Goal: Task Accomplishment & Management: Use online tool/utility

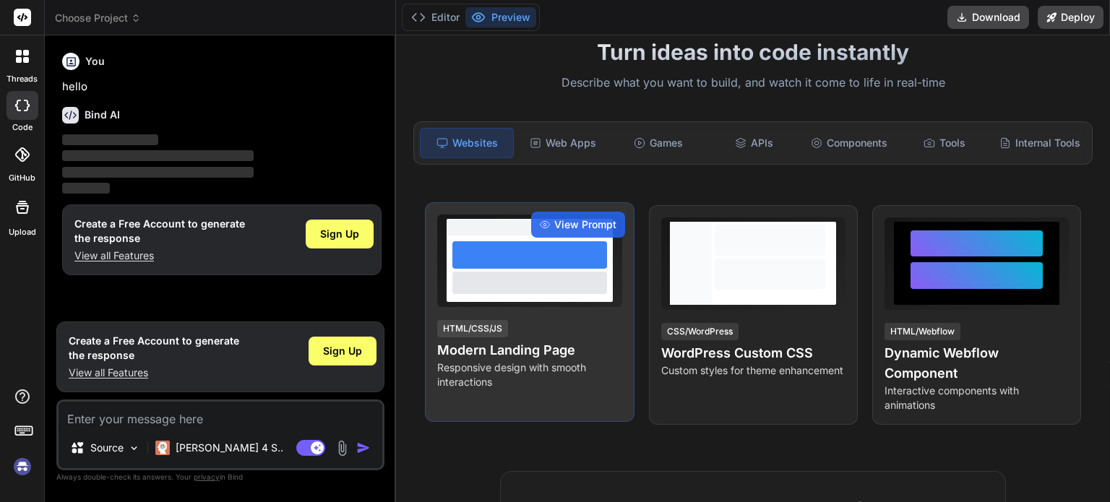
scroll to position [107, 0]
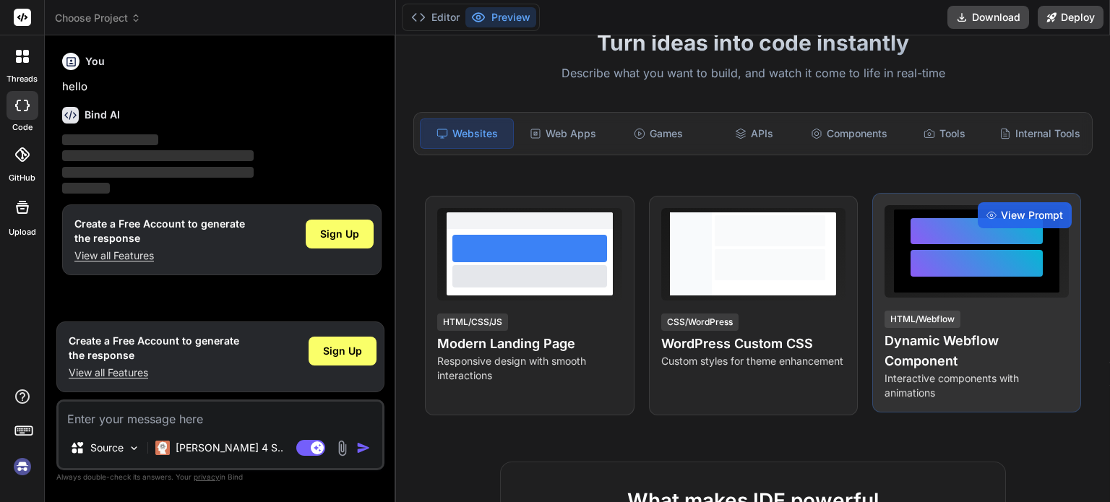
click at [924, 350] on h4 "Dynamic Webflow Component" at bounding box center [976, 351] width 184 height 40
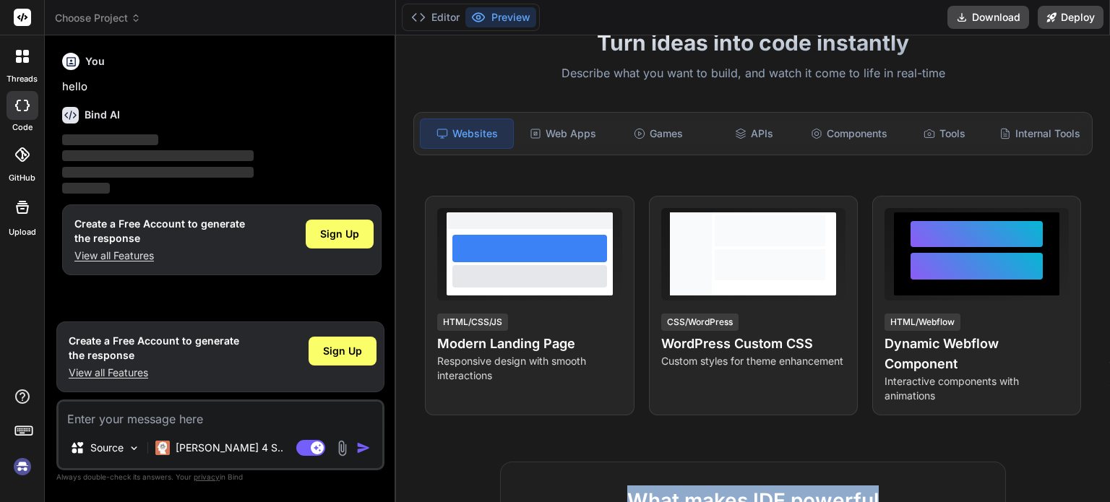
drag, startPoint x: 942, startPoint y: 403, endPoint x: 902, endPoint y: 449, distance: 60.4
click at [902, 449] on div "Turn ideas into code instantly Describe what you want to build, and watch it co…" at bounding box center [753, 268] width 714 height 467
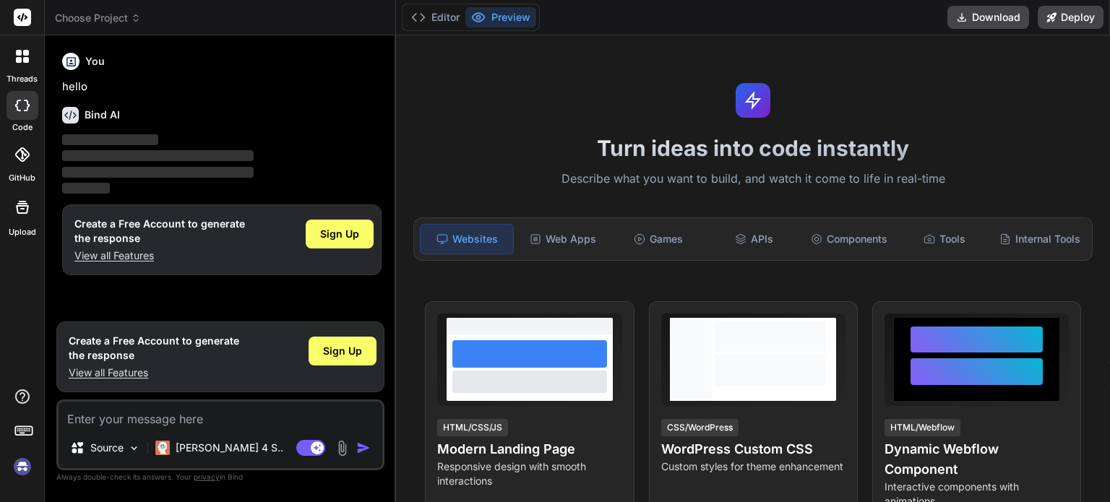
scroll to position [0, 0]
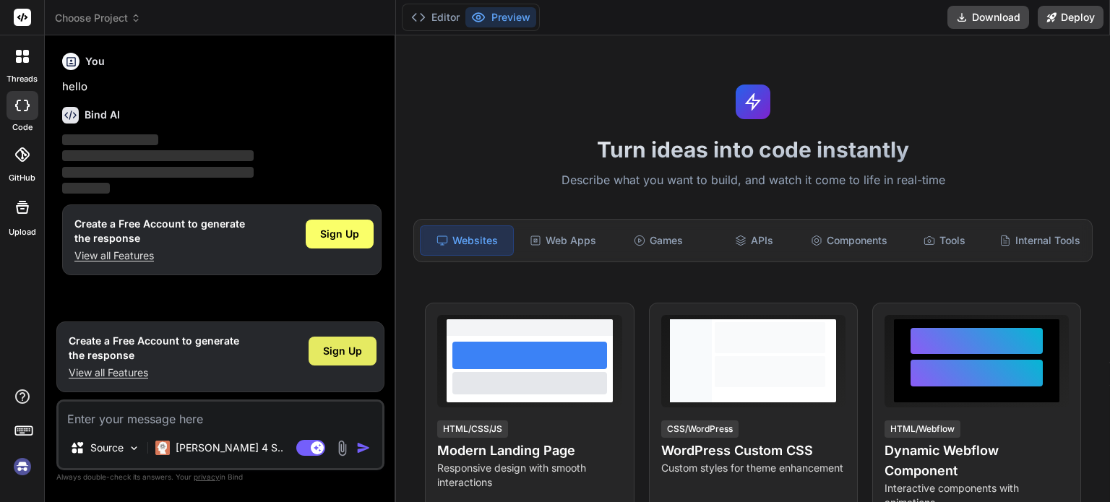
click at [355, 358] on span "Sign Up" at bounding box center [342, 351] width 39 height 14
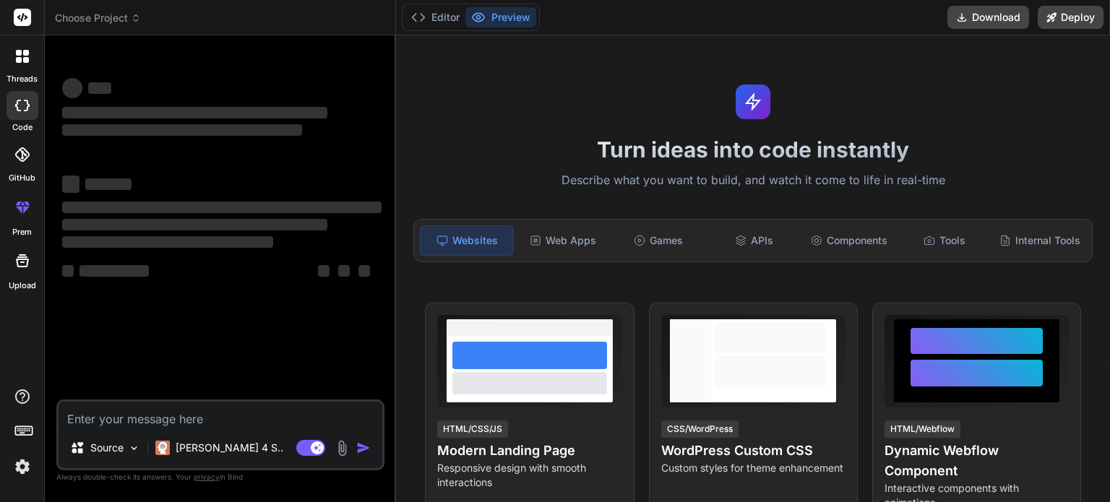
type textarea "x"
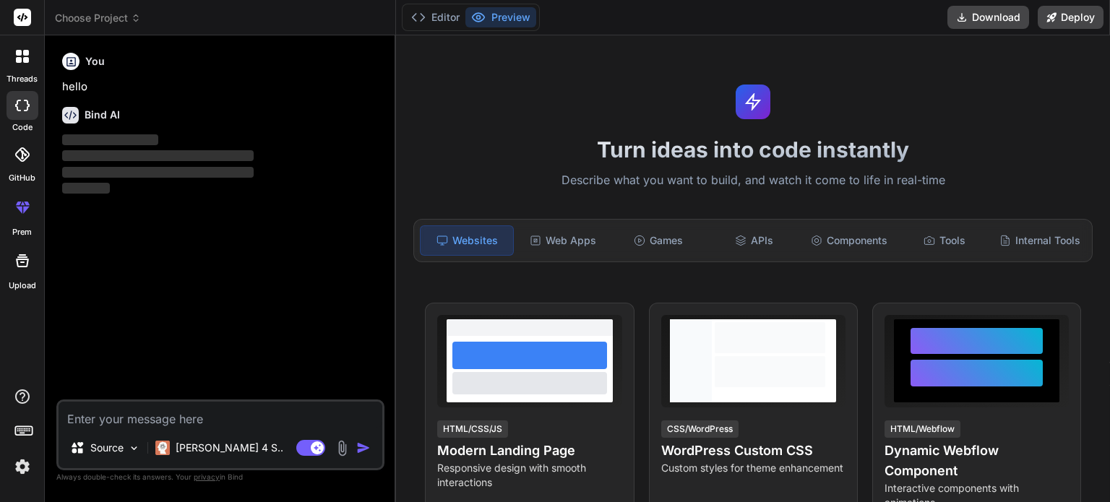
click at [150, 421] on textarea at bounding box center [221, 415] width 324 height 26
paste textarea "Lor ips do sitame cons-adipi EliT seddoeius temp 72+ incid ut laboreetdo. Magna…"
type textarea "Lor ips do sitame cons-adipi EliT seddoeius temp 72+ incid ut laboreetdo. Magna…"
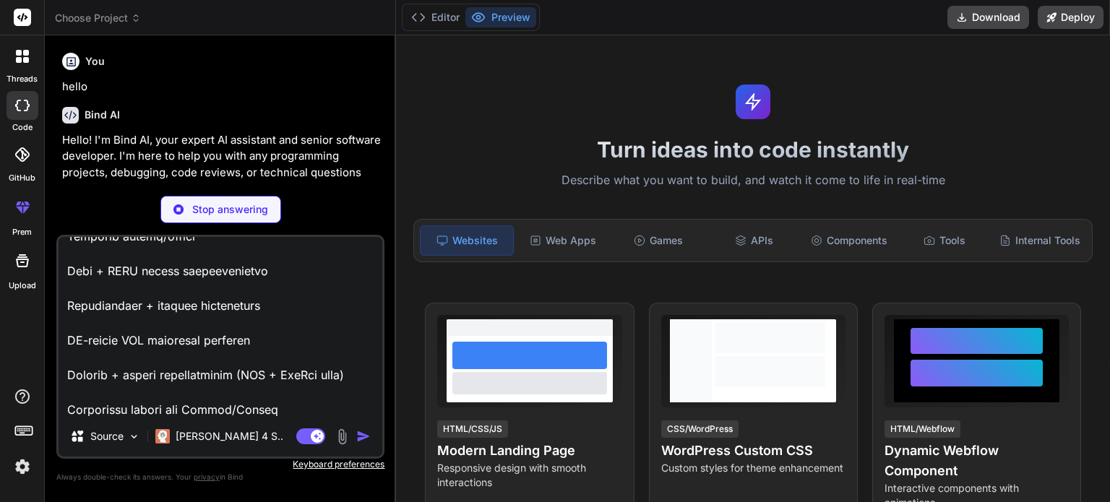
scroll to position [1598, 0]
type textarea "x"
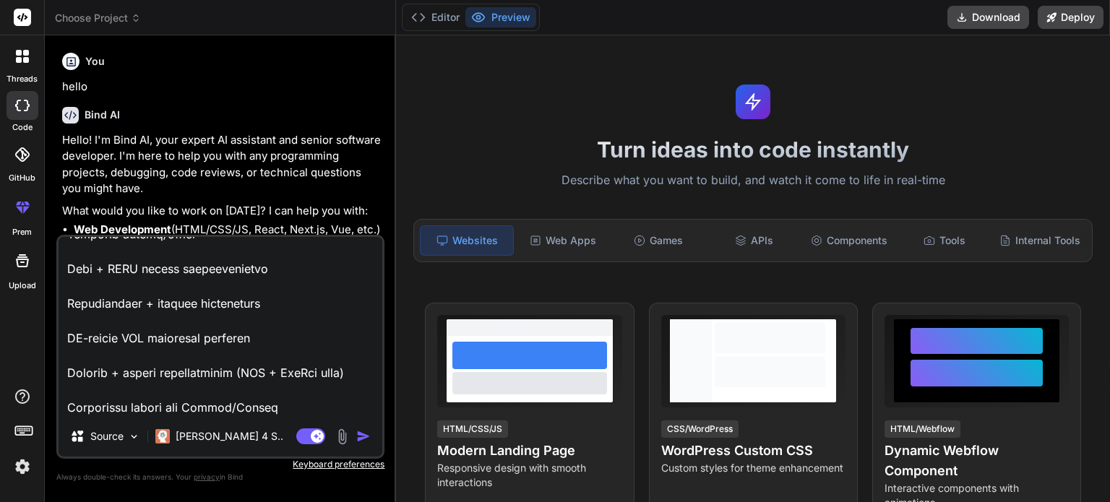
type textarea "Lor ips do sitame cons-adipi EliT seddoeius temp 72+ incid ut laboreetdo. Magna…"
click at [361, 439] on img "button" at bounding box center [363, 436] width 14 height 14
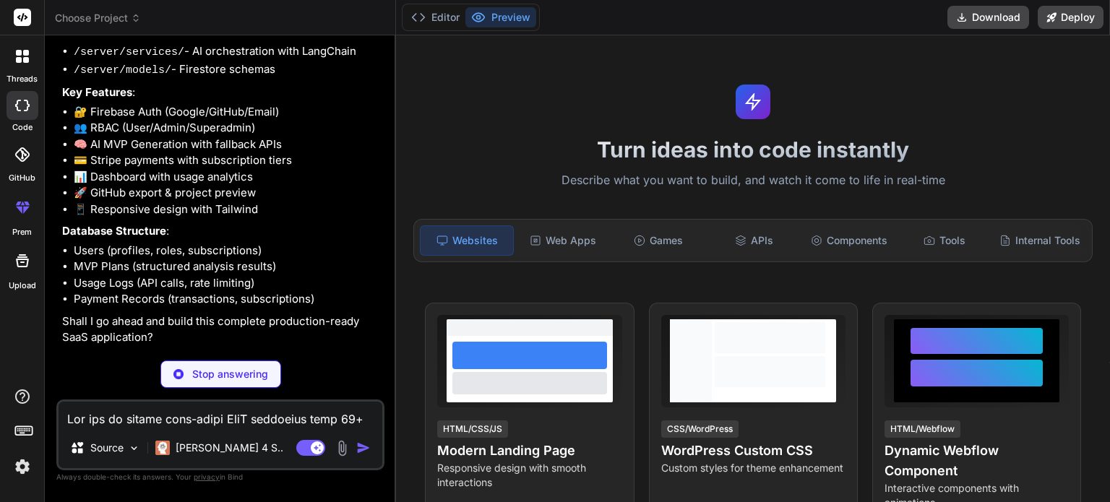
scroll to position [1144, 0]
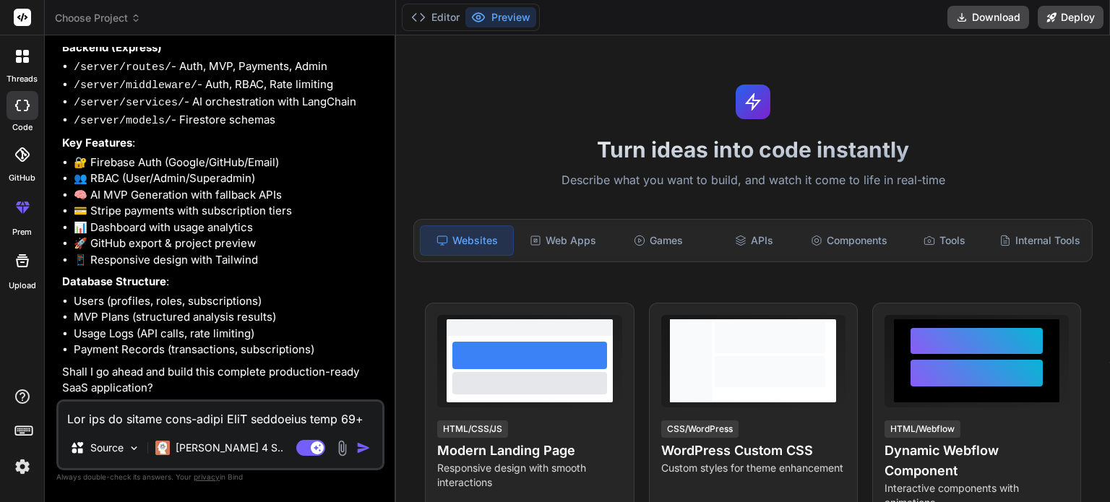
type textarea "x"
click at [153, 421] on textarea at bounding box center [221, 415] width 324 height 26
type textarea "y"
type textarea "x"
type textarea "ye"
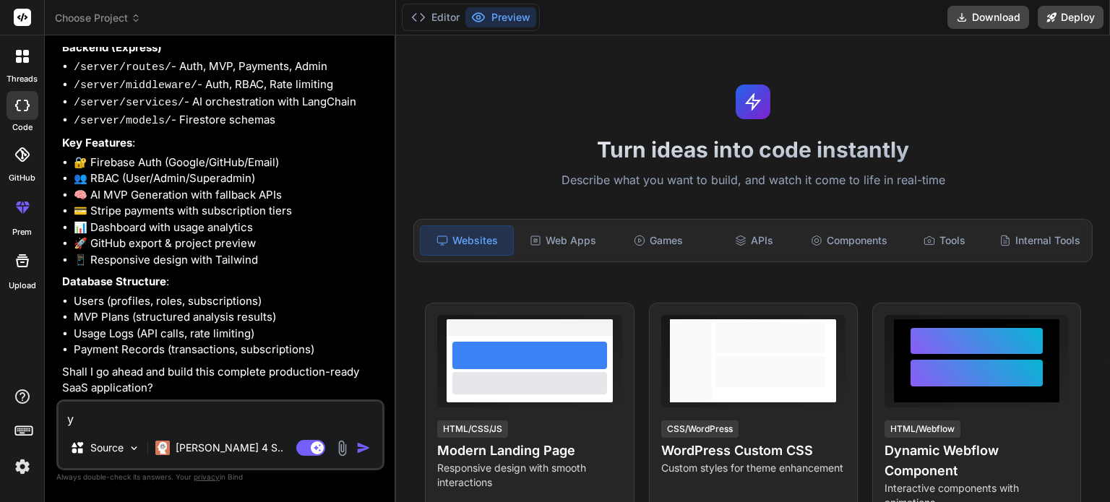
type textarea "x"
type textarea "yes"
type textarea "x"
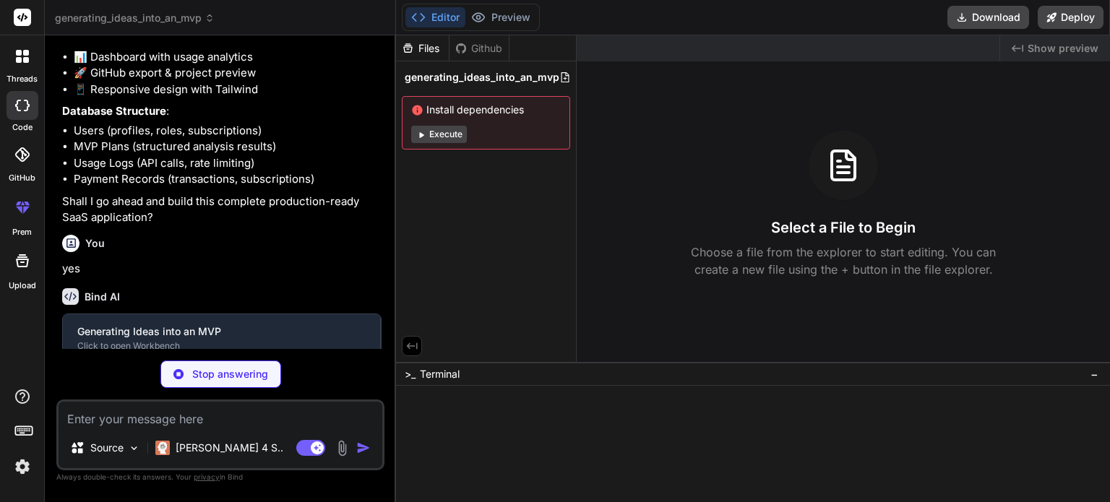
scroll to position [1295, 0]
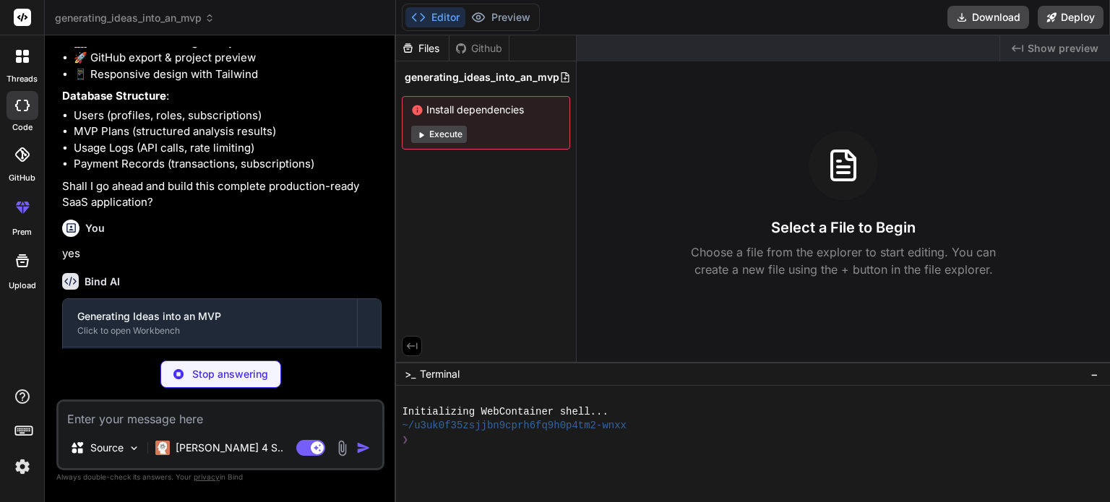
click at [441, 132] on button "Execute" at bounding box center [439, 134] width 56 height 17
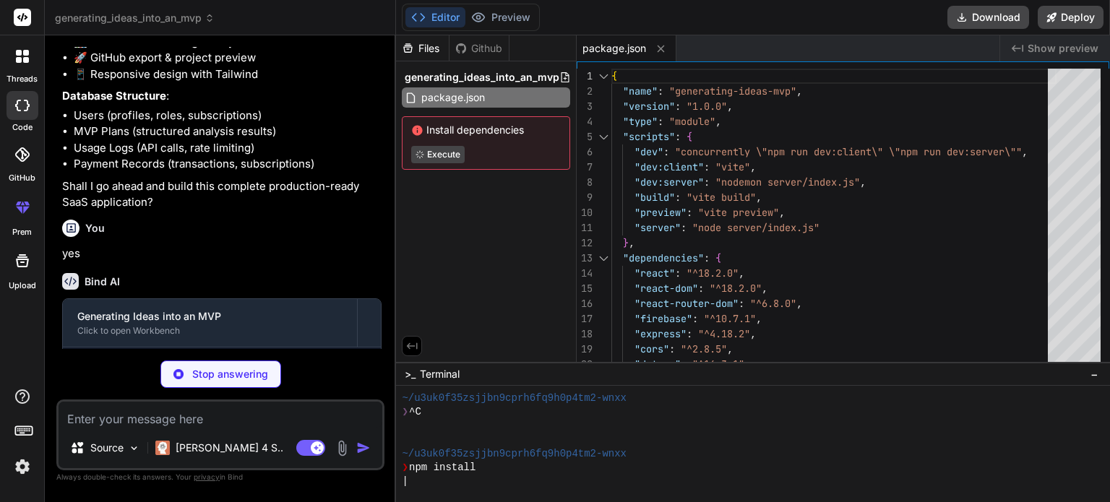
type textarea "x"
type textarea "} } } })"
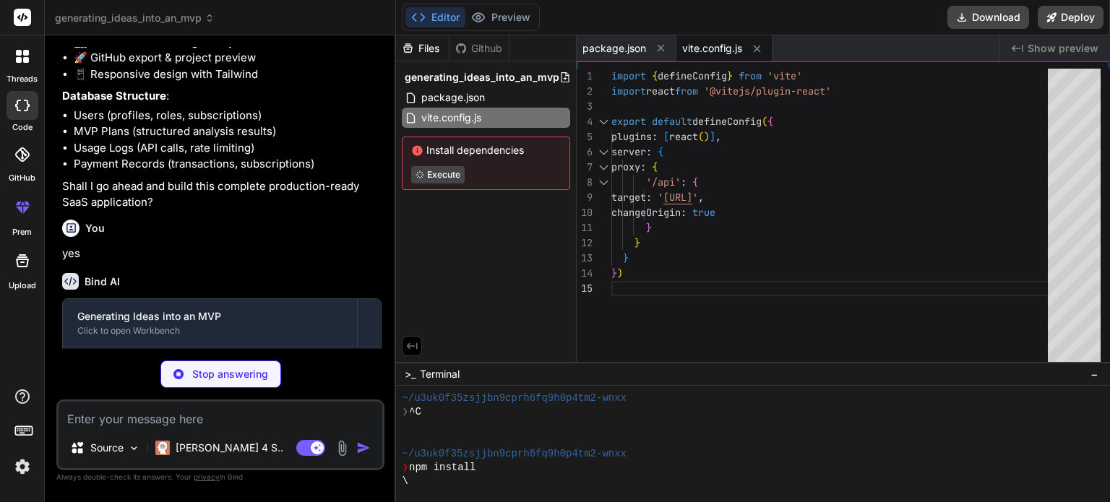
type textarea "x"
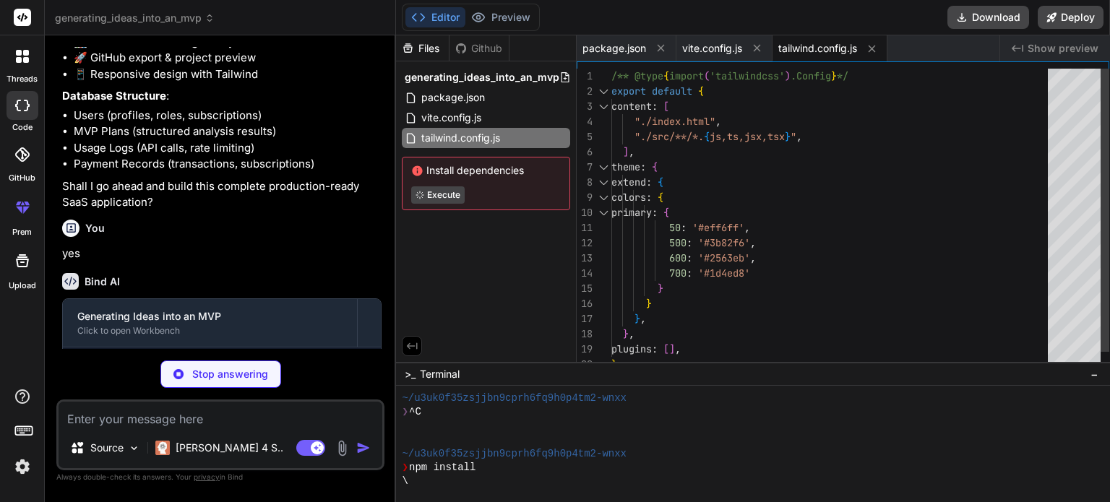
type textarea "x"
type textarea "export default { plugins: { tailwindcss: {}, autoprefixer: {}, }, }"
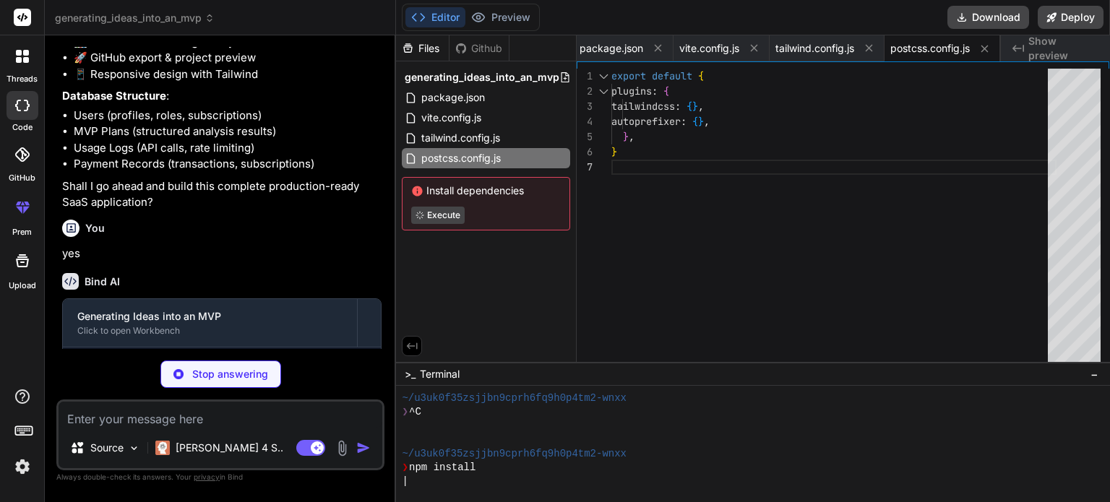
type textarea "x"
type textarea "<script type="module" src="/src/main.jsx"></script> </body> </html>"
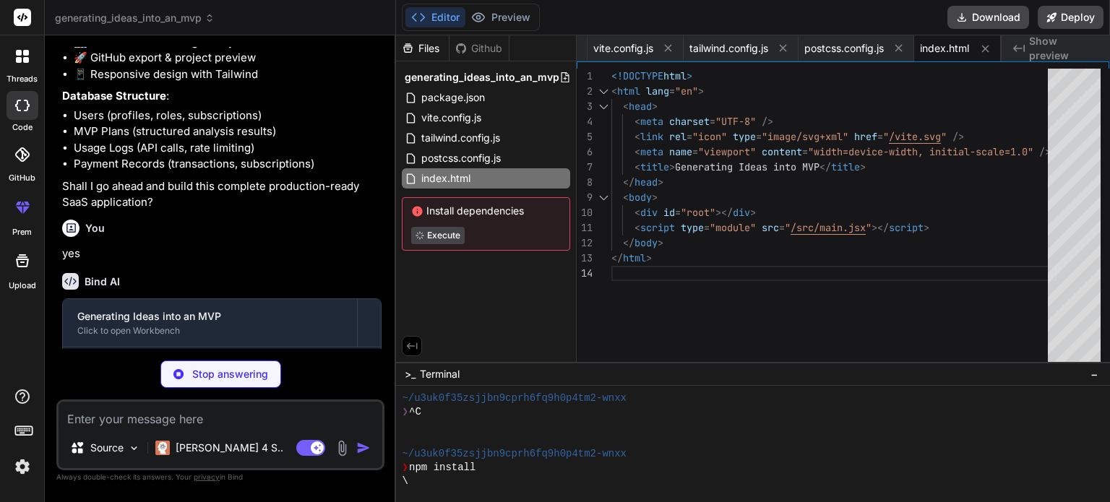
type textarea "x"
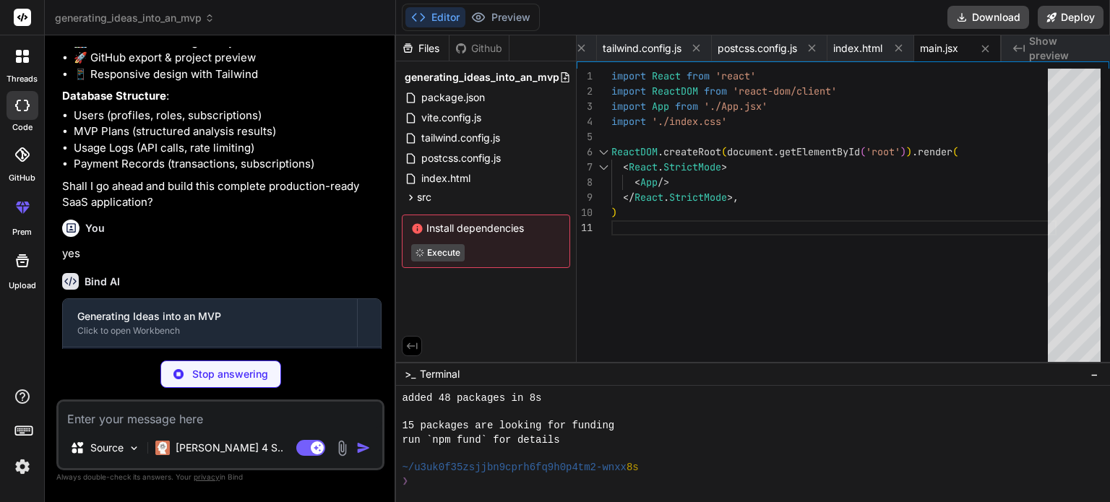
scroll to position [166, 0]
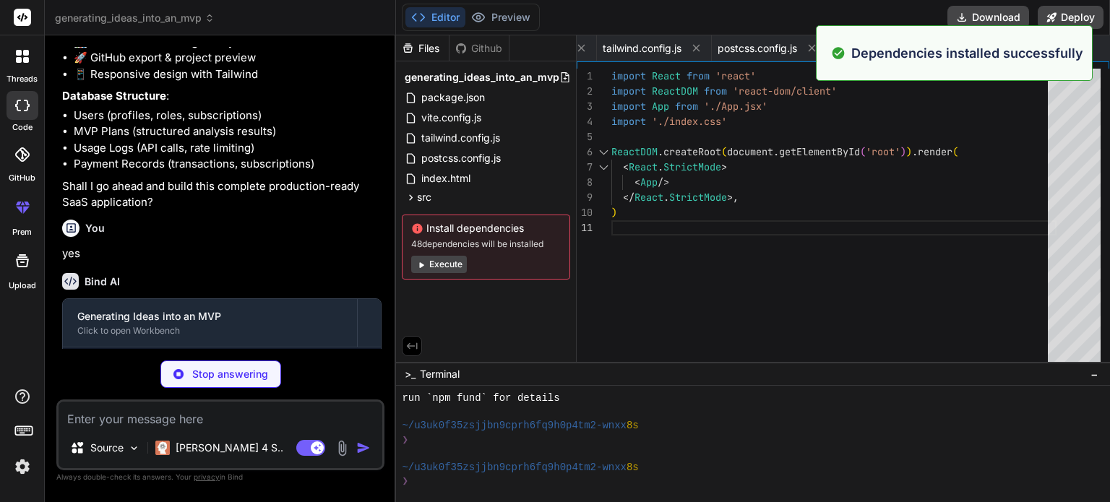
type textarea "x"
type textarea ".card { @apply bg-white rounded-xl shadow-sm border border-gray-200 p-6; } }"
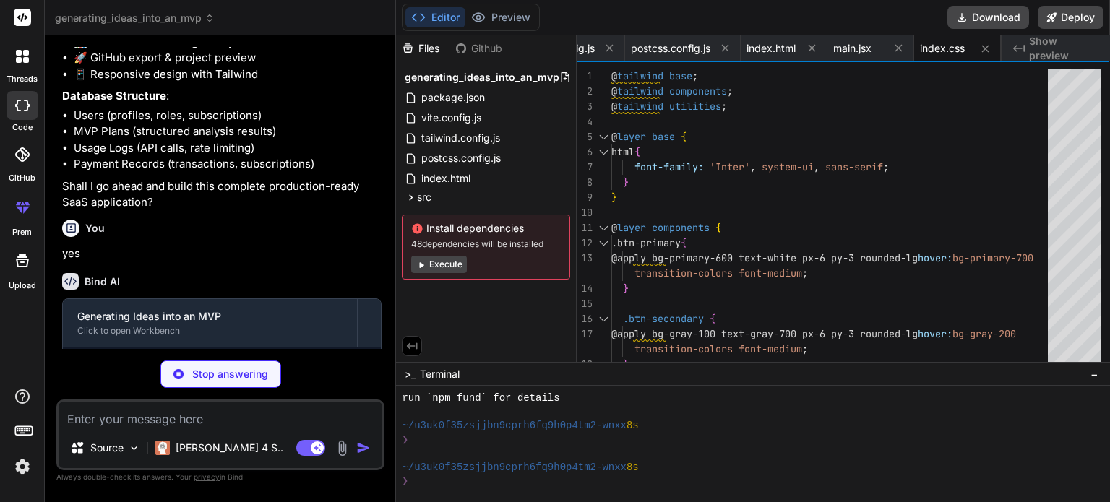
click at [446, 265] on button "Execute" at bounding box center [439, 264] width 56 height 17
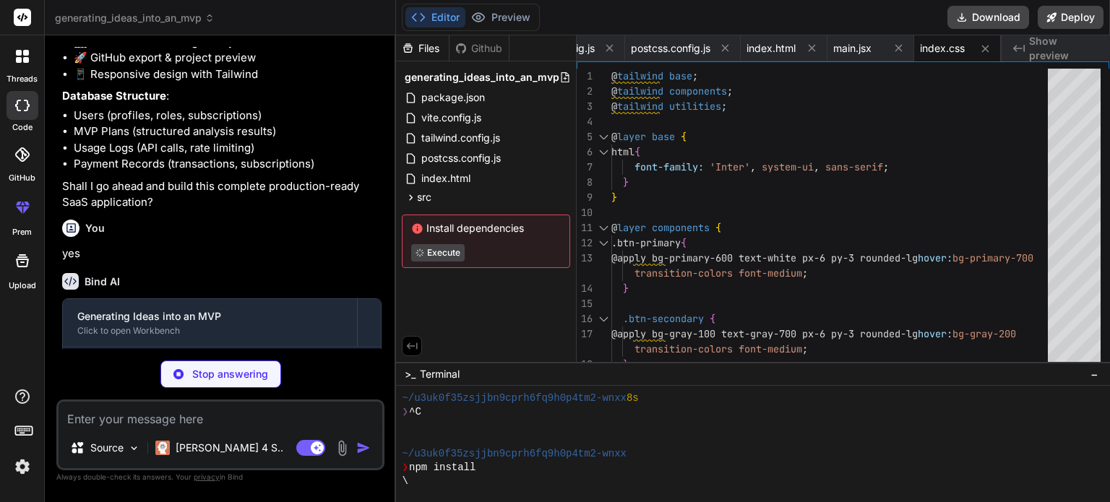
type textarea "x"
type textarea "</SubscriptionProvider> </AuthProvider> ) } export default App"
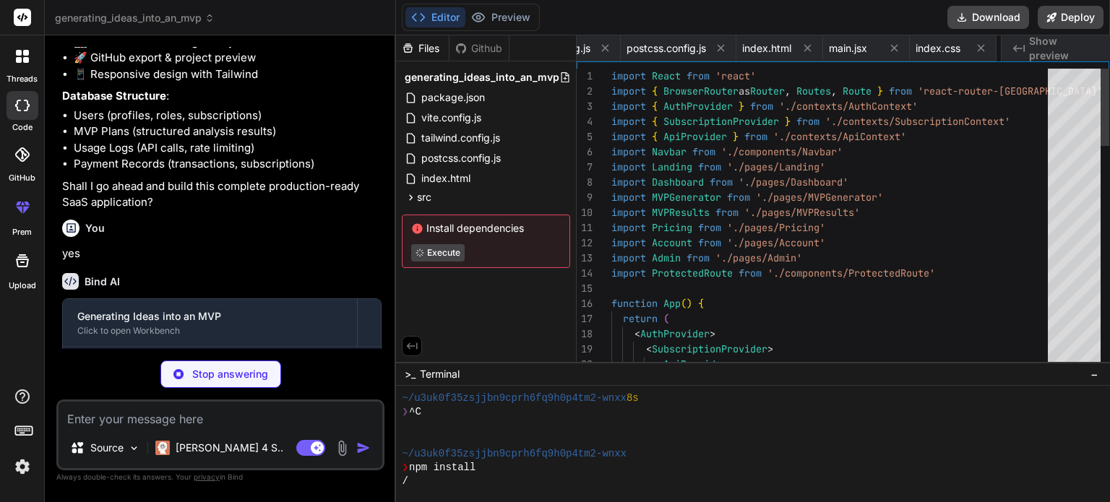
scroll to position [0, 353]
type textarea "x"
type textarea "return ( <AuthContext.Provider value={value}> {!loading && children} </AuthCont…"
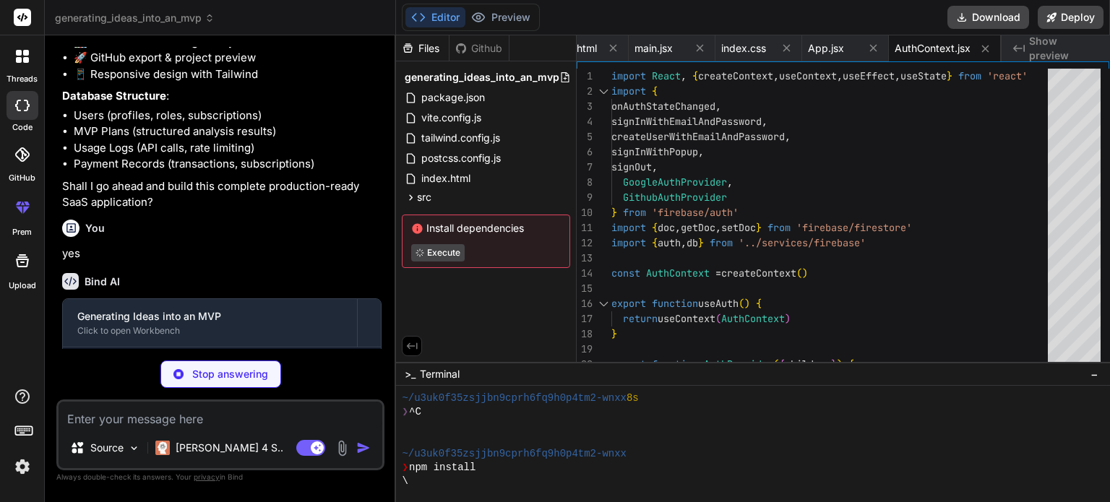
type textarea "x"
type textarea "canUseFeature } return ( <SubscriptionContext.Provider value={value}> {children…"
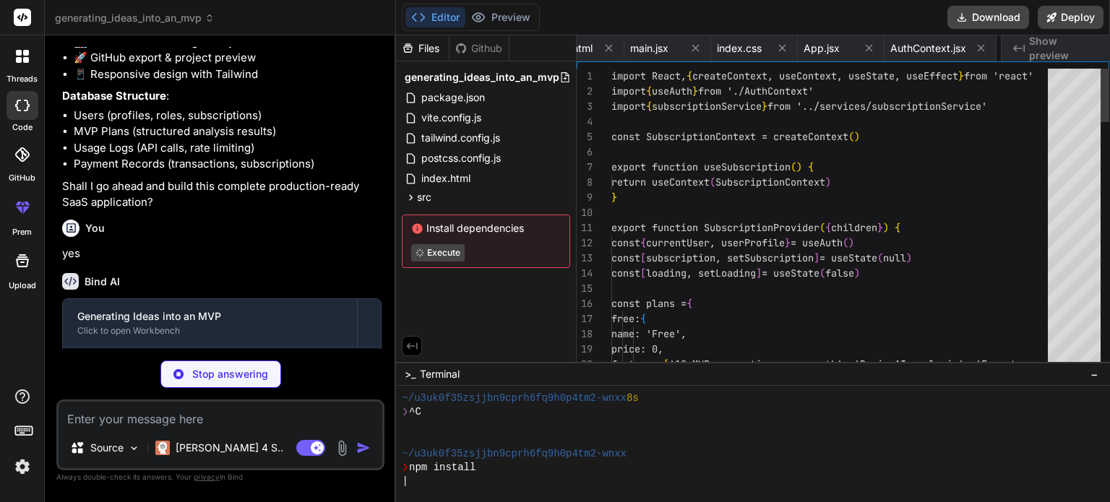
scroll to position [0, 610]
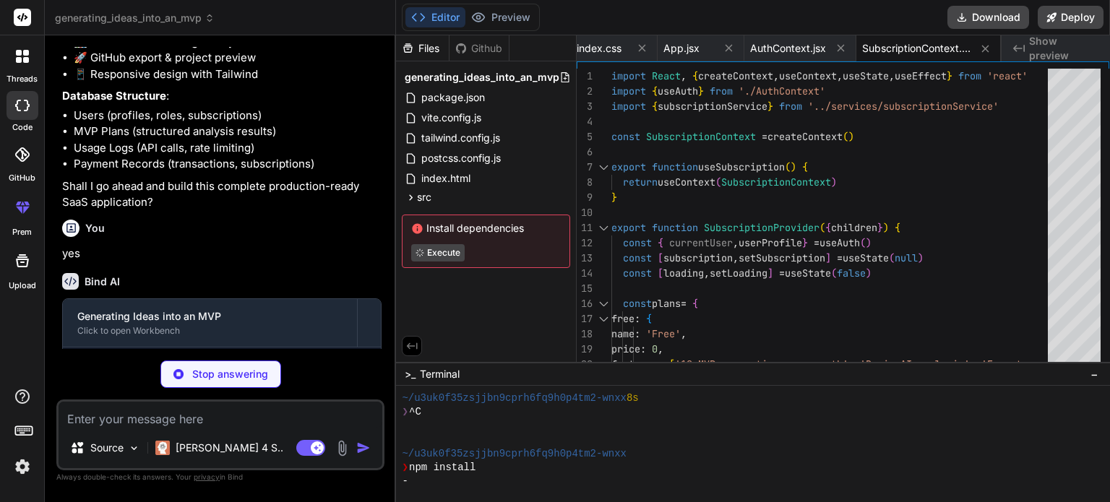
type textarea "x"
type textarea "</ApiContext.Provider> ) }"
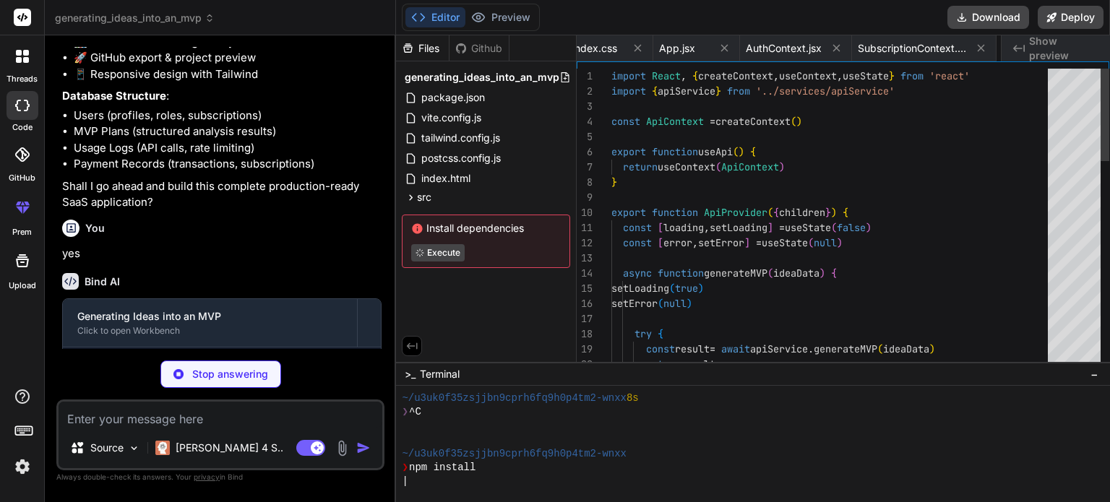
scroll to position [0, 714]
type textarea "x"
type textarea "appId: import.meta.env.VITE_FIREBASE_APP_ID } const app = initializeApp(firebas…"
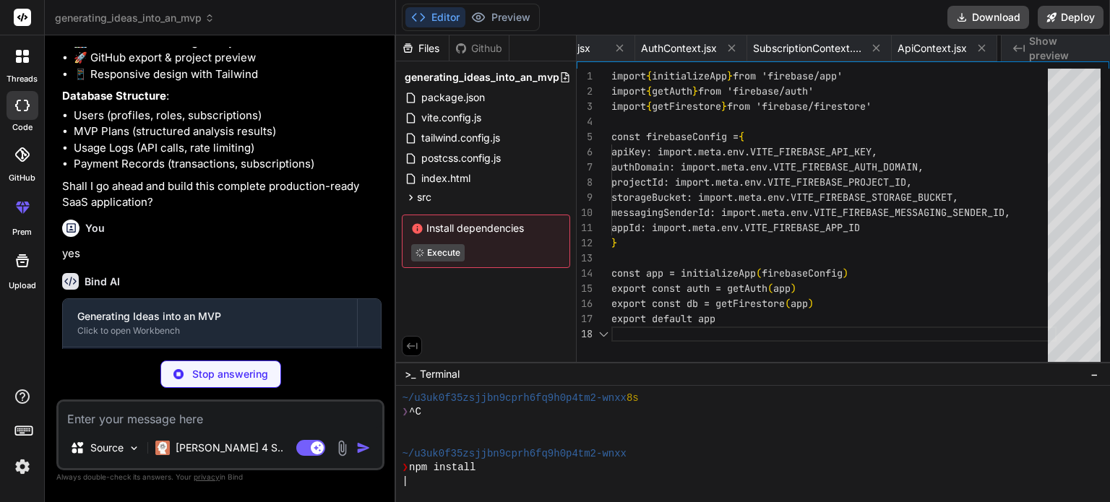
scroll to position [0, 801]
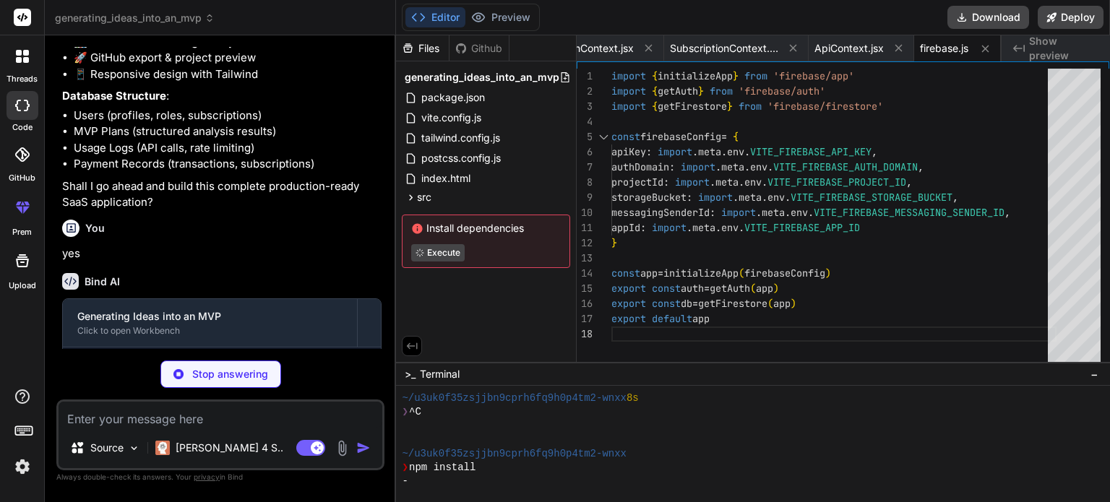
type textarea "x"
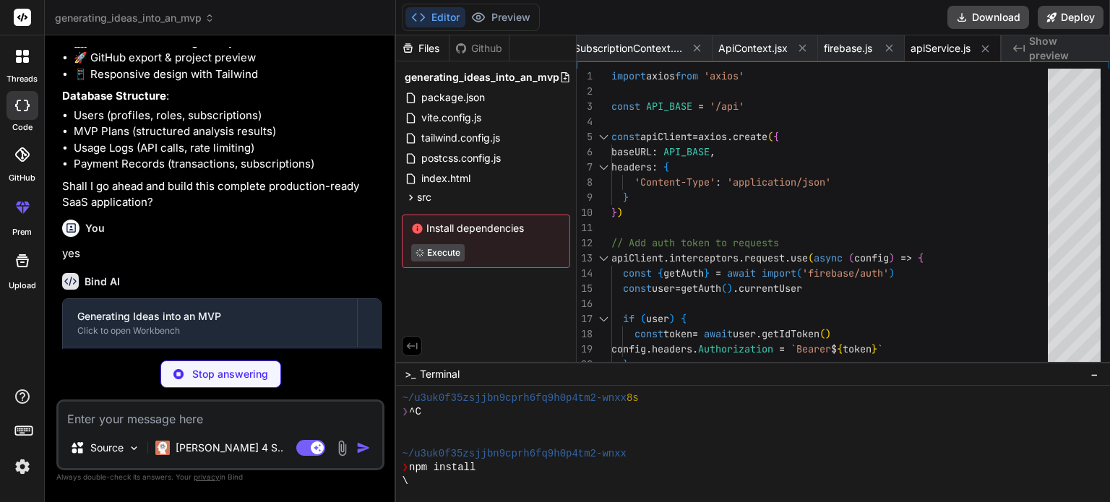
type textarea "x"
type textarea "const response = await apiClient.post('/subscription/cancel') return response.d…"
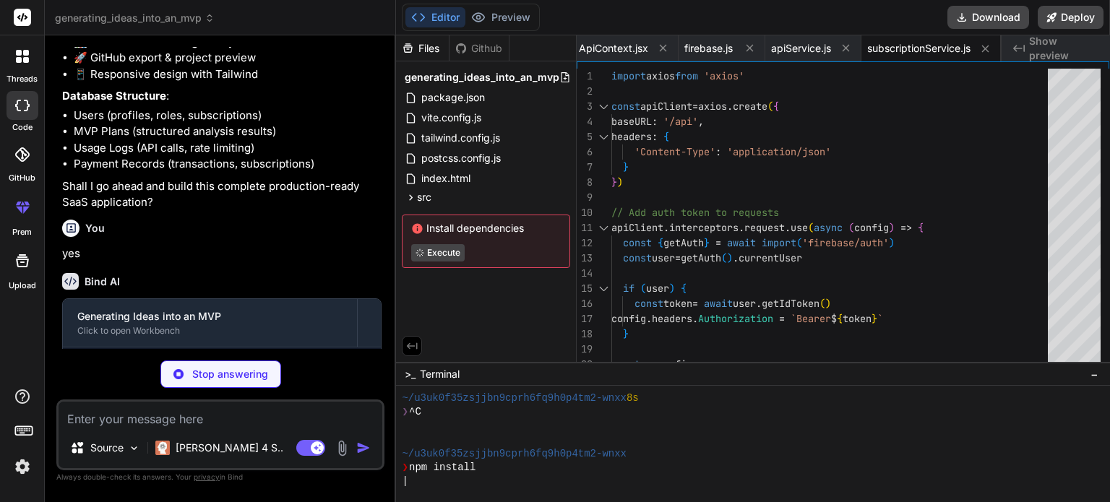
type textarea "x"
type textarea ")} </nav> ) }"
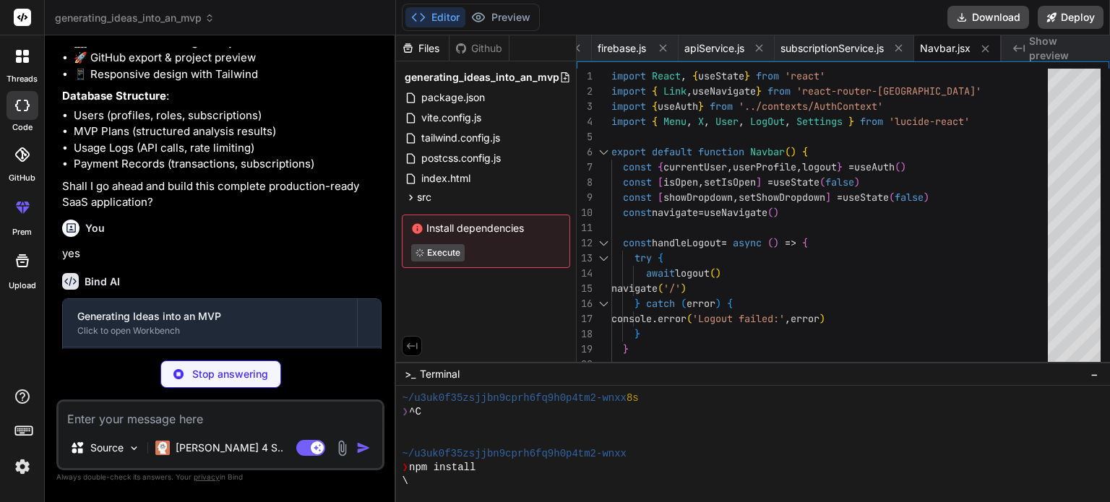
type textarea "x"
type textarea "if (requiredRole && userProfile?.role !== requiredRole && userProfile?.role !==…"
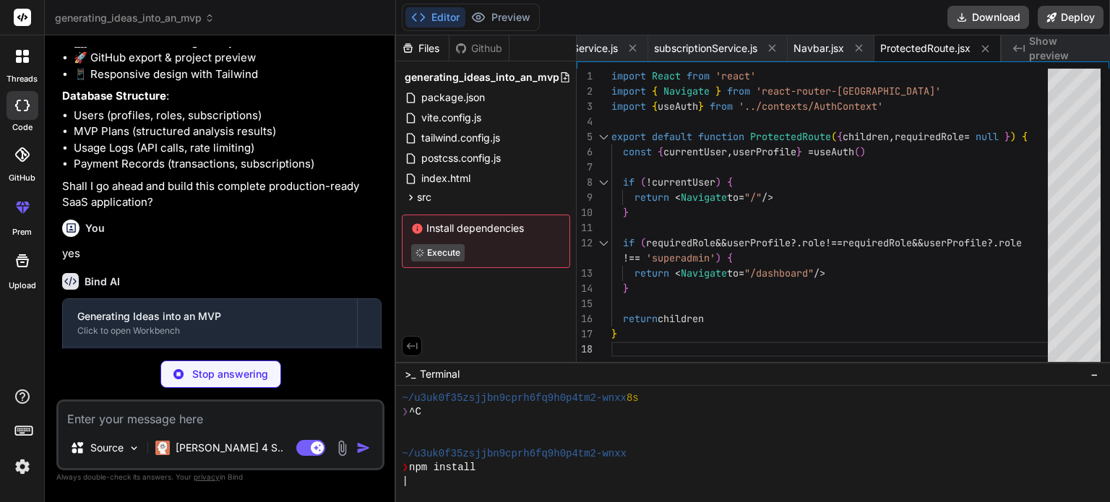
type textarea "x"
type textarea "</div> ) }"
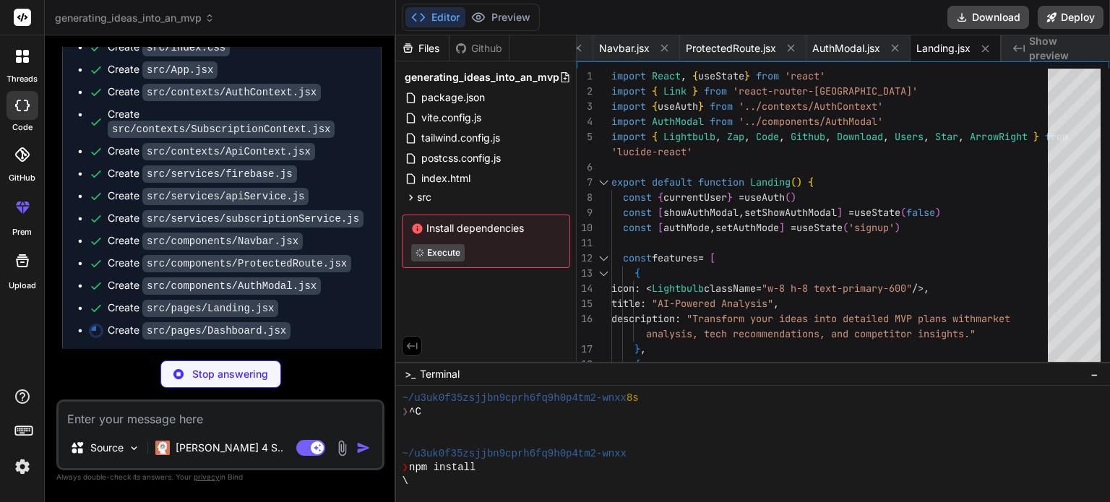
scroll to position [1774, 0]
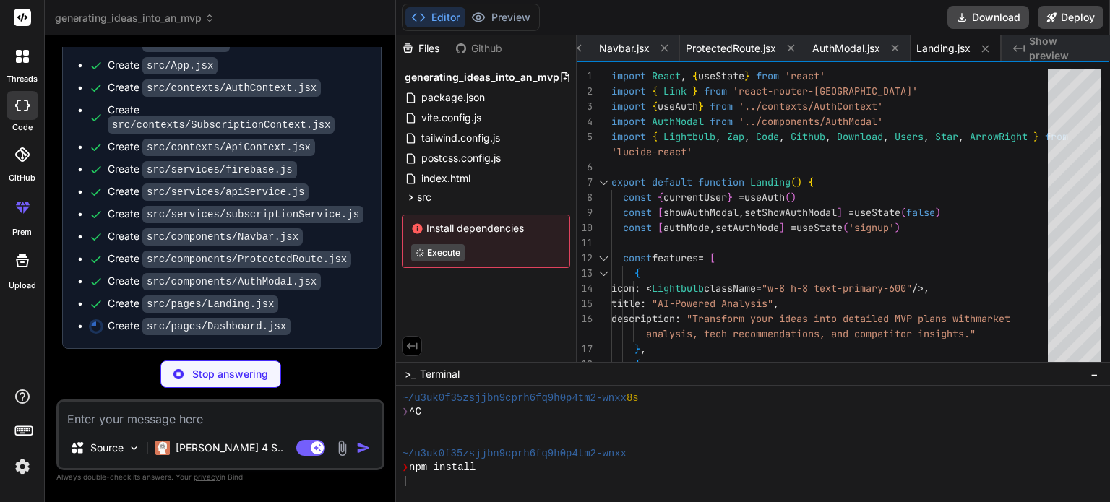
type textarea "x"
type textarea "</div> </div> ))} </div> )} </div> </div> ) }"
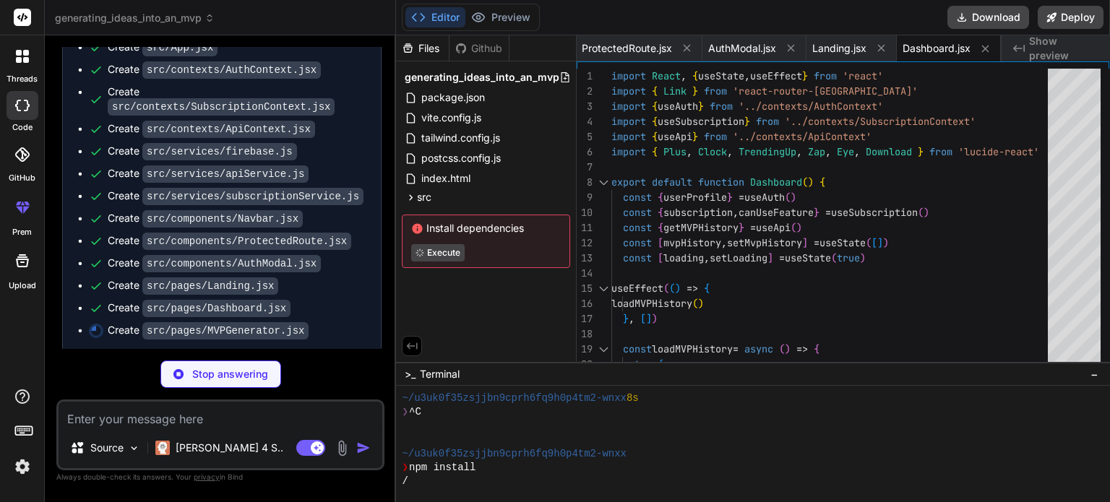
scroll to position [1796, 0]
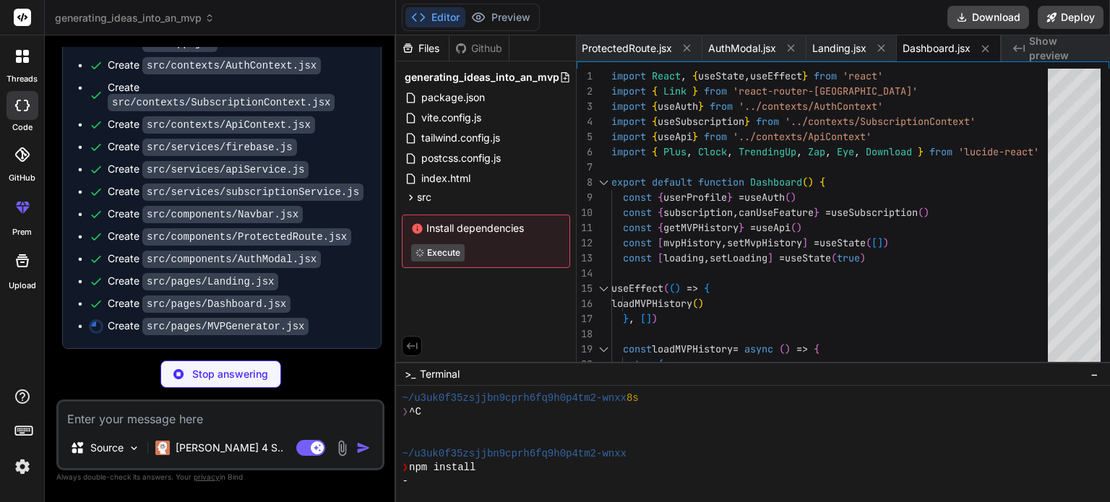
type textarea "x"
type textarea "}"
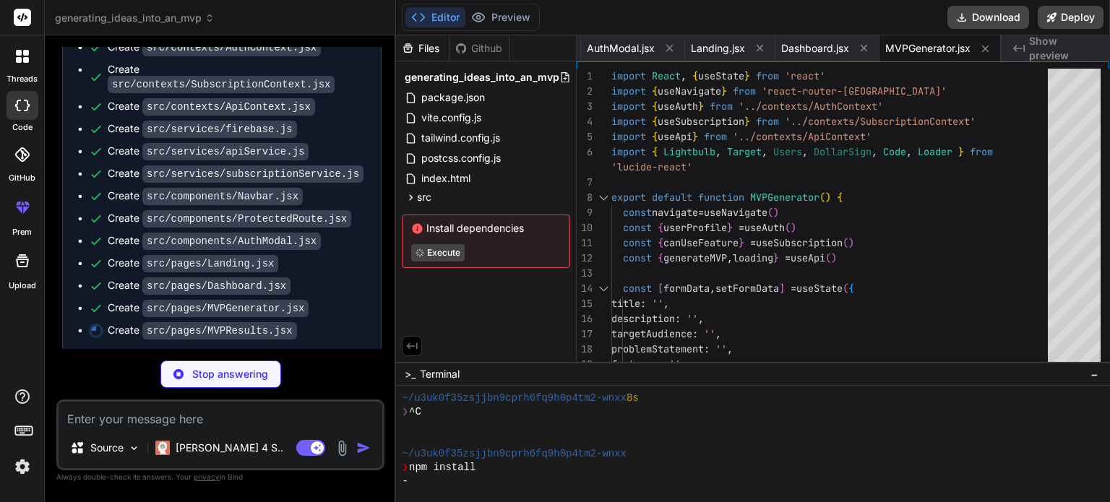
scroll to position [1818, 0]
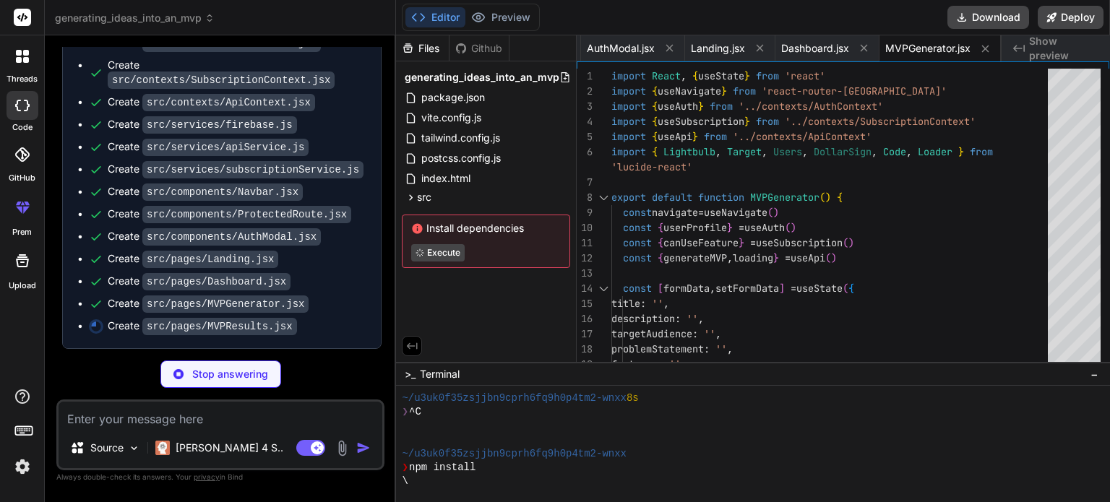
type textarea "x"
type textarea "</div> )} </div> </div> ) }"
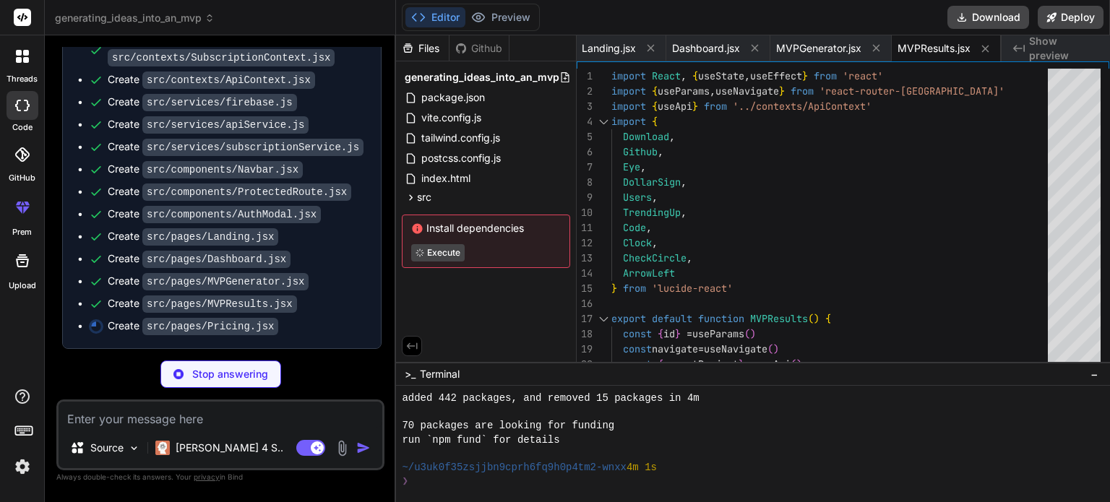
scroll to position [444, 0]
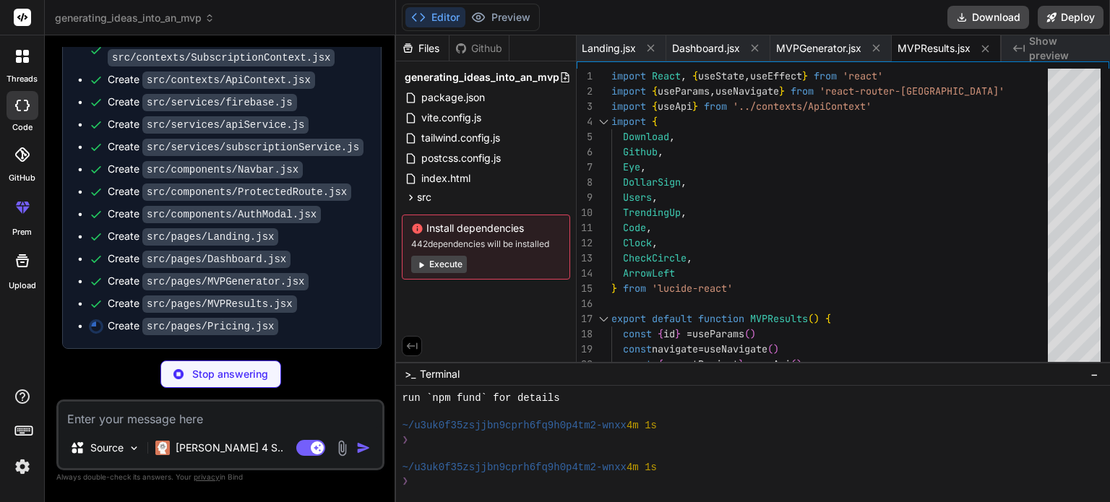
type textarea "x"
type textarea "<AuthModal isOpen={showAuthModal} onClose={() => setShowAuthModal(false)} mode=…"
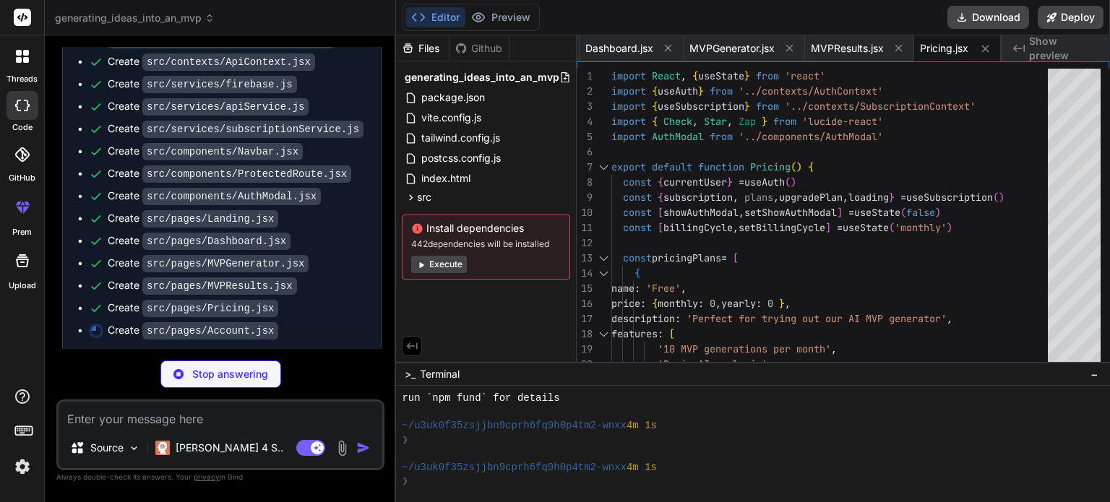
scroll to position [1862, 0]
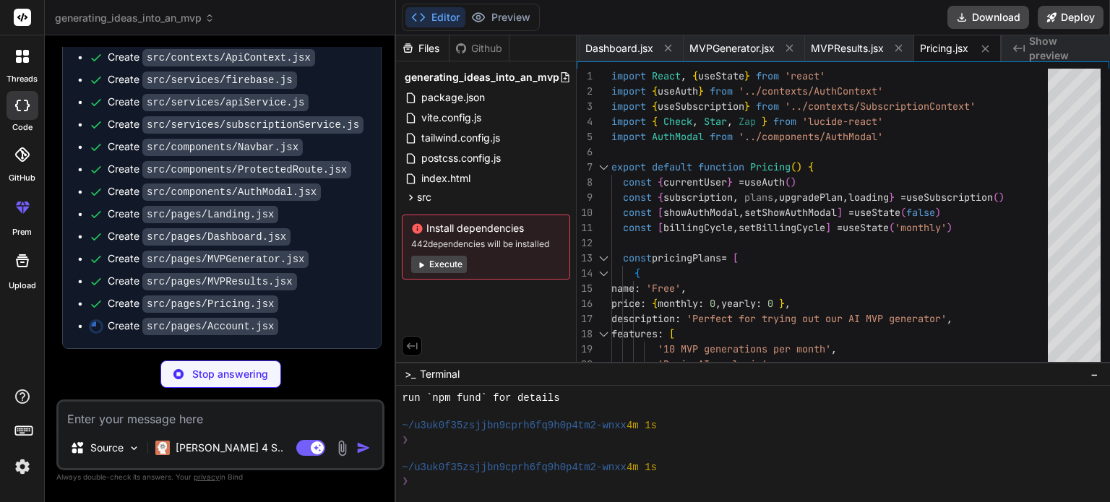
click at [441, 267] on button "Execute" at bounding box center [439, 264] width 56 height 17
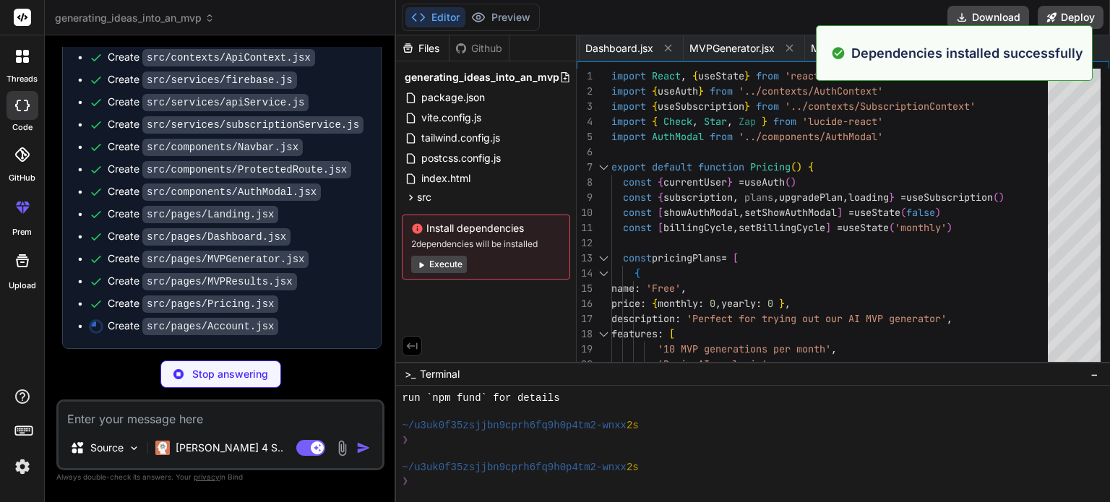
scroll to position [652, 0]
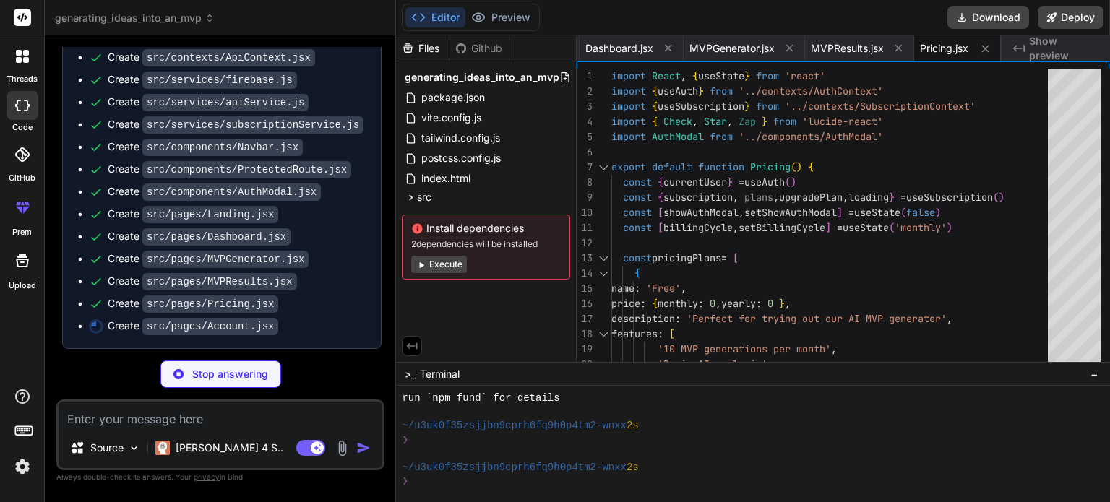
click at [444, 264] on button "Execute" at bounding box center [439, 264] width 56 height 17
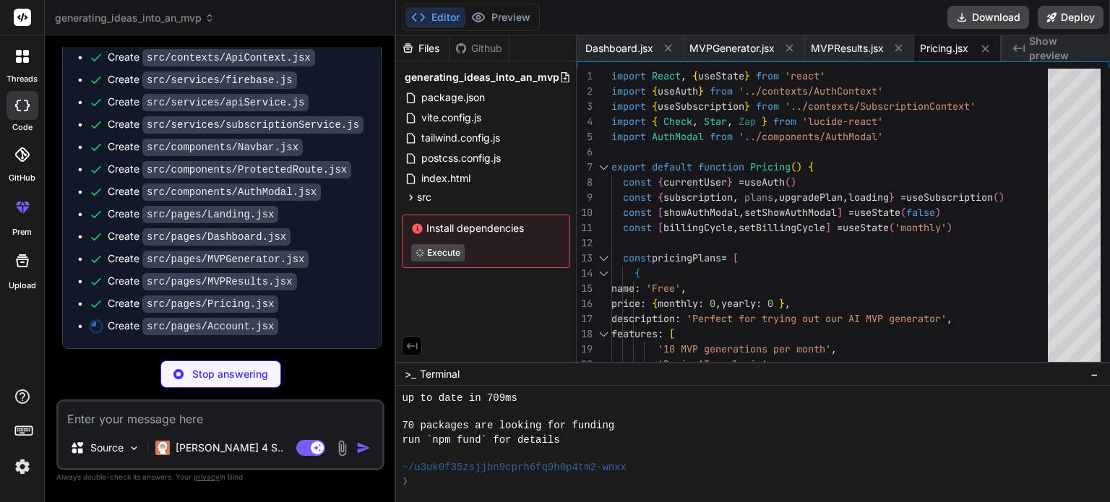
scroll to position [860, 0]
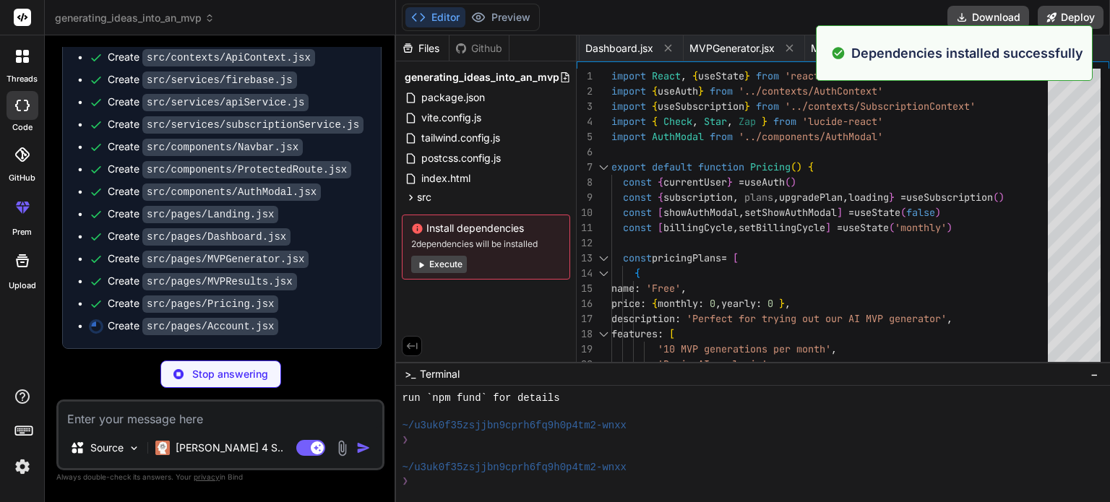
click at [442, 259] on button "Execute" at bounding box center [439, 264] width 56 height 17
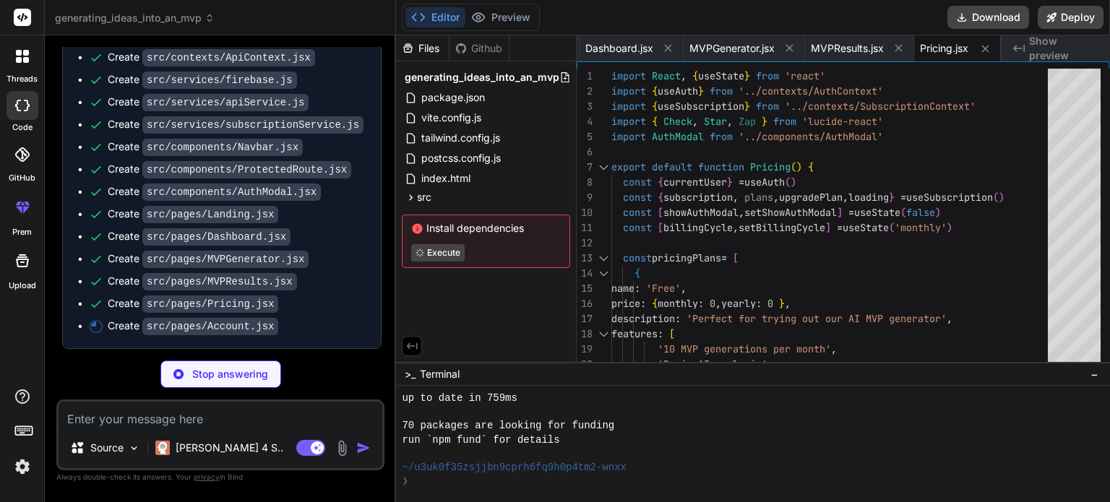
scroll to position [1068, 0]
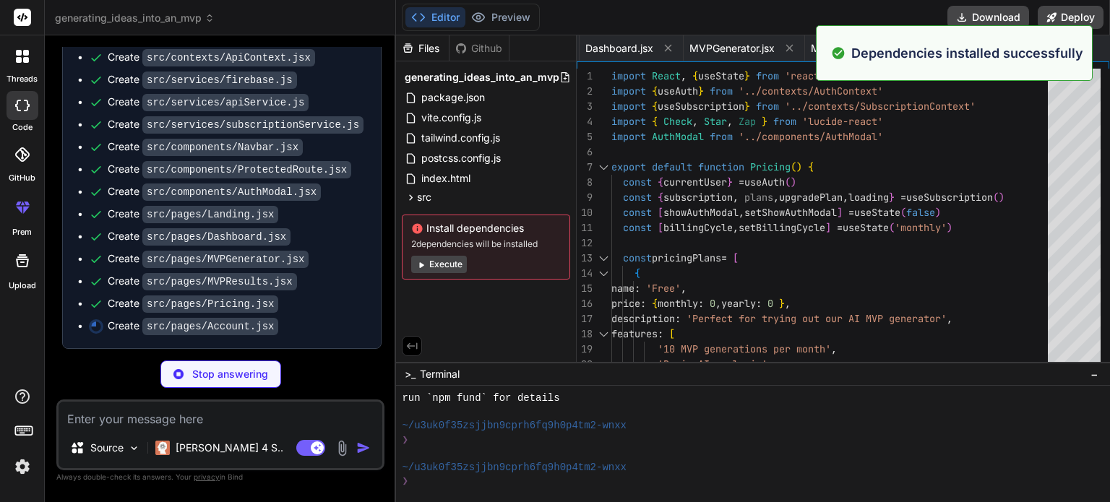
click at [452, 263] on button "Execute" at bounding box center [439, 264] width 56 height 17
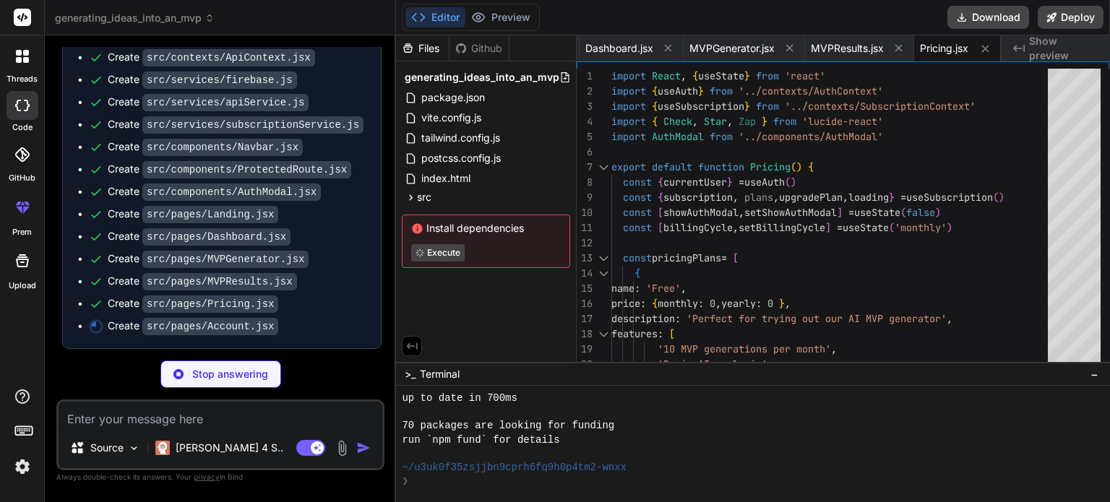
scroll to position [1276, 0]
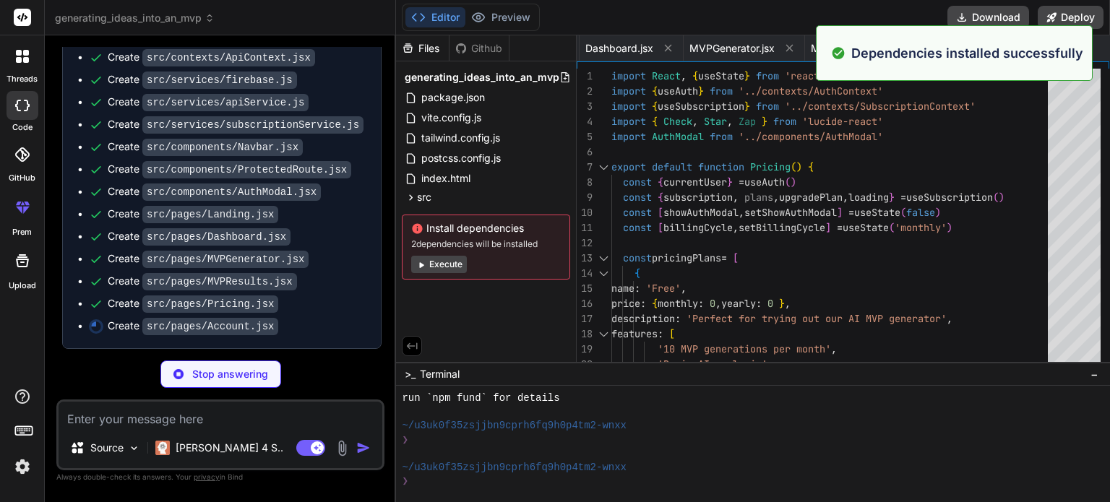
click at [449, 262] on button "Execute" at bounding box center [439, 264] width 56 height 17
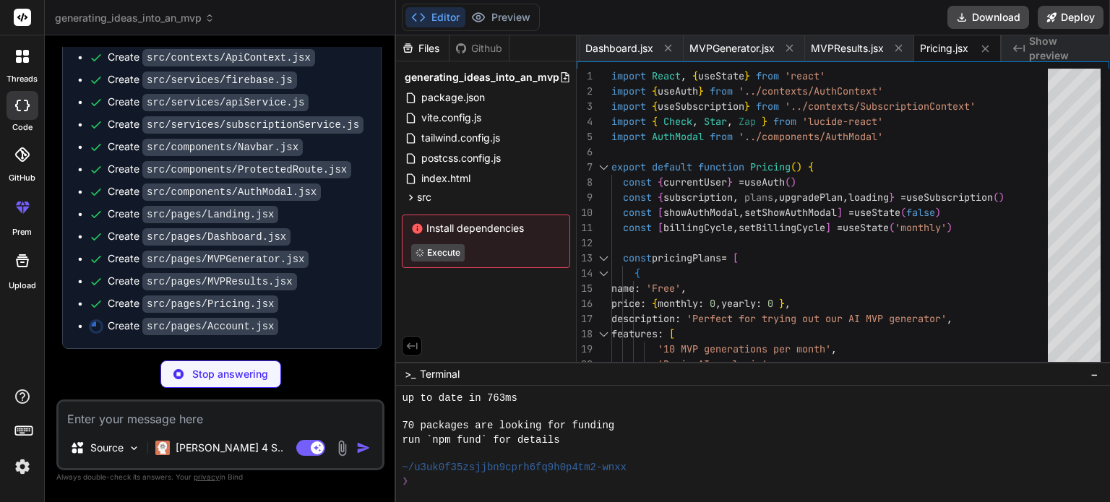
scroll to position [1484, 0]
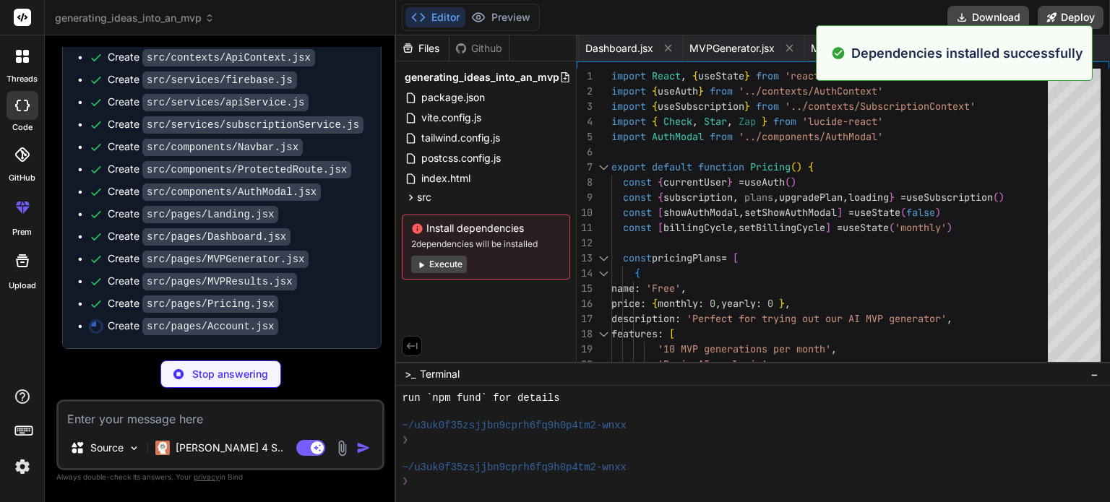
click at [445, 254] on div "Install dependencies 2 dependencies will be installed Execute" at bounding box center [486, 247] width 168 height 65
click at [446, 264] on button "Execute" at bounding box center [439, 264] width 56 height 17
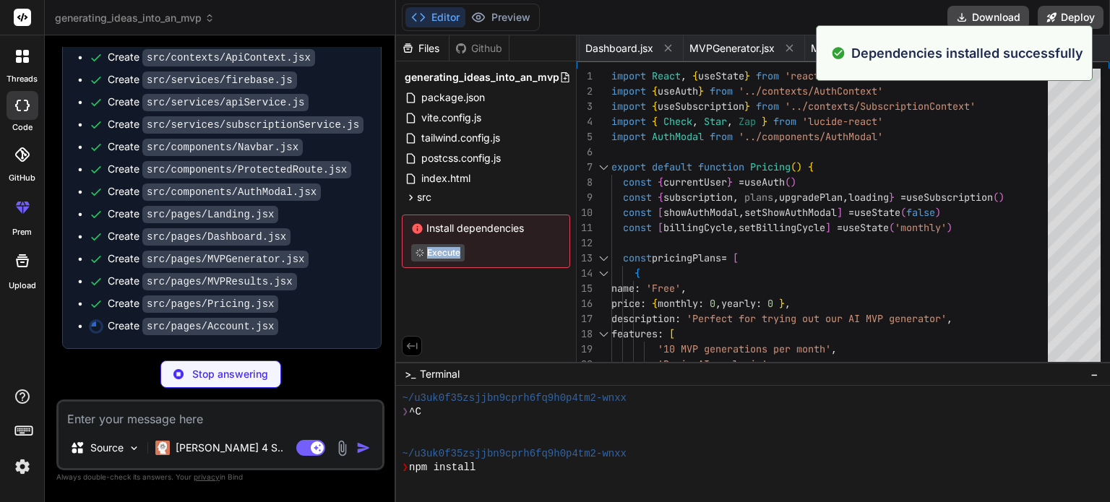
click at [446, 264] on div "Install dependencies Execute" at bounding box center [486, 241] width 168 height 53
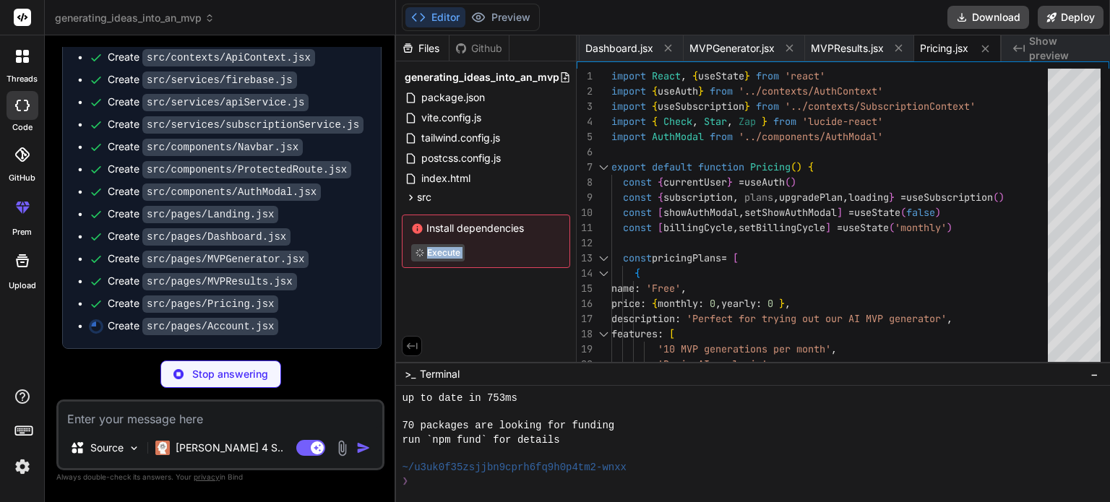
scroll to position [1900, 0]
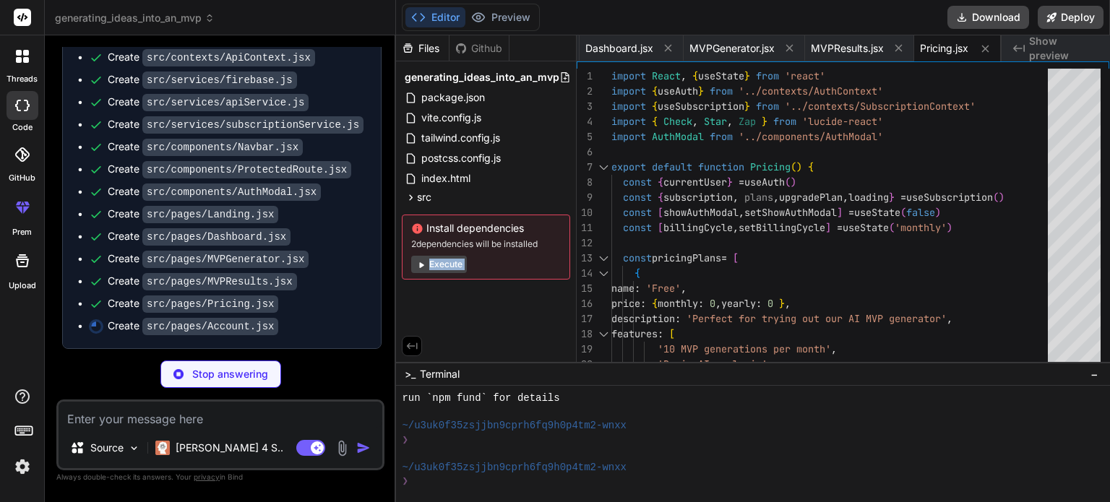
type textarea "x"
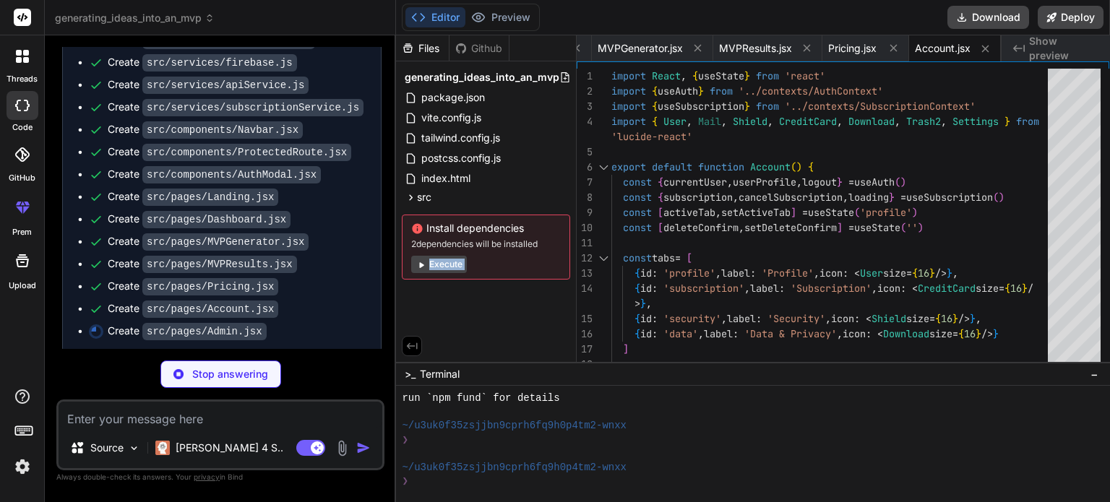
scroll to position [1885, 0]
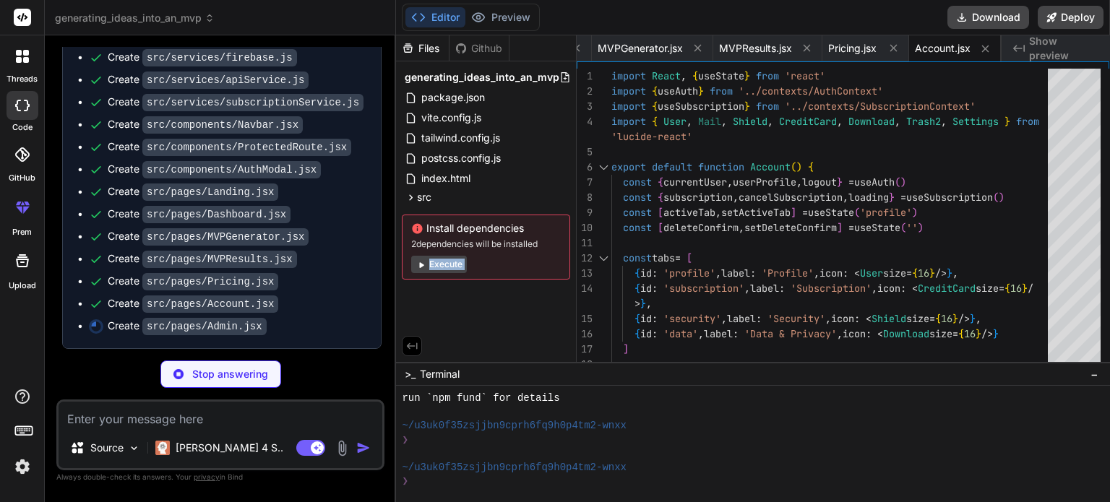
click at [478, 329] on div "Files Github generating_ideas_into_an_mvp package.json vite.config.js tailwind.…" at bounding box center [486, 198] width 181 height 327
click at [428, 256] on button "Execute" at bounding box center [439, 264] width 56 height 17
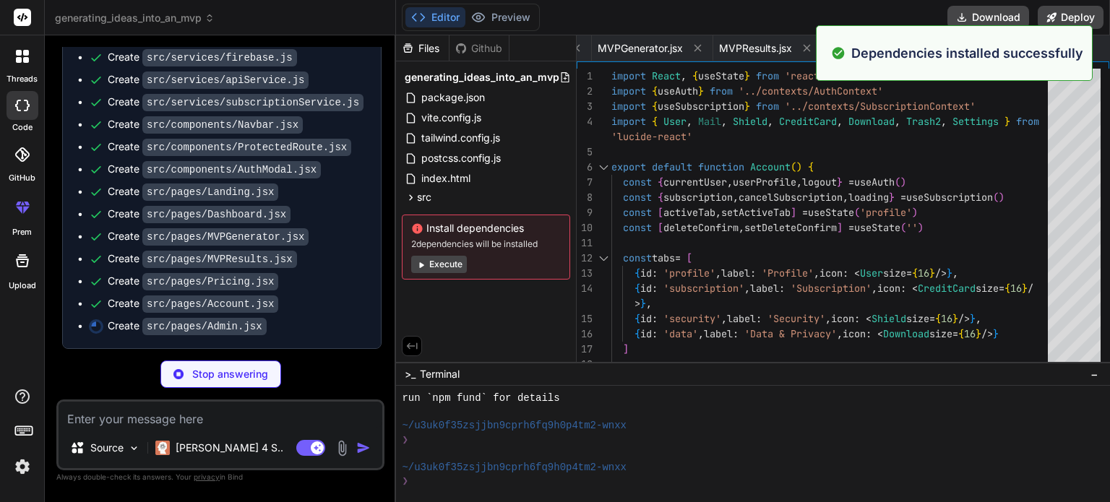
scroll to position [2108, 0]
click at [433, 264] on button "Execute" at bounding box center [439, 264] width 56 height 17
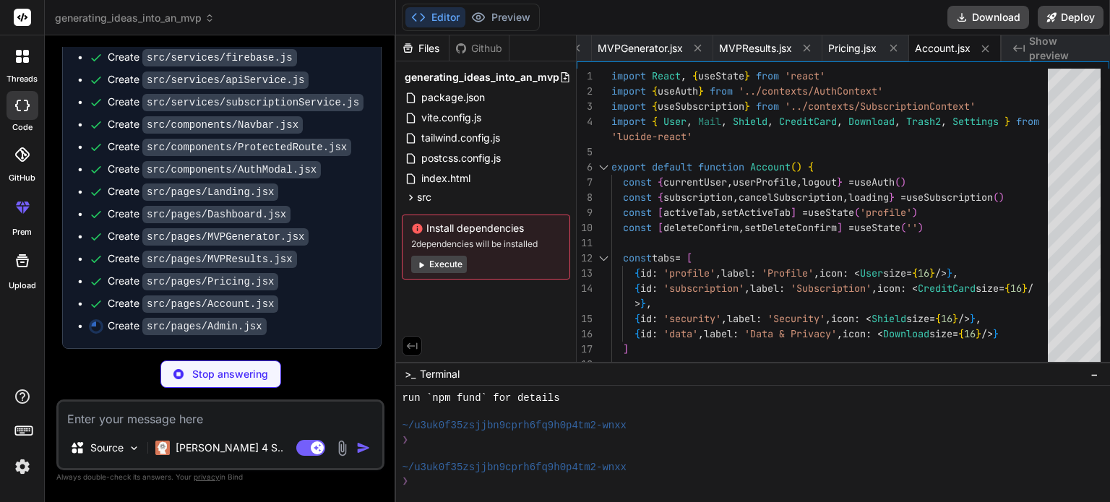
click at [433, 264] on button "Execute" at bounding box center [439, 264] width 56 height 17
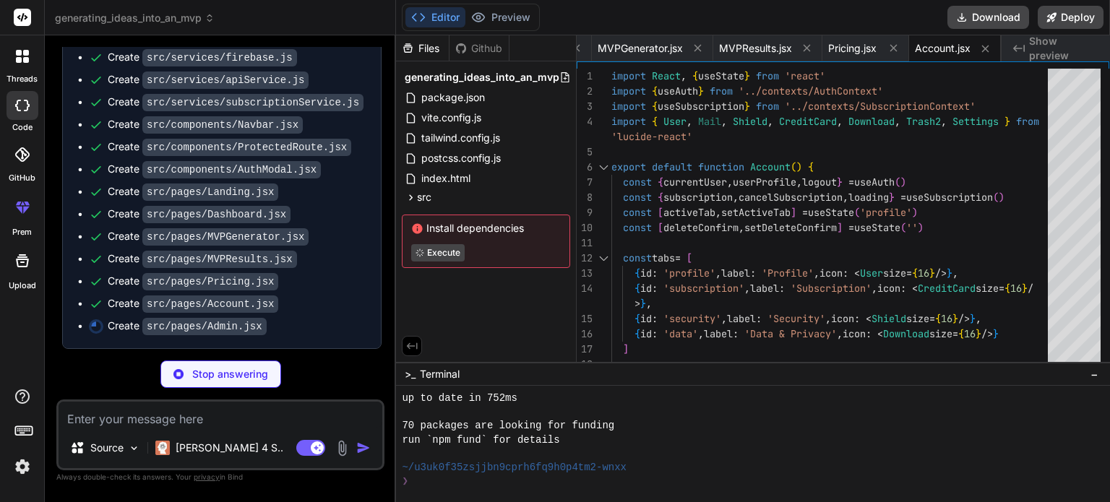
scroll to position [2482, 0]
type textarea "x"
type textarea "</div> ) }"
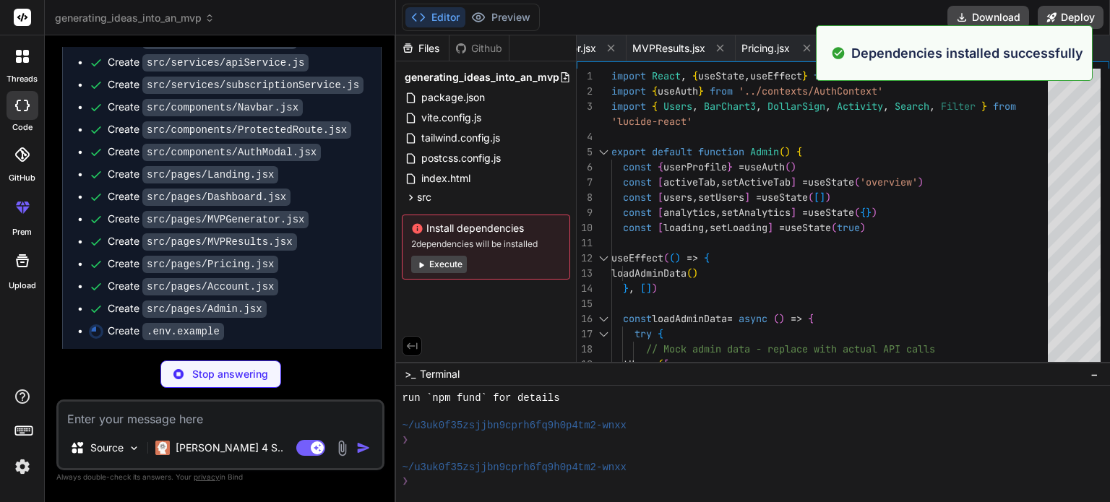
scroll to position [1907, 0]
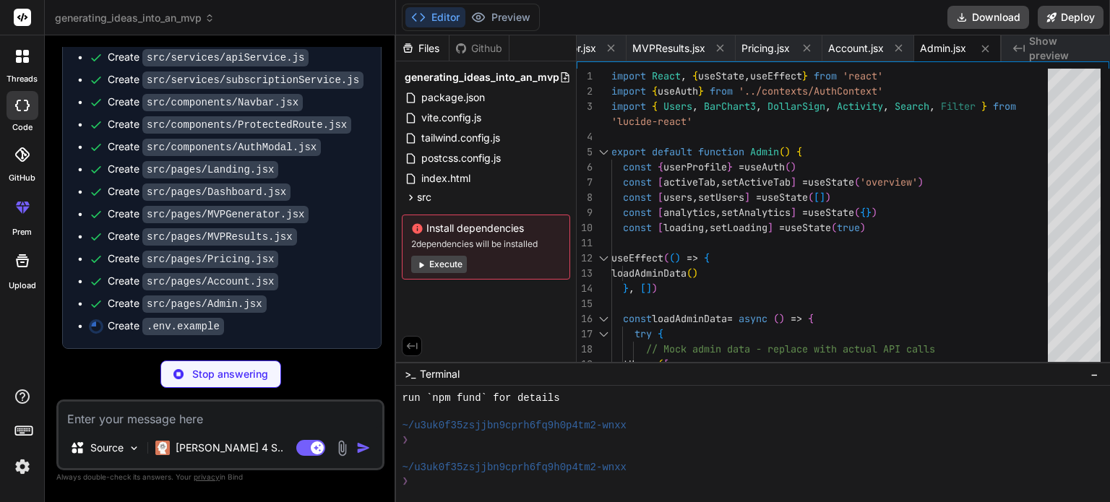
type textarea "x"
type textarea "STRIPE_SECRET_KEY=your_stripe_secret_key STRIPE_WEBHOOK_SECRET=your_stripe_webh…"
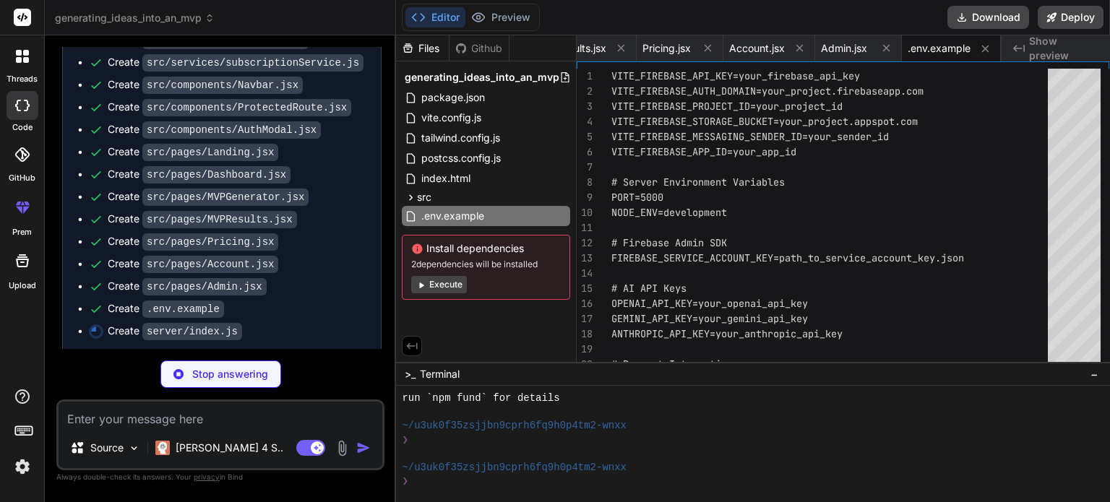
click at [439, 284] on button "Execute" at bounding box center [439, 284] width 56 height 17
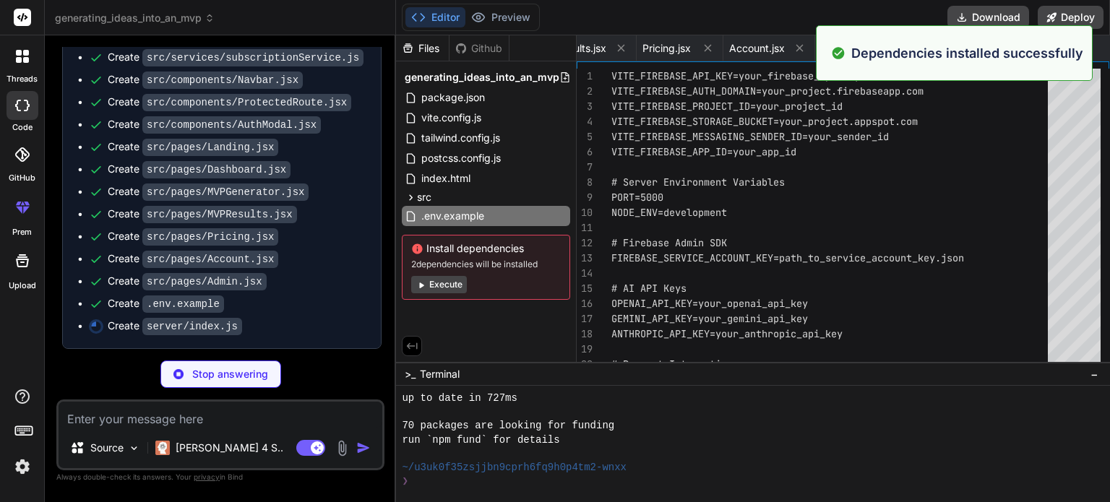
scroll to position [2732, 0]
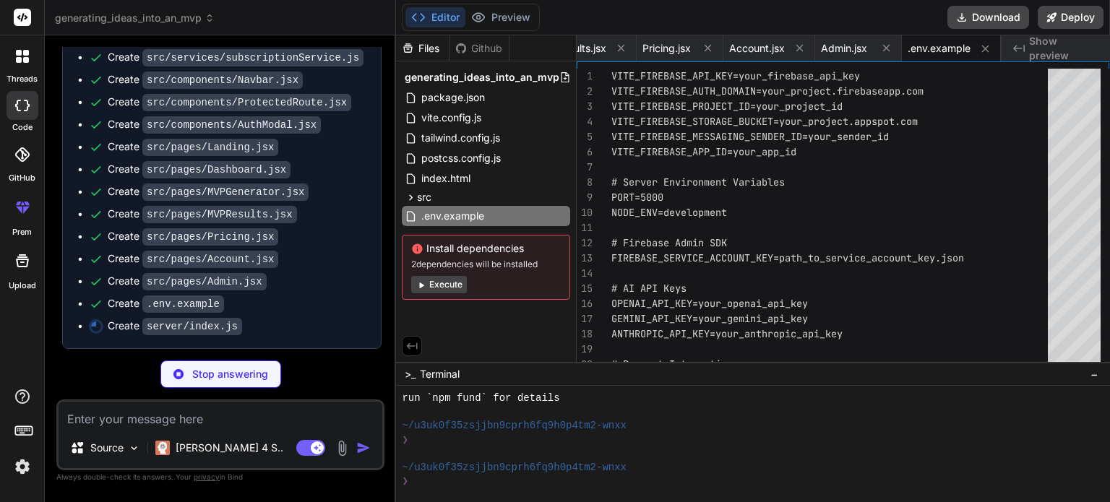
type textarea "x"
type textarea "// Start server app.listen(PORT, () => { console.log(`Server running on port ${…"
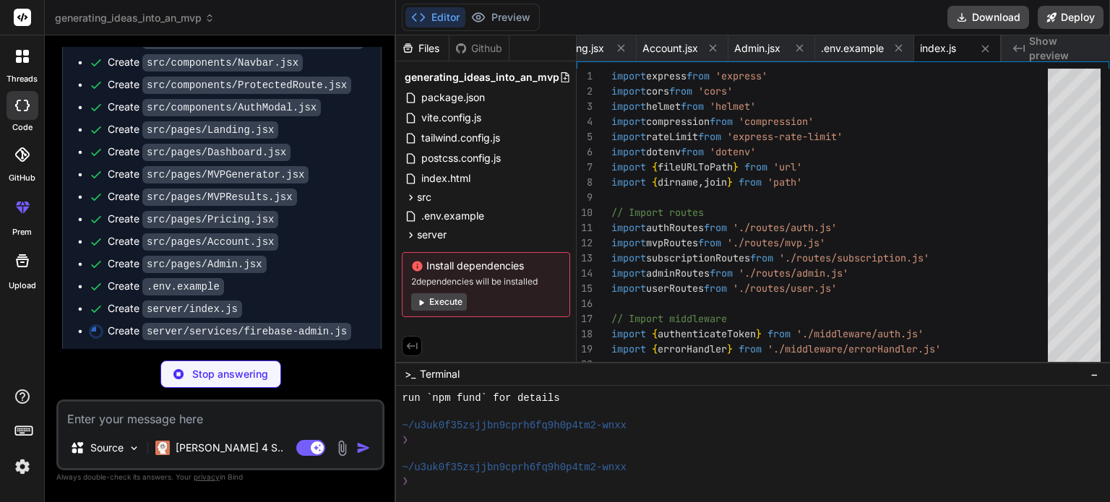
type textarea "x"
type textarea "export const adminAuth = getAuth(adminApp) export const adminDb = getFirestore(…"
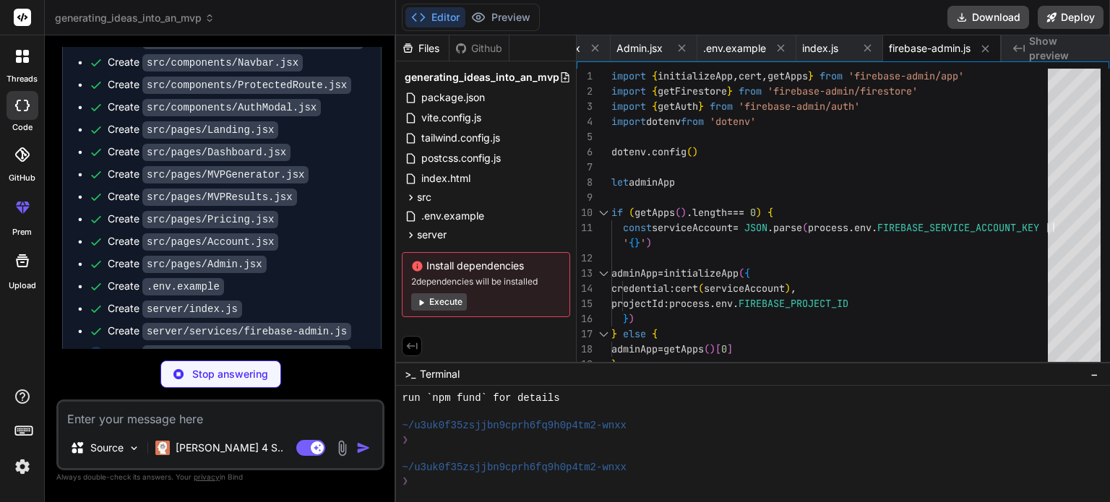
scroll to position [1974, 0]
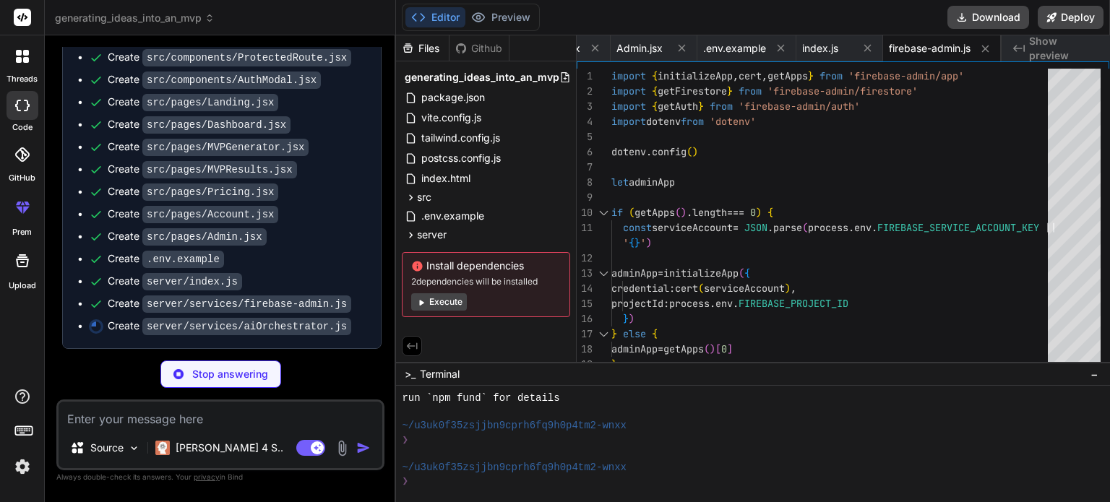
click at [452, 299] on button "Execute" at bounding box center [439, 301] width 56 height 17
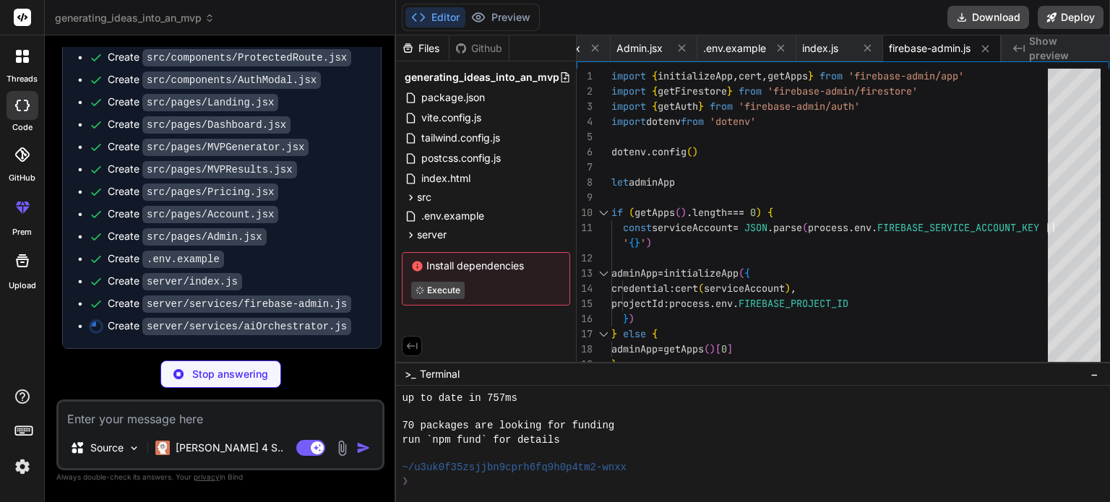
scroll to position [2940, 0]
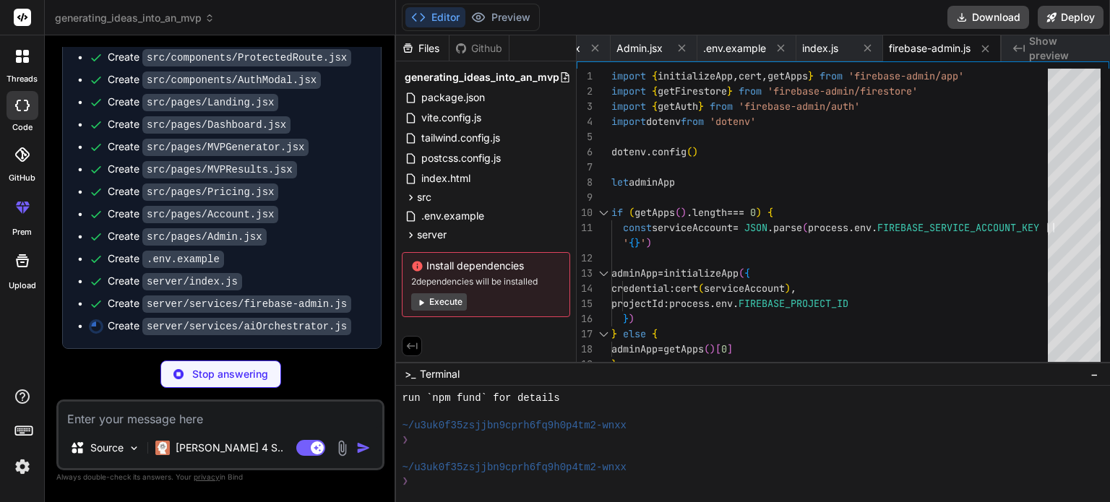
type textarea "x"
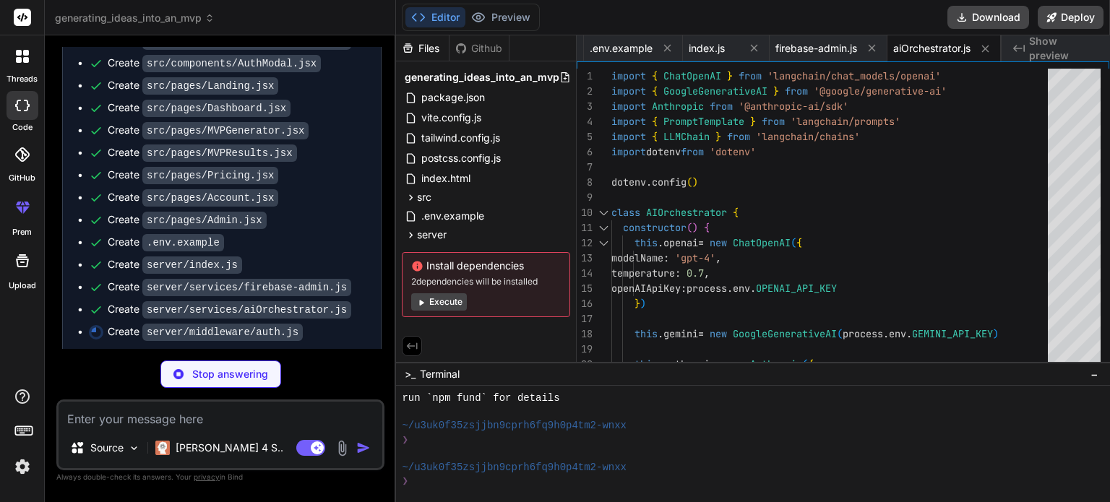
scroll to position [1996, 0]
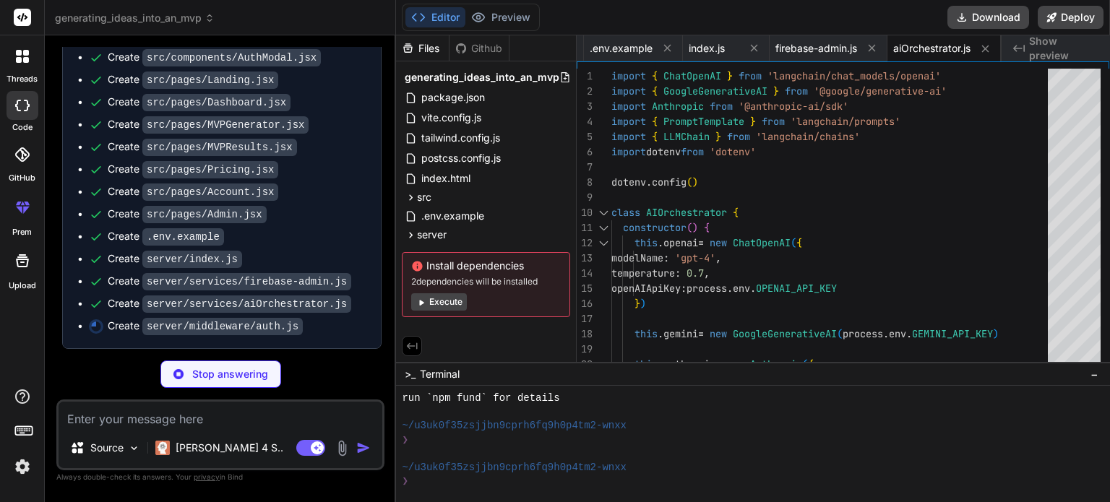
click at [452, 306] on button "Execute" at bounding box center [439, 301] width 56 height 17
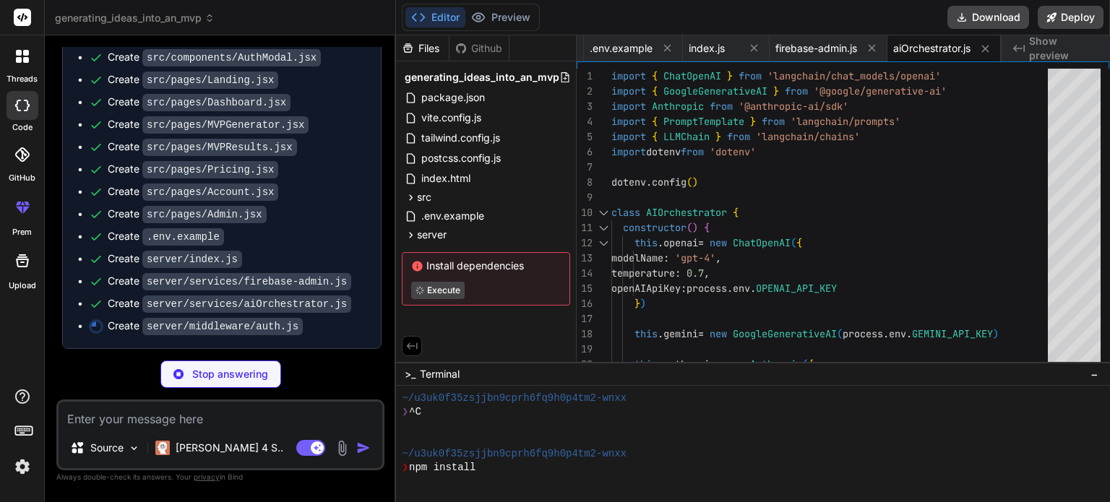
scroll to position [3010, 0]
type textarea "x"
type textarea "export function checkSubscription(req, res, next) { // Middleware to check subs…"
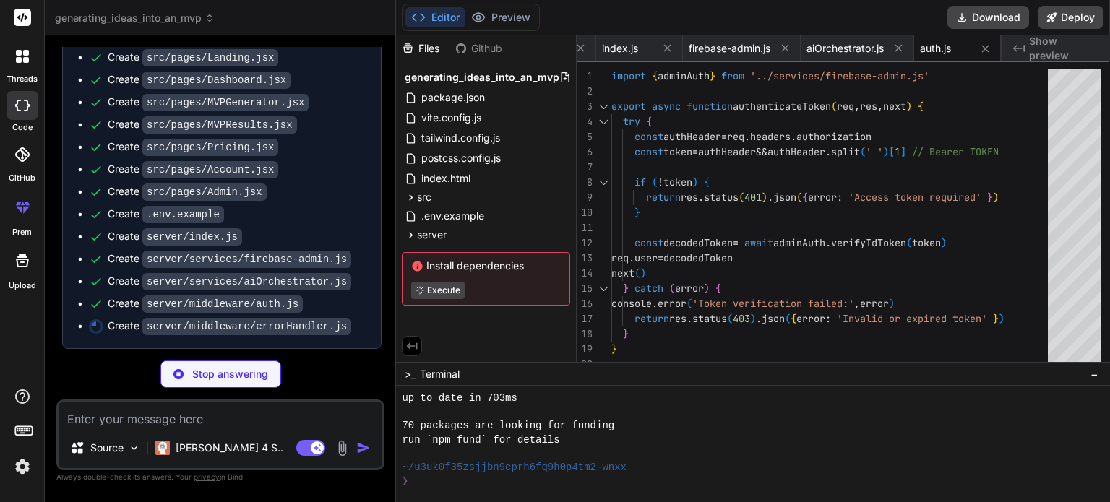
scroll to position [3148, 0]
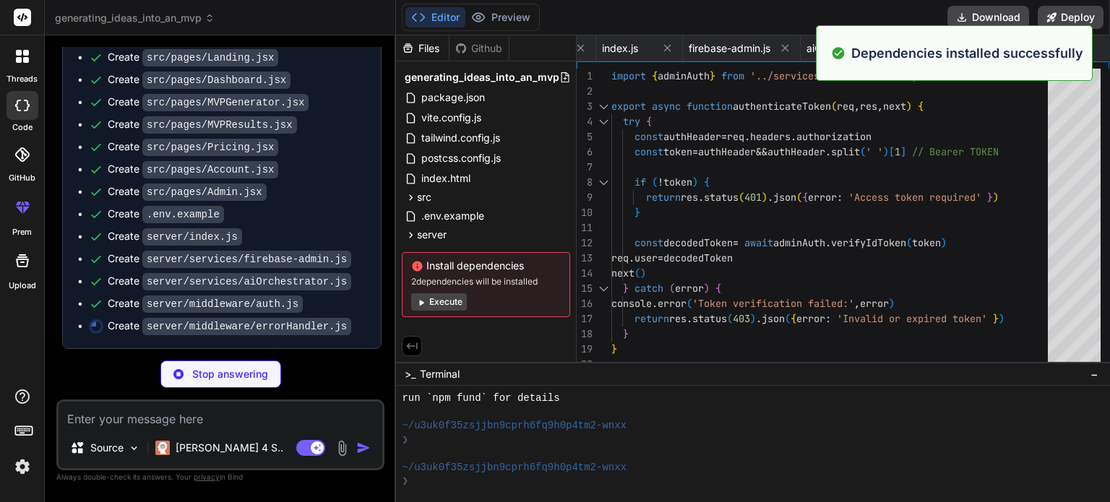
click at [439, 297] on button "Execute" at bounding box center [439, 301] width 56 height 17
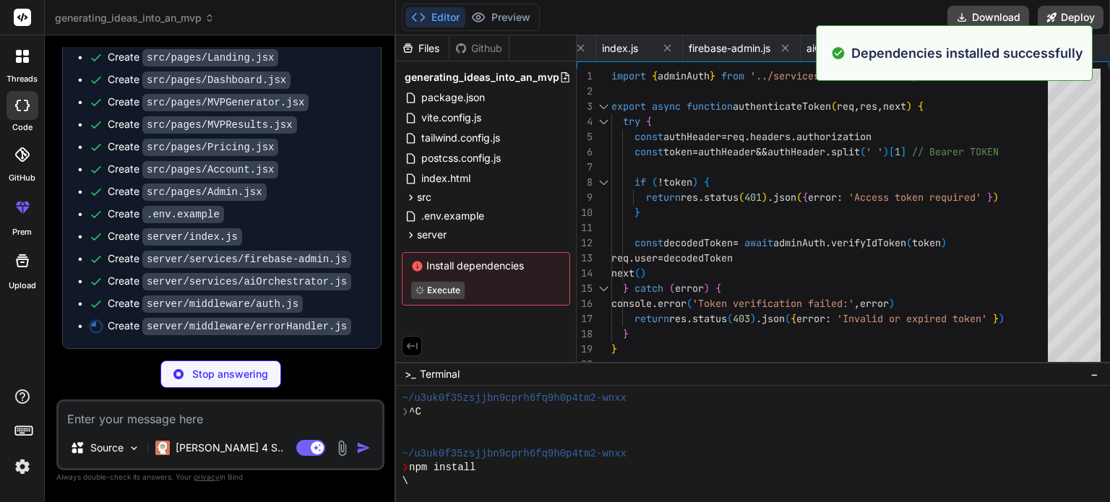
type textarea "x"
type textarea "}) }"
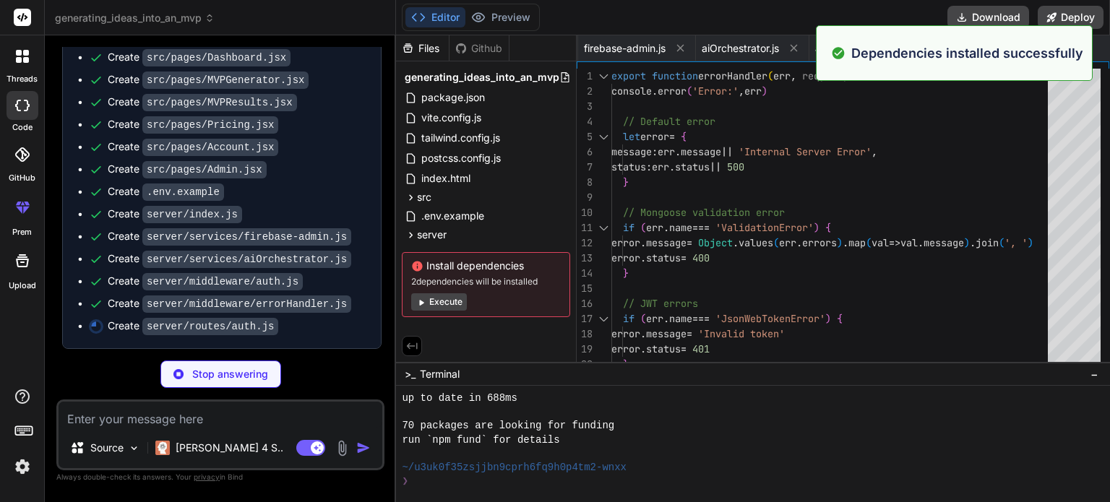
scroll to position [3356, 0]
click at [446, 308] on button "Execute" at bounding box center [439, 301] width 56 height 17
type textarea "x"
type textarea "console.error('Profile update failed:', error) res.status(500).json({ error: 'F…"
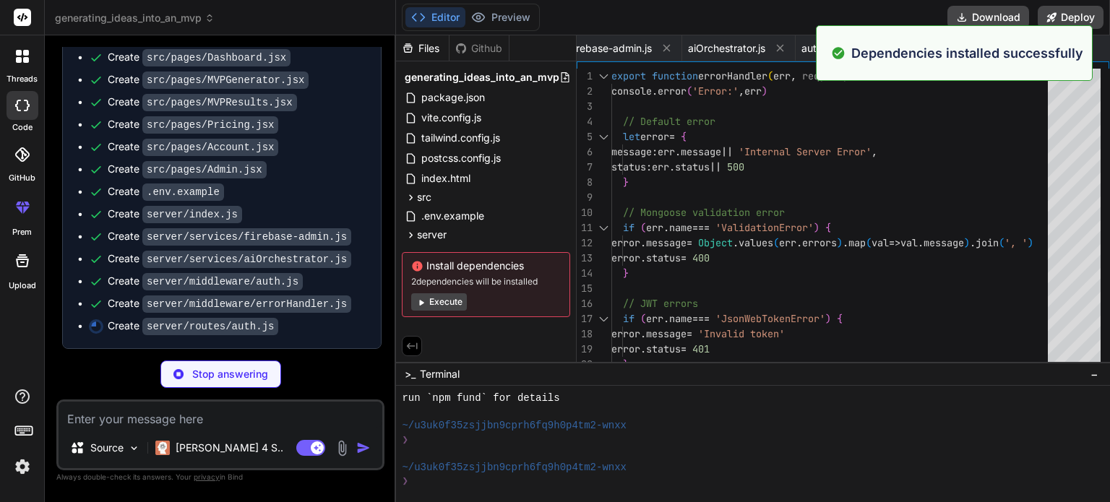
scroll to position [0, 2749]
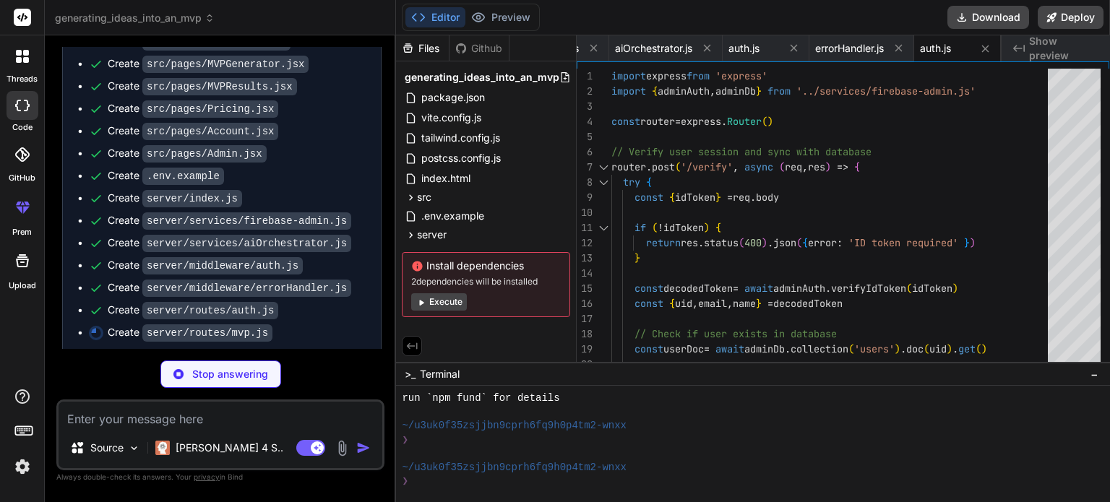
click at [441, 298] on button "Execute" at bounding box center [439, 301] width 56 height 17
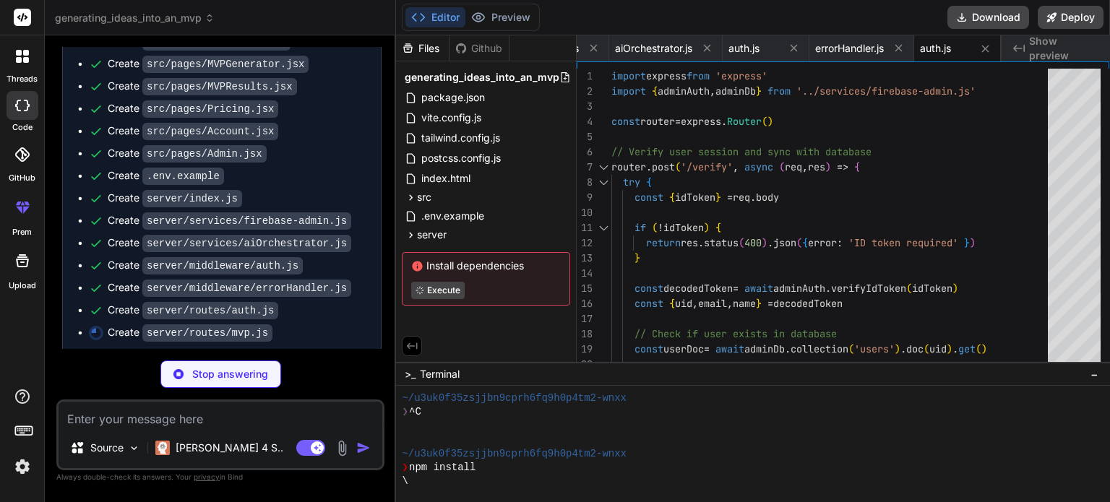
scroll to position [0, 0]
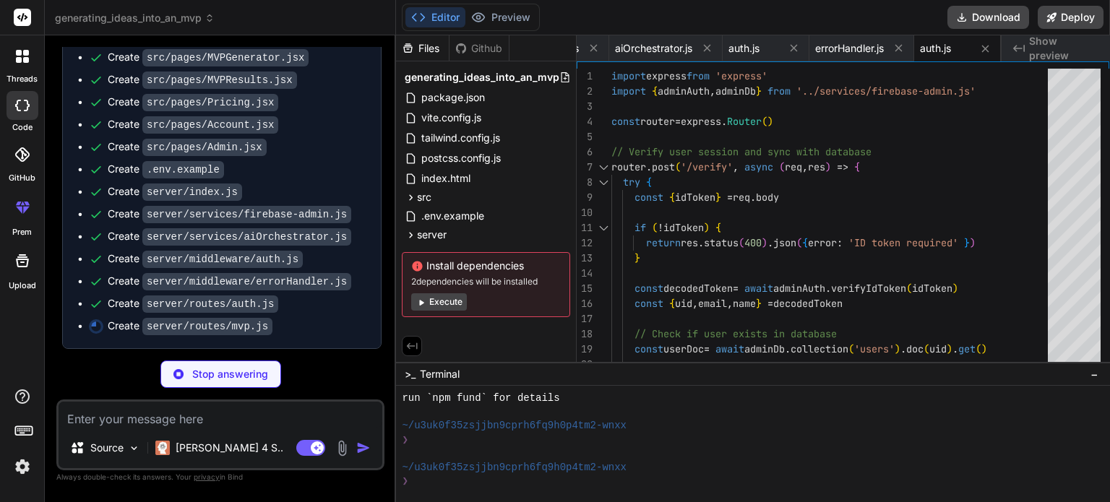
click at [442, 294] on button "Execute" at bounding box center [439, 301] width 56 height 17
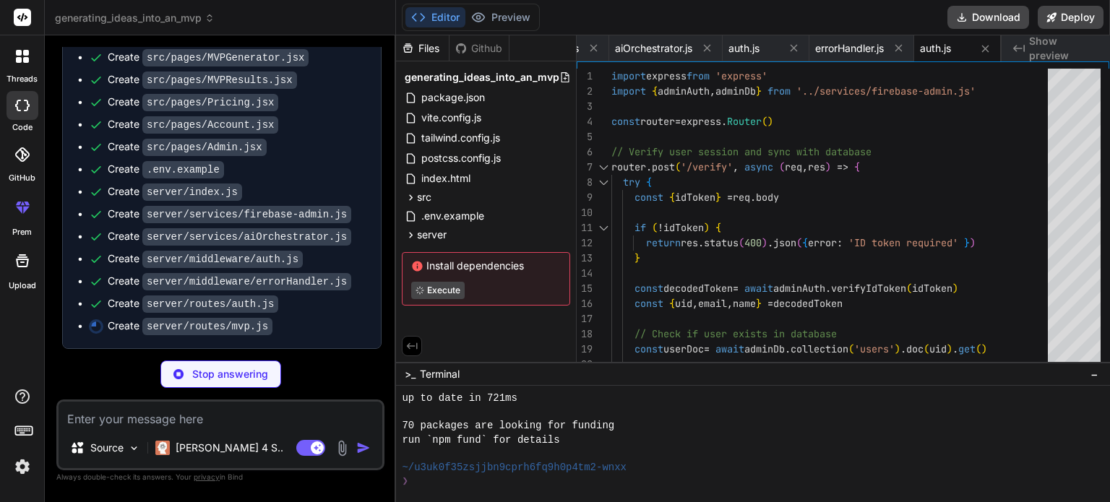
scroll to position [3981, 0]
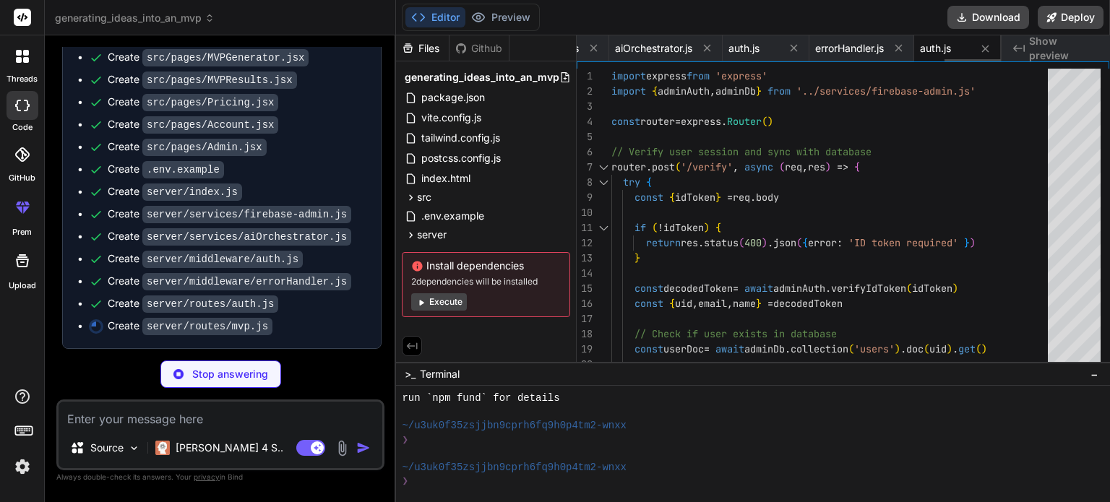
type textarea "x"
type textarea "res.json({ message: 'MVP deleted successfully' }) } catch (error) { console.err…"
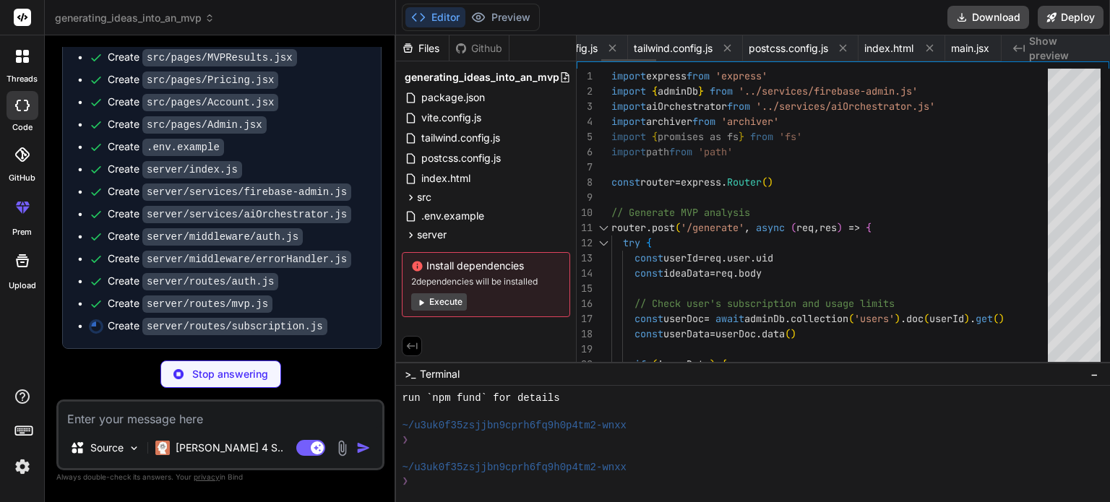
scroll to position [0, 0]
type textarea "x"
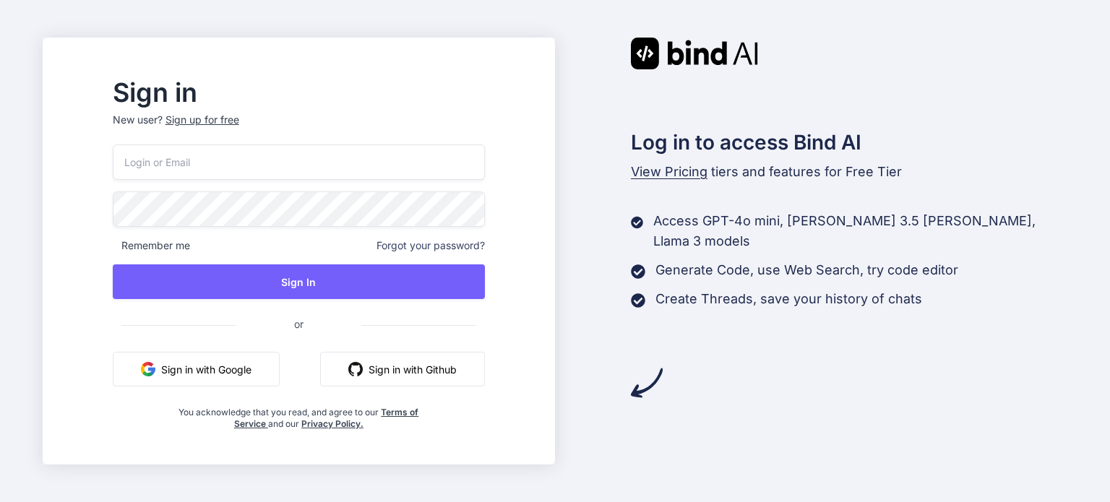
click at [277, 367] on button "Sign in with Google" at bounding box center [196, 369] width 167 height 35
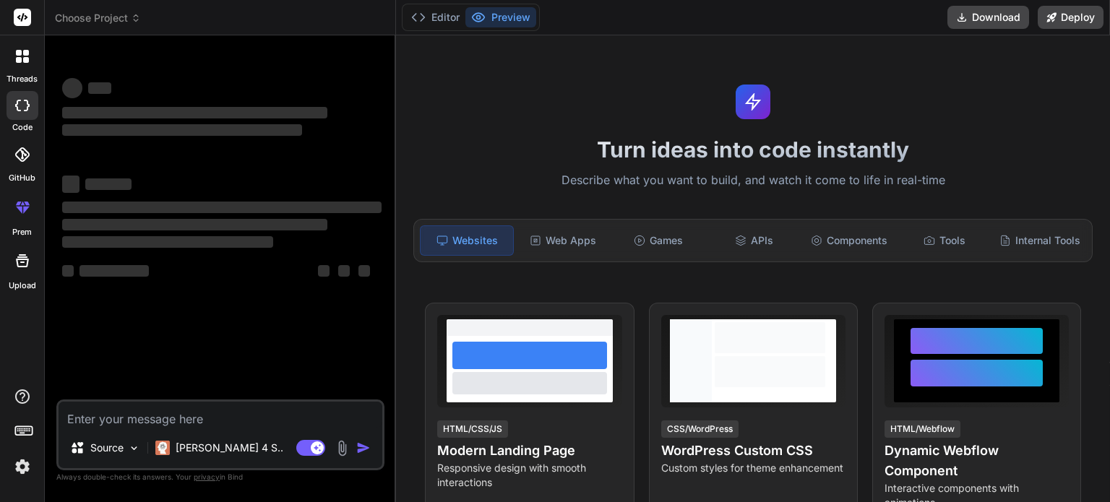
type textarea "x"
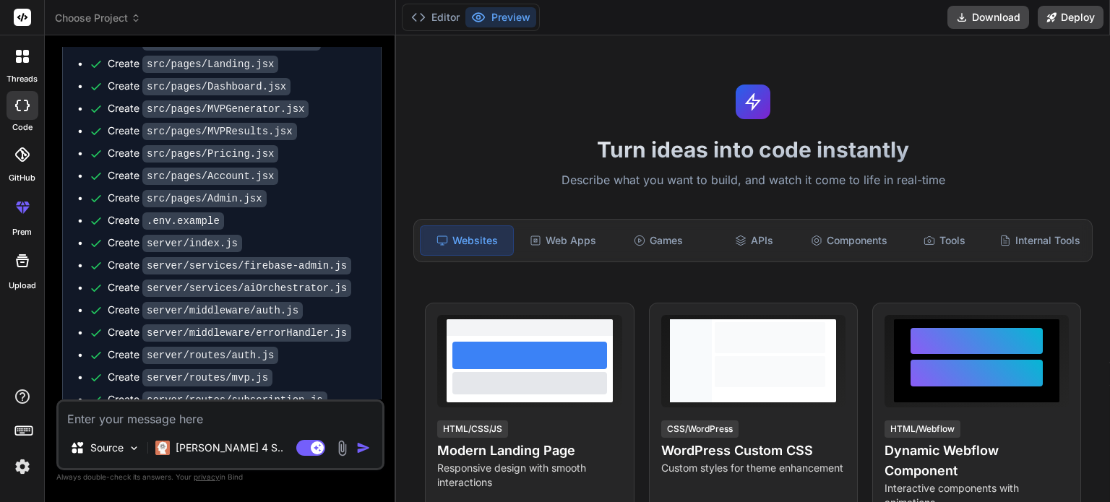
scroll to position [2086, 0]
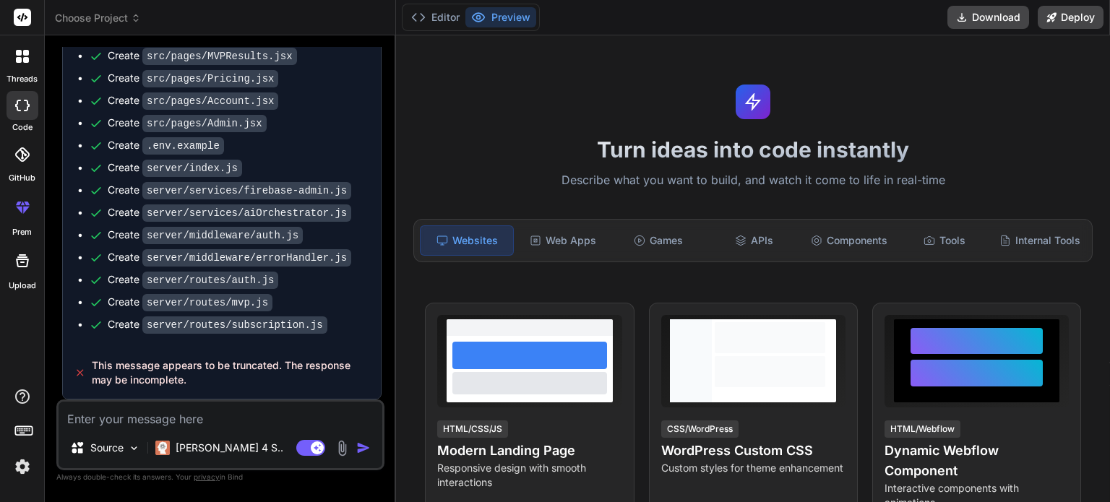
click at [148, 410] on textarea at bounding box center [221, 415] width 324 height 26
click at [143, 427] on textarea at bounding box center [221, 415] width 324 height 26
click at [150, 414] on textarea at bounding box center [221, 415] width 324 height 26
type textarea "c"
type textarea "x"
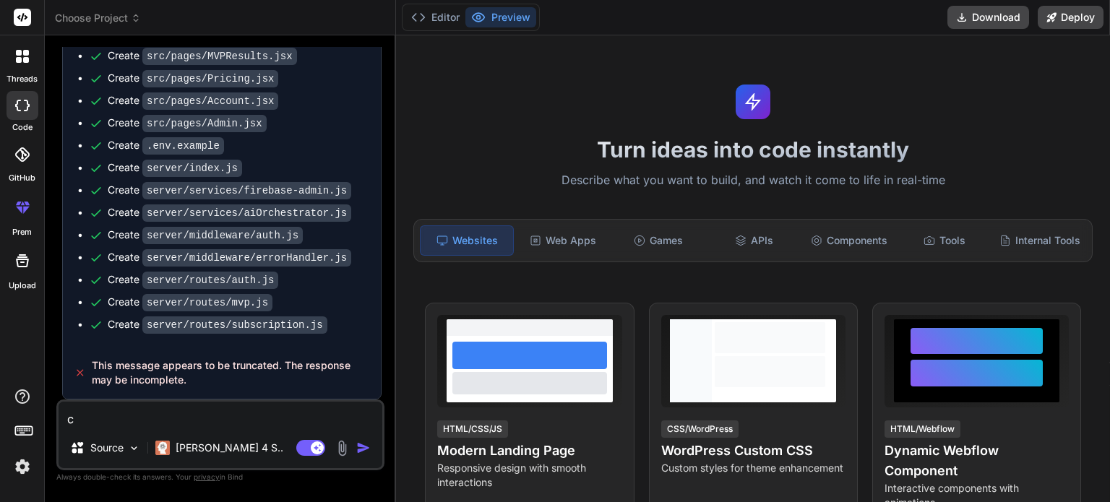
type textarea "co"
type textarea "x"
type textarea "con"
type textarea "x"
type textarea "cont"
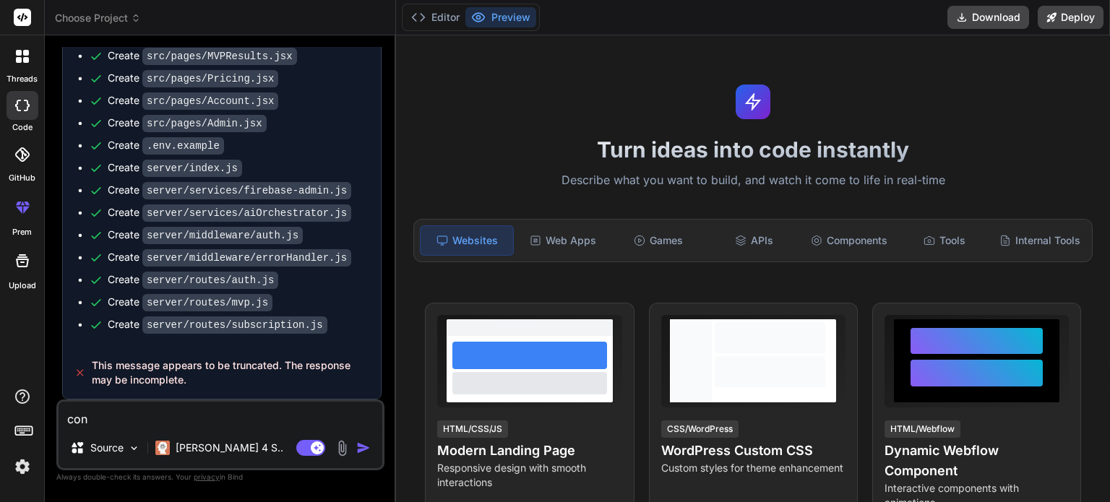
type textarea "x"
type textarea "[PERSON_NAME]"
type textarea "x"
type textarea "contin"
type textarea "x"
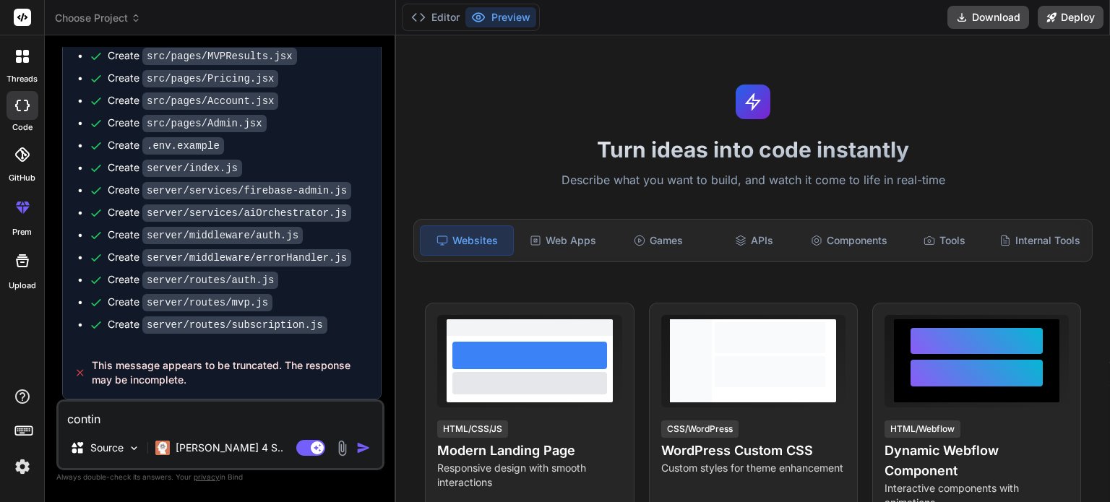
type textarea "continu"
type textarea "x"
type textarea "continue"
type textarea "x"
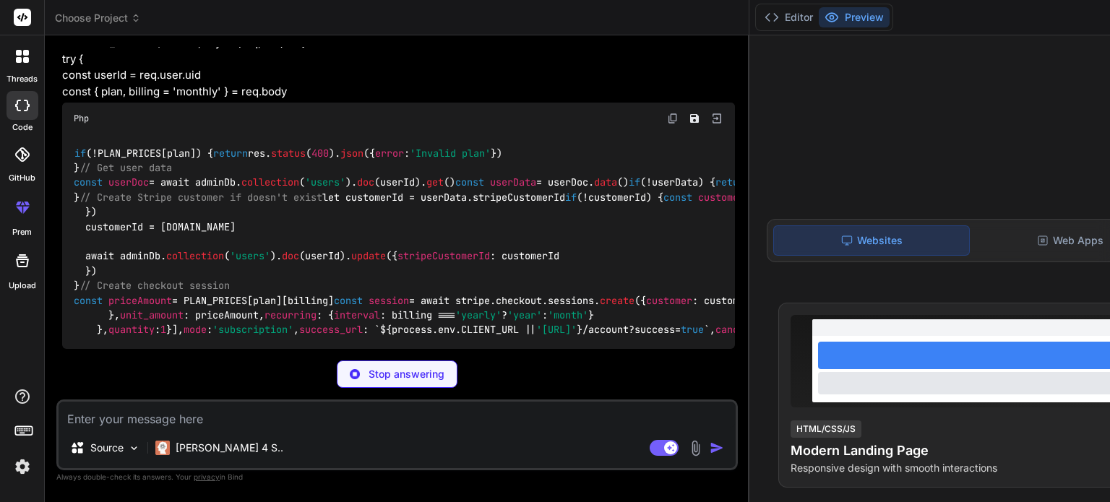
scroll to position [3382, 0]
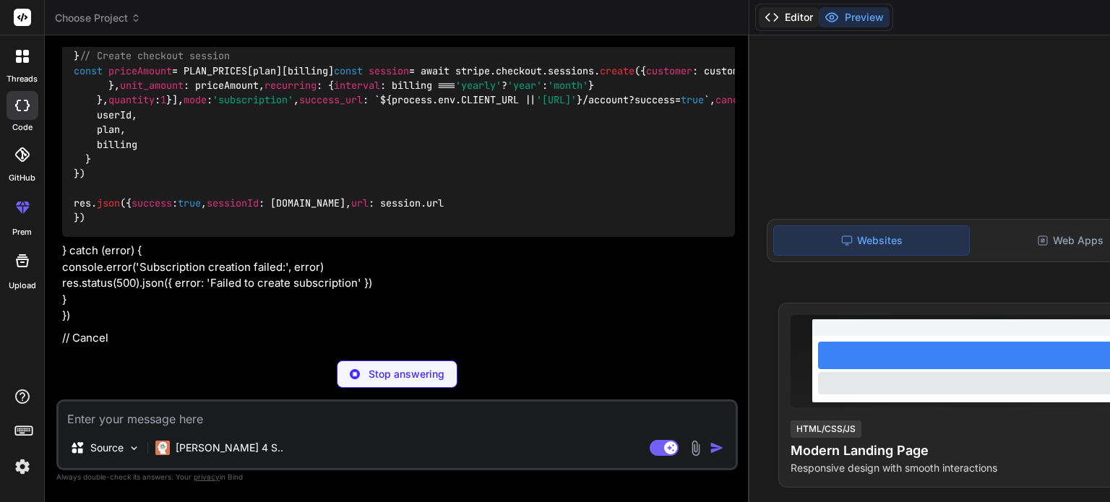
click at [759, 20] on button "Editor" at bounding box center [789, 17] width 60 height 20
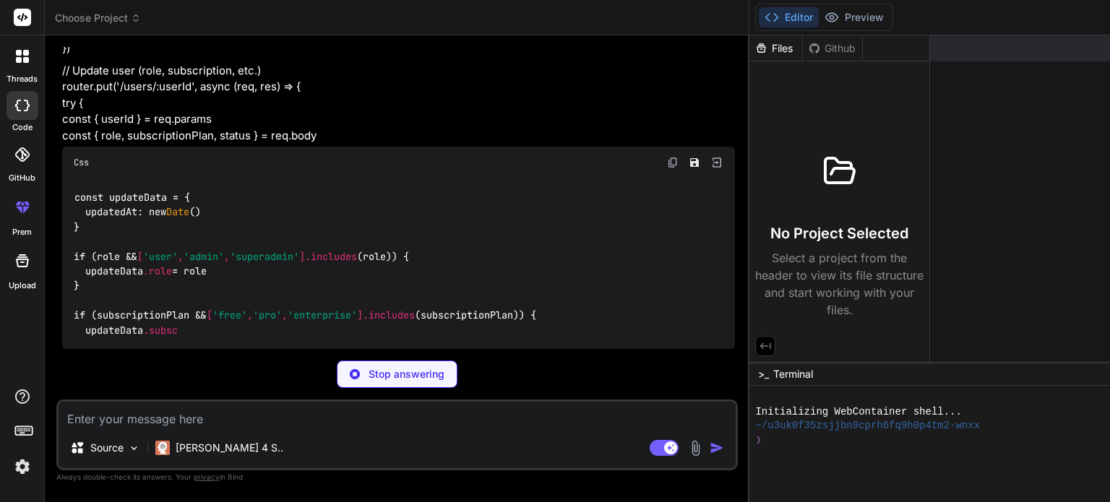
scroll to position [10279, 0]
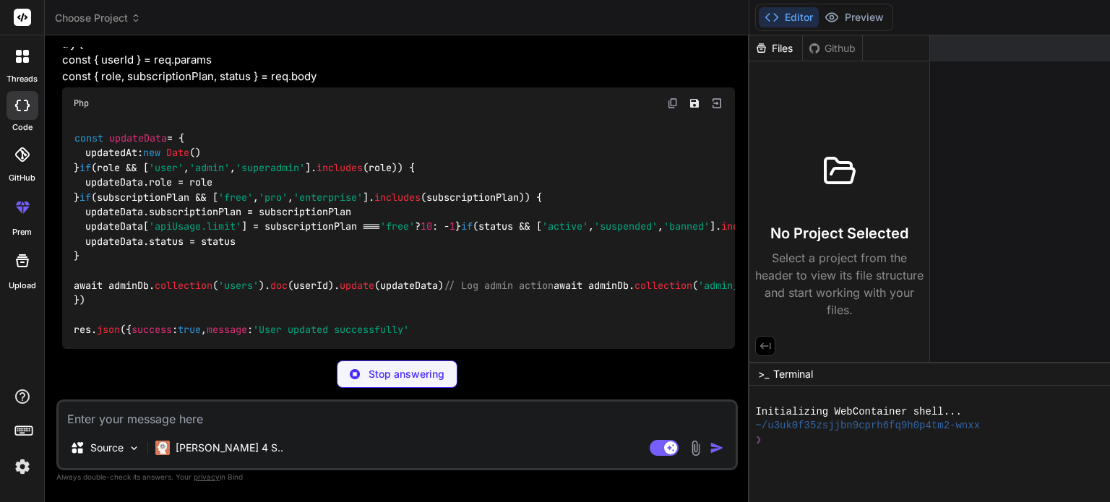
click at [749, 43] on div "Files" at bounding box center [775, 48] width 53 height 14
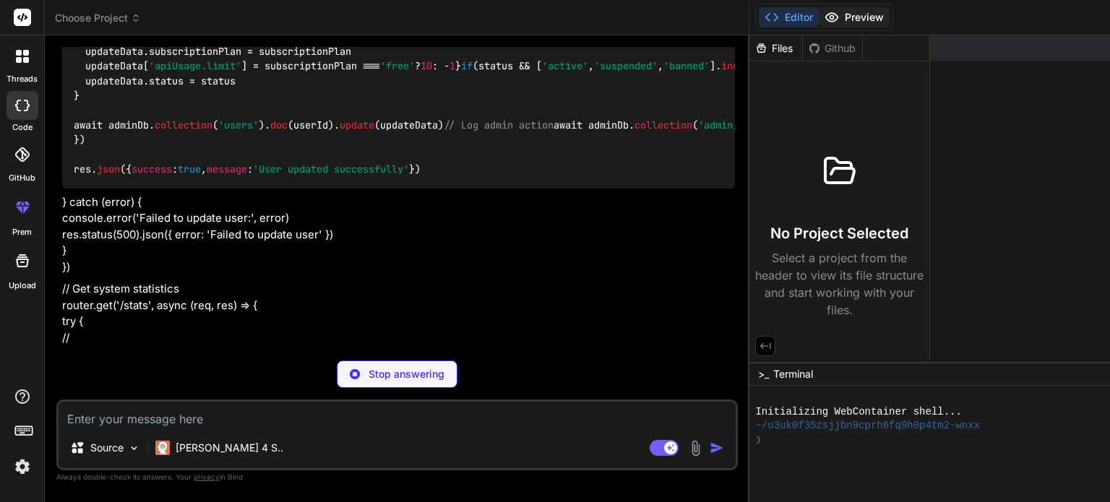
click at [819, 25] on button "Preview" at bounding box center [854, 17] width 71 height 20
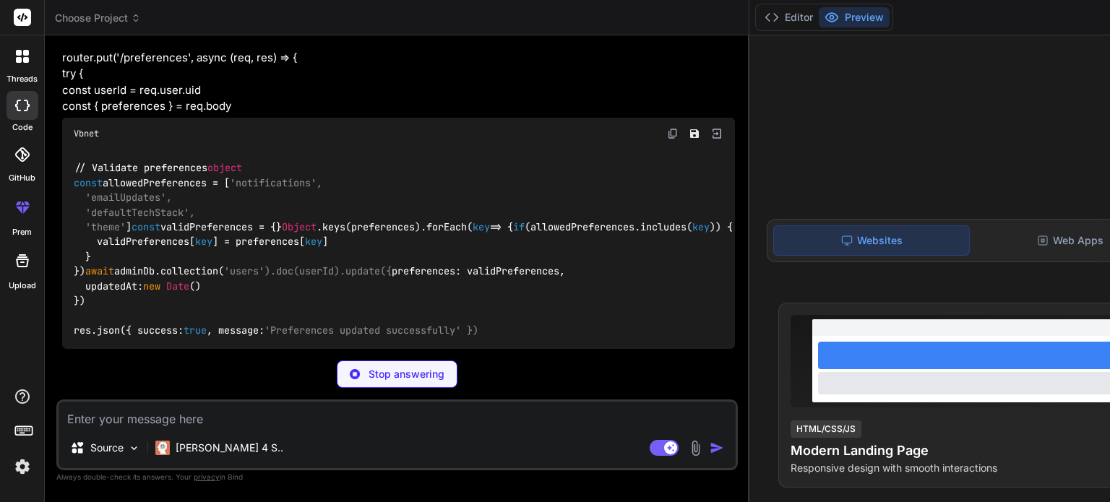
scroll to position [13687, 0]
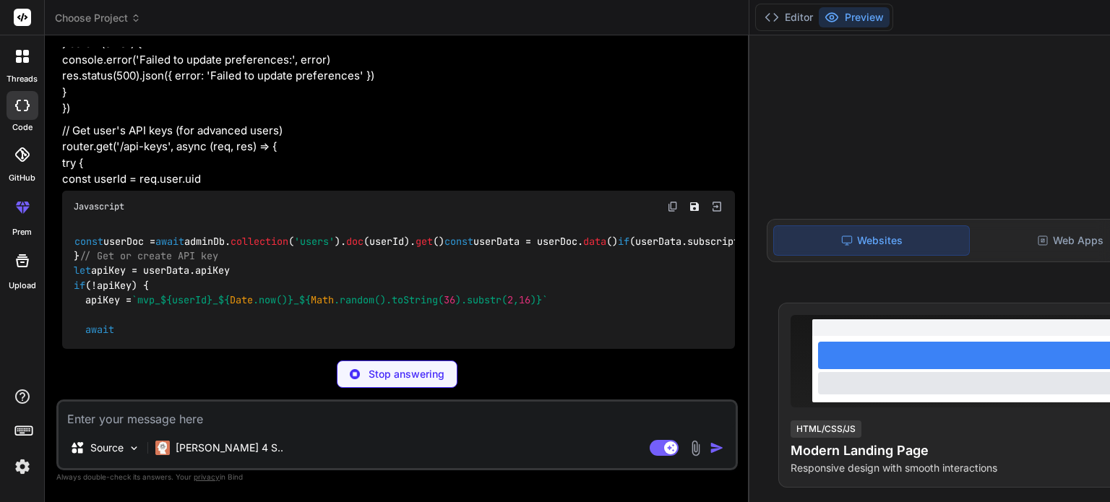
click at [136, 17] on icon at bounding box center [136, 18] width 10 height 10
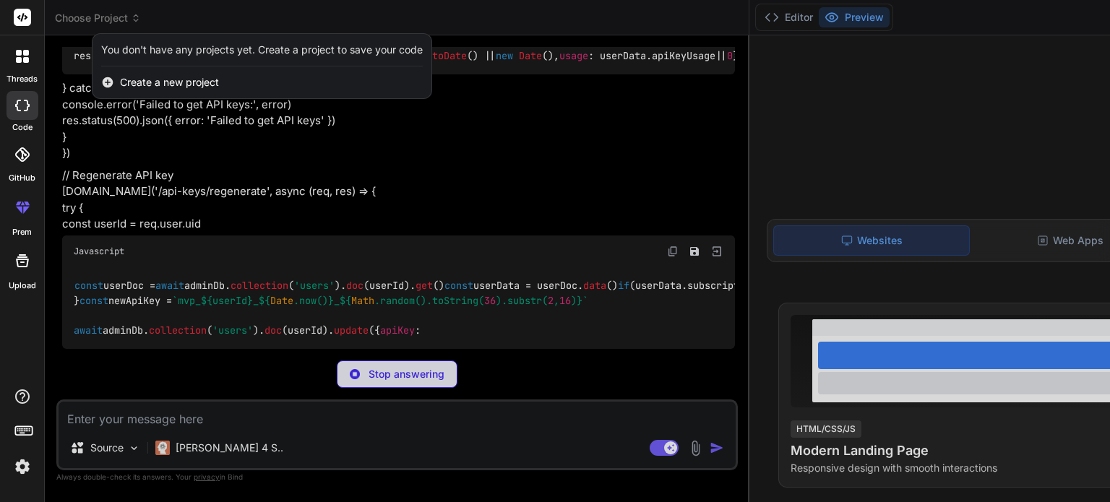
click at [151, 90] on span "Create a new project" at bounding box center [169, 82] width 99 height 14
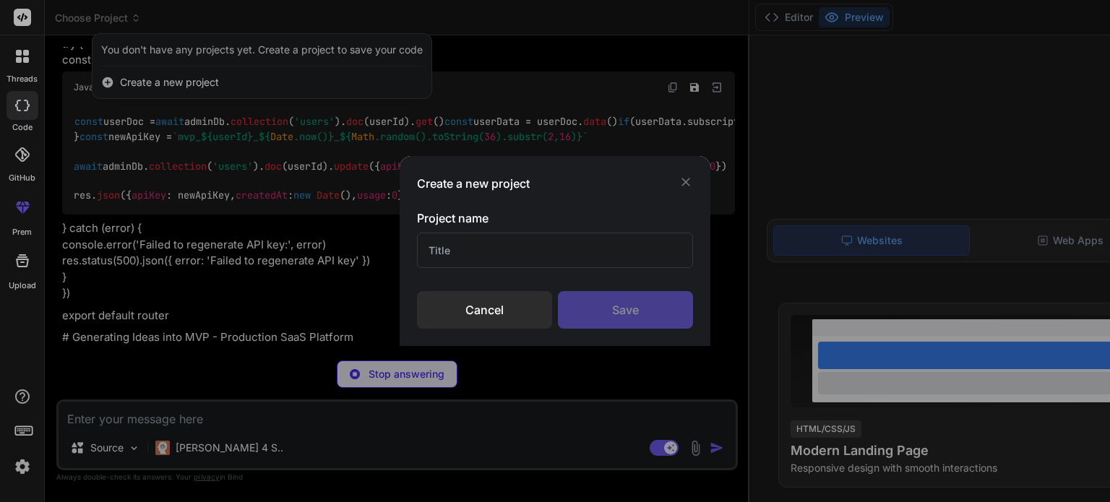
click at [463, 245] on input "text" at bounding box center [555, 250] width 276 height 35
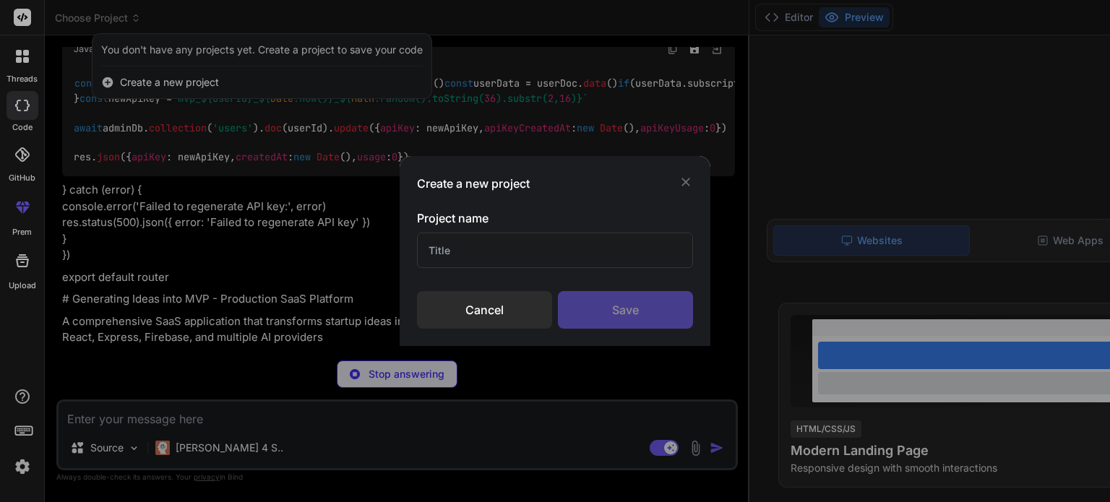
type textarea "x"
type input "M"
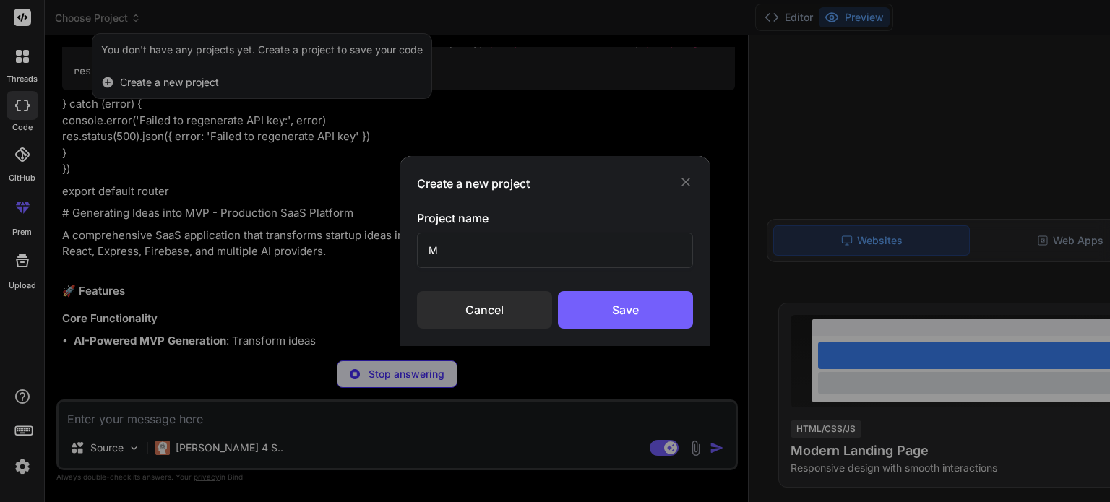
type textarea "x"
type input "MV"
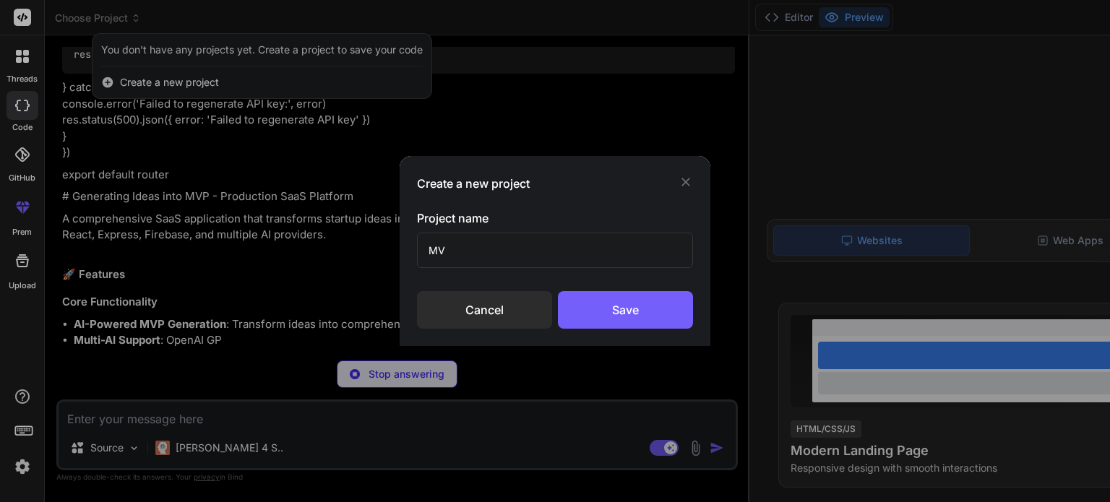
type textarea "x"
type input "MVP"
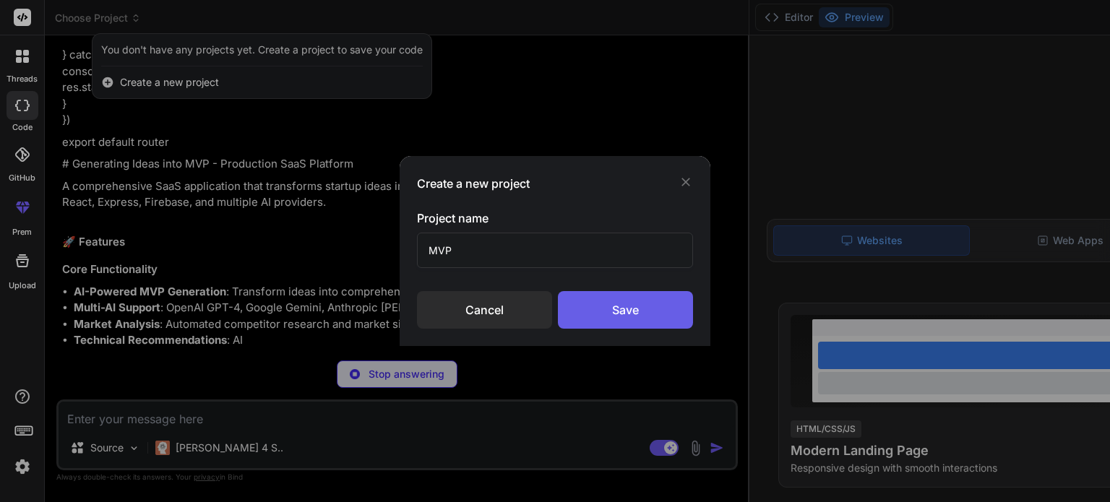
type textarea "x"
type input "MVP"
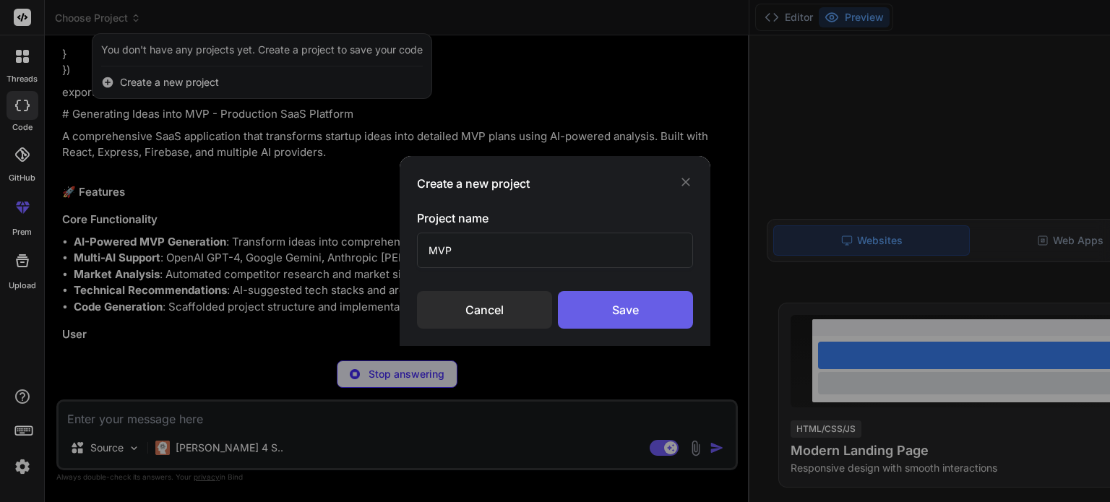
click at [610, 311] on div "Save" at bounding box center [625, 310] width 135 height 38
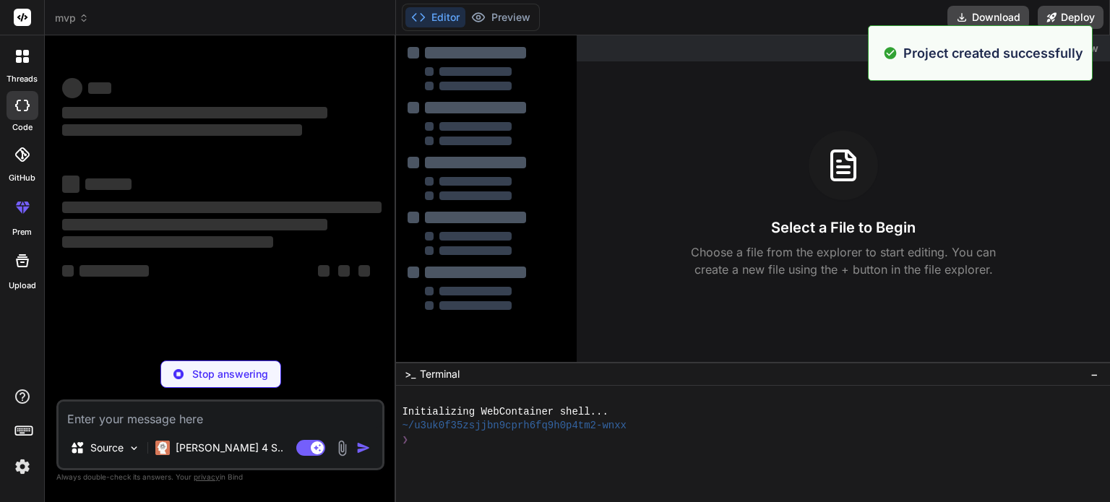
scroll to position [14, 0]
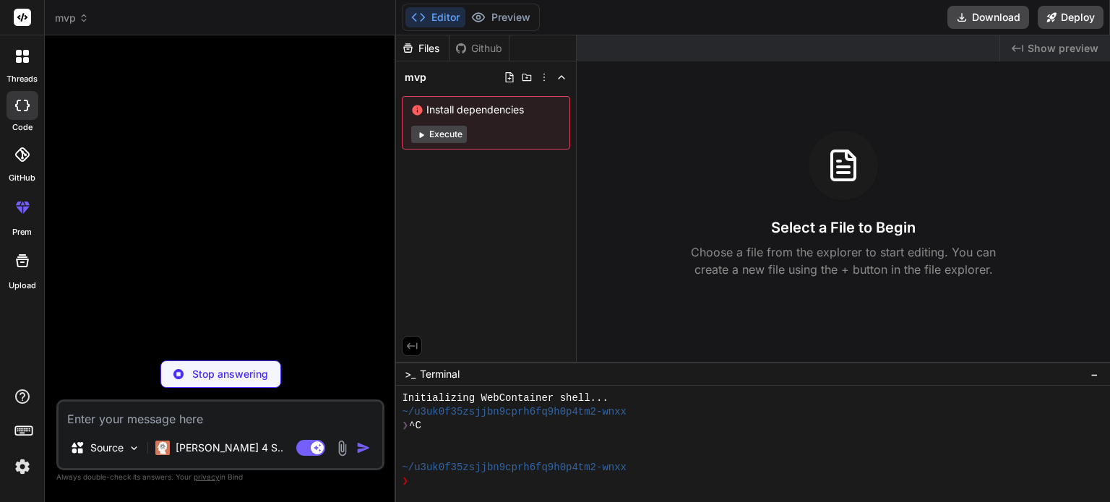
click at [439, 129] on button "Execute" at bounding box center [439, 134] width 56 height 17
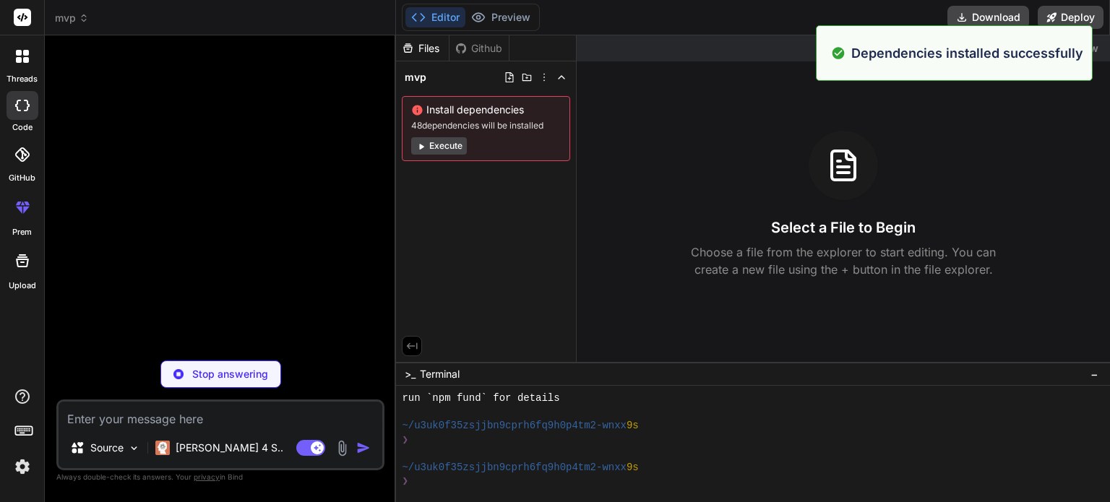
scroll to position [222, 0]
click at [430, 150] on button "Execute" at bounding box center [439, 145] width 56 height 17
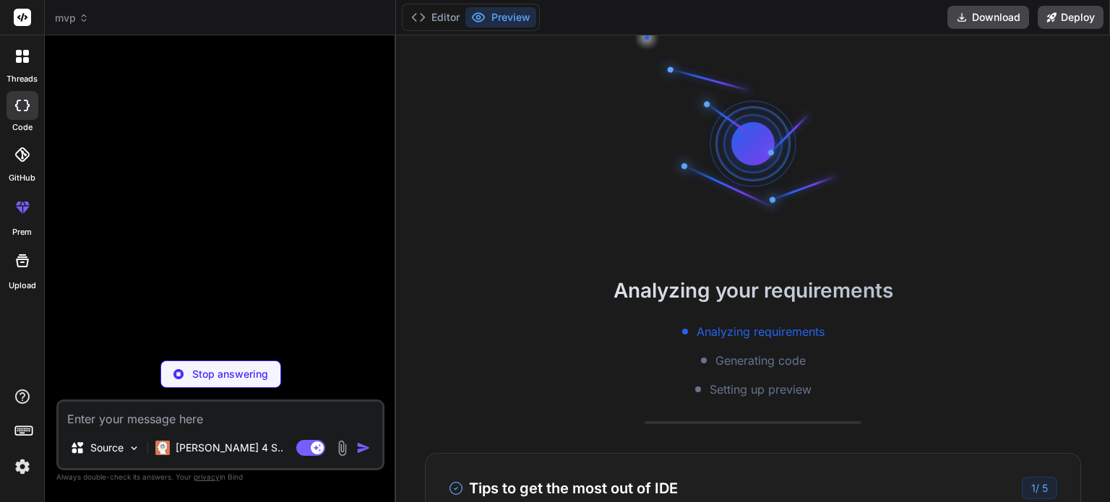
scroll to position [430, 0]
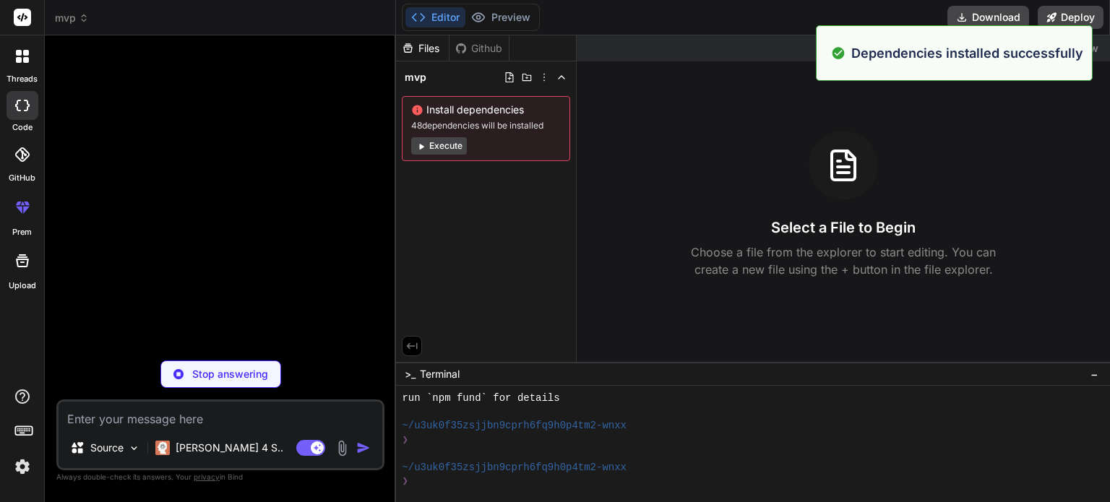
click at [449, 142] on button "Execute" at bounding box center [439, 145] width 56 height 17
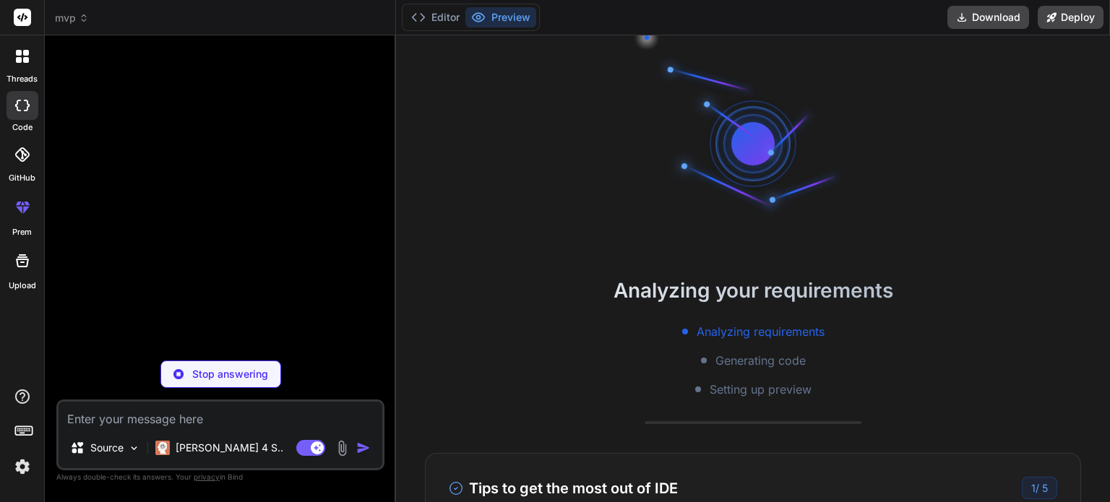
scroll to position [638, 0]
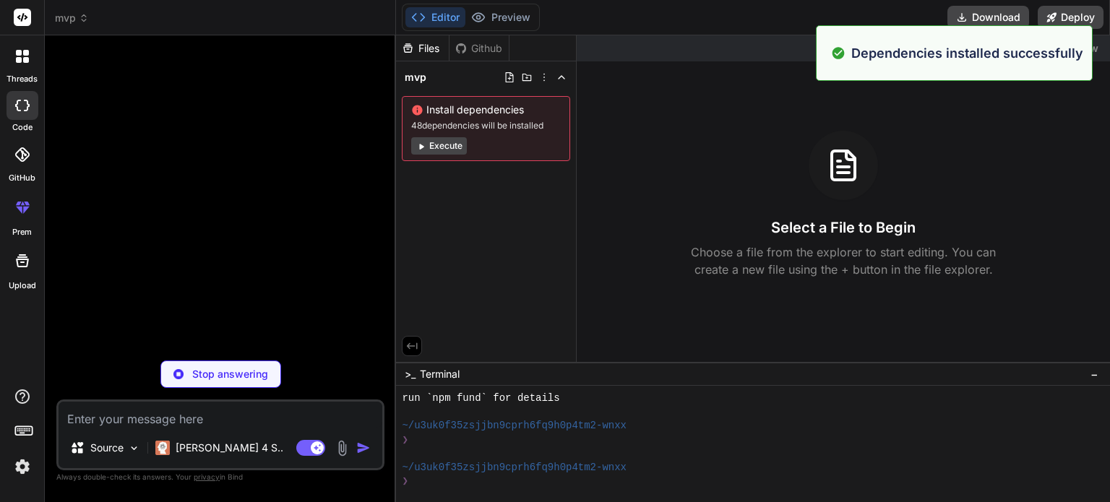
click at [422, 143] on icon at bounding box center [420, 146] width 11 height 11
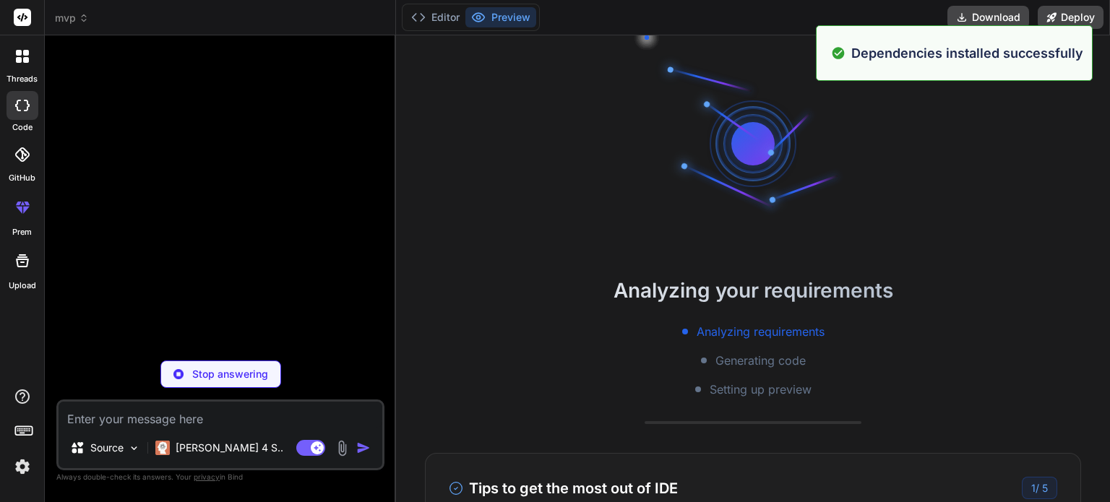
scroll to position [804, 0]
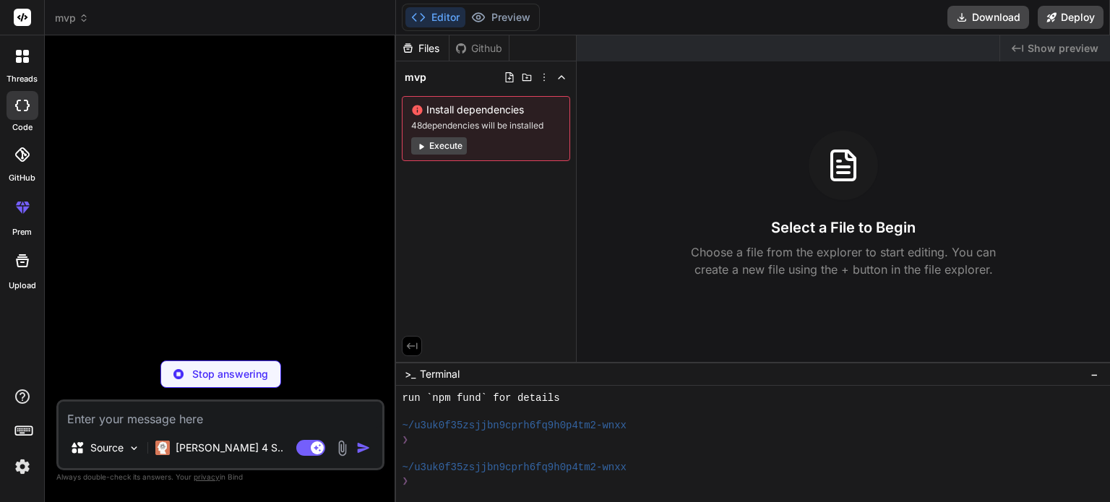
click at [422, 143] on icon at bounding box center [420, 146] width 11 height 11
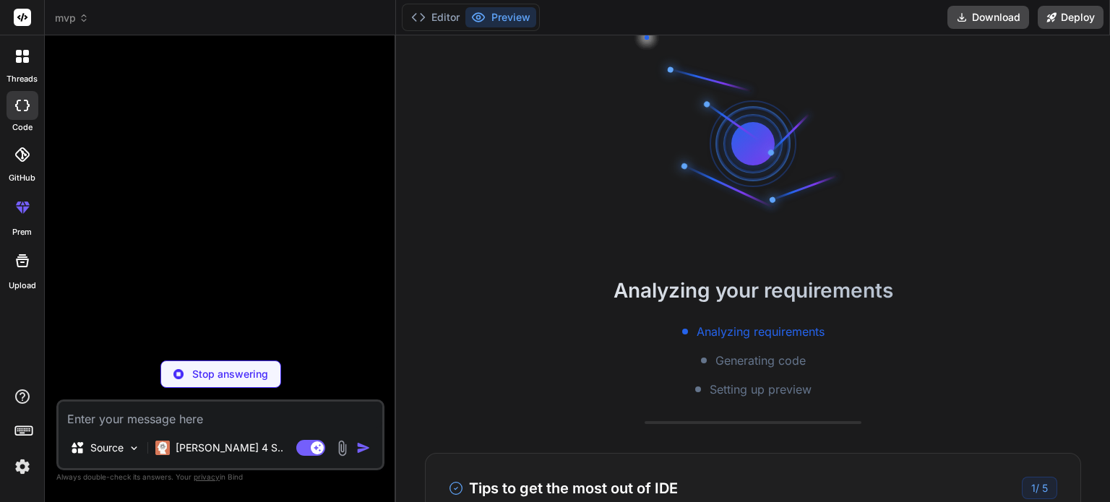
click at [422, 143] on div "Analyzing your requirements Analyzing requirements Generating code Setting up p…" at bounding box center [753, 268] width 714 height 467
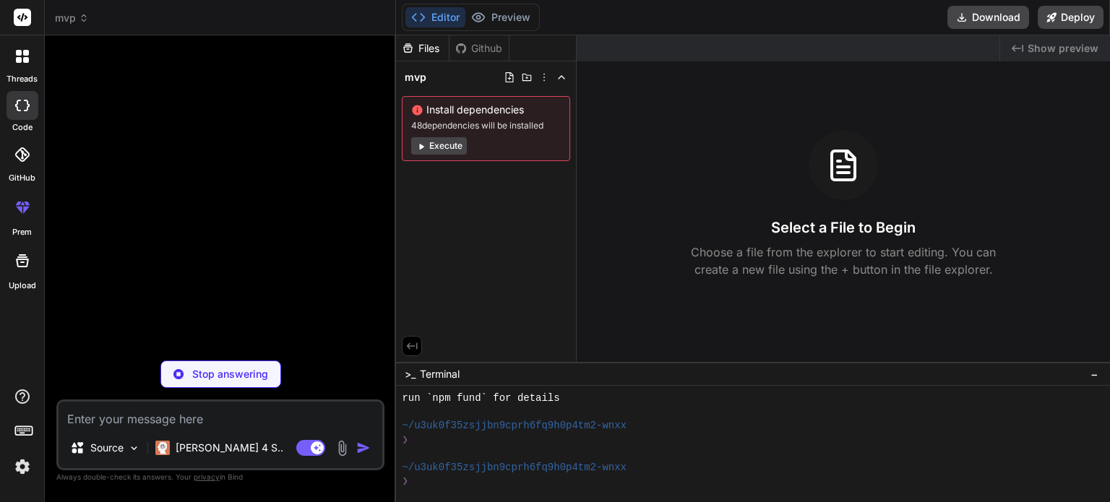
click at [1092, 377] on span "−" at bounding box center [1094, 374] width 8 height 14
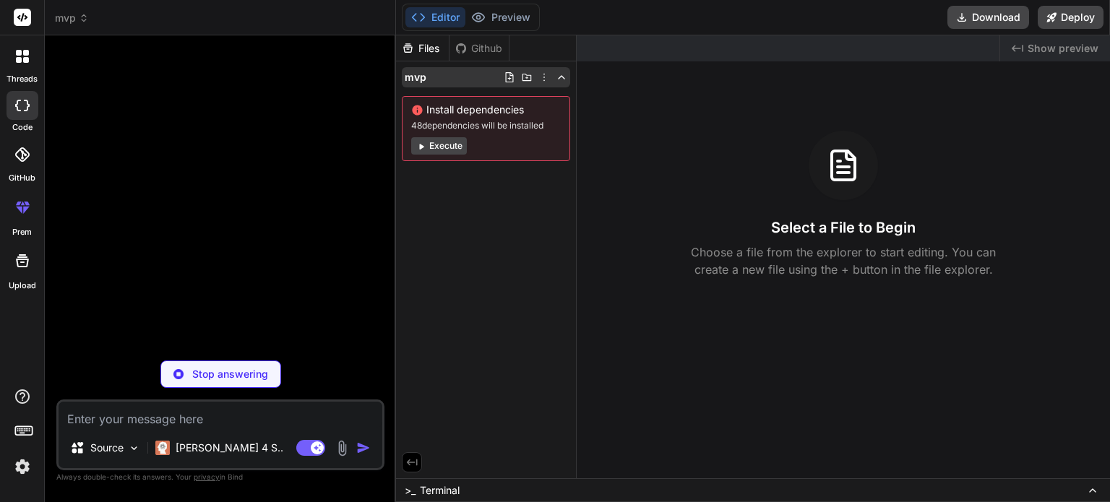
click at [543, 74] on icon at bounding box center [544, 78] width 12 height 12
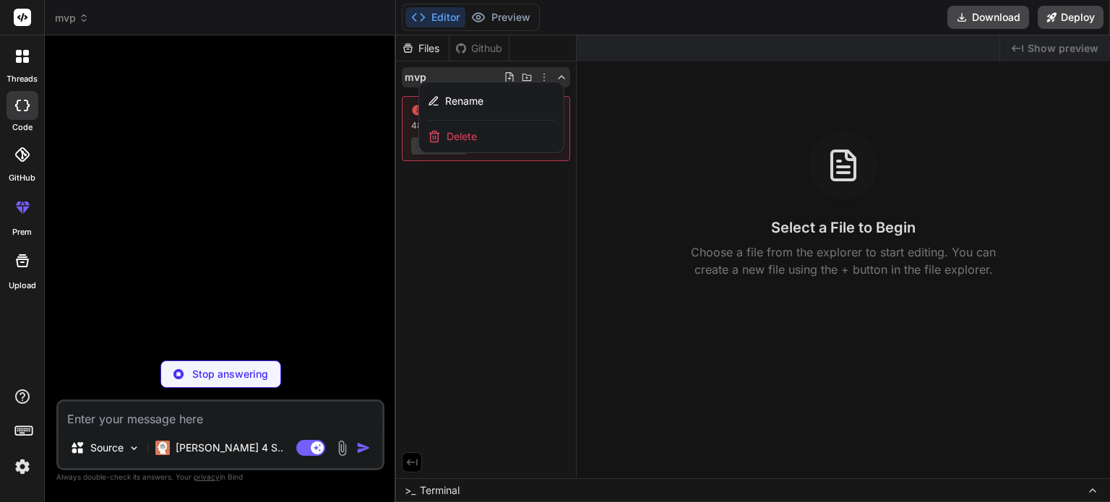
click at [479, 196] on div at bounding box center [753, 268] width 714 height 467
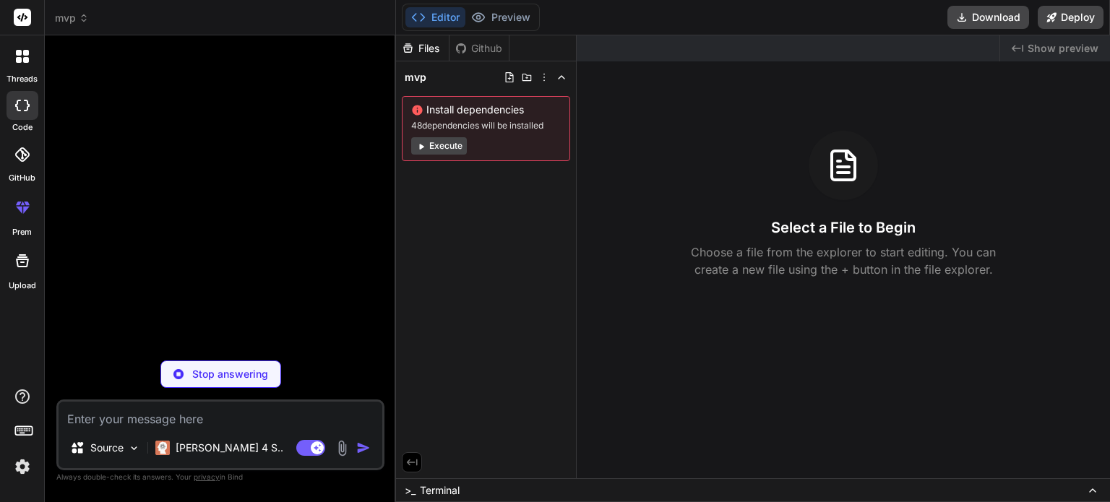
click at [433, 143] on button "Execute" at bounding box center [439, 145] width 56 height 17
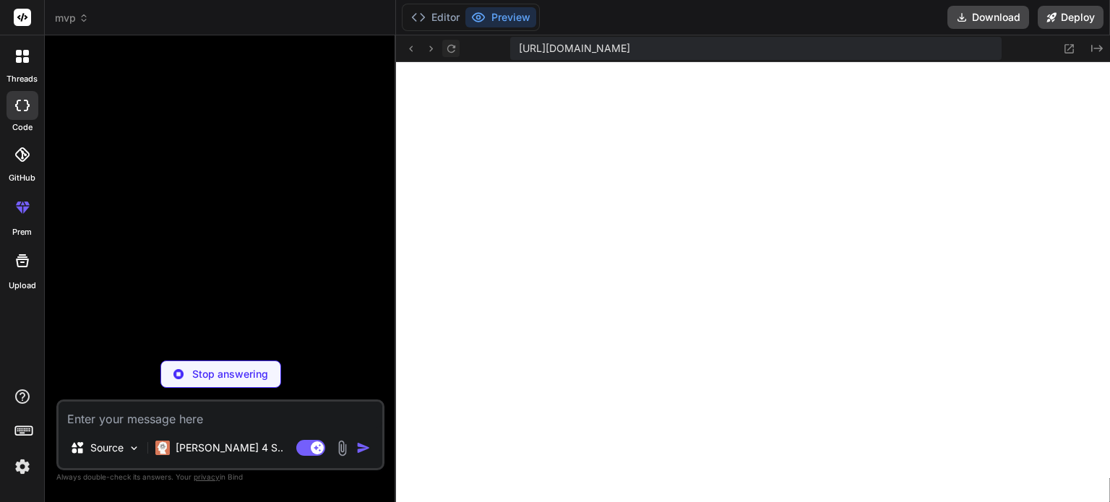
click at [452, 45] on icon at bounding box center [451, 48] width 8 height 8
click at [452, 12] on button "Editor" at bounding box center [435, 17] width 60 height 20
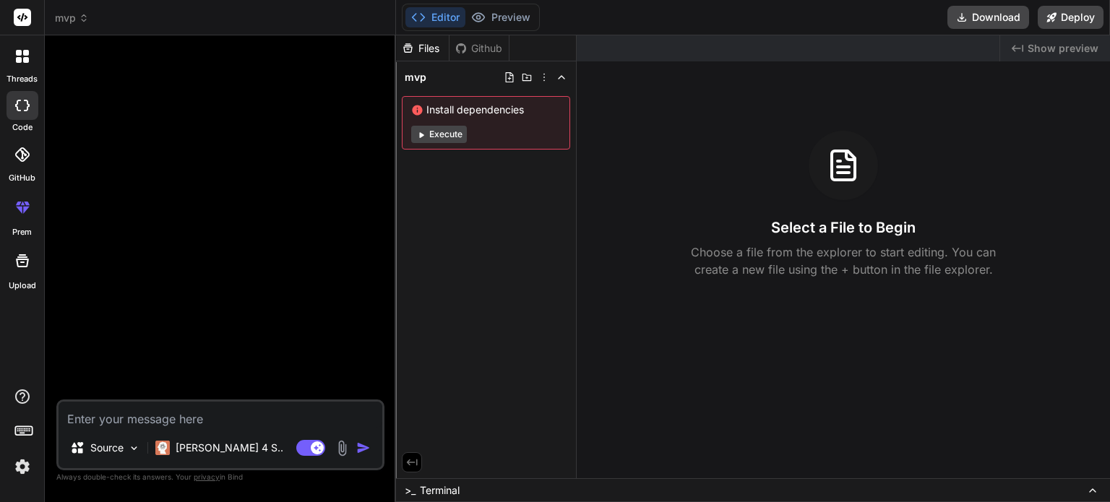
click at [239, 404] on textarea at bounding box center [221, 415] width 324 height 26
type textarea "x"
type textarea "g"
type textarea "x"
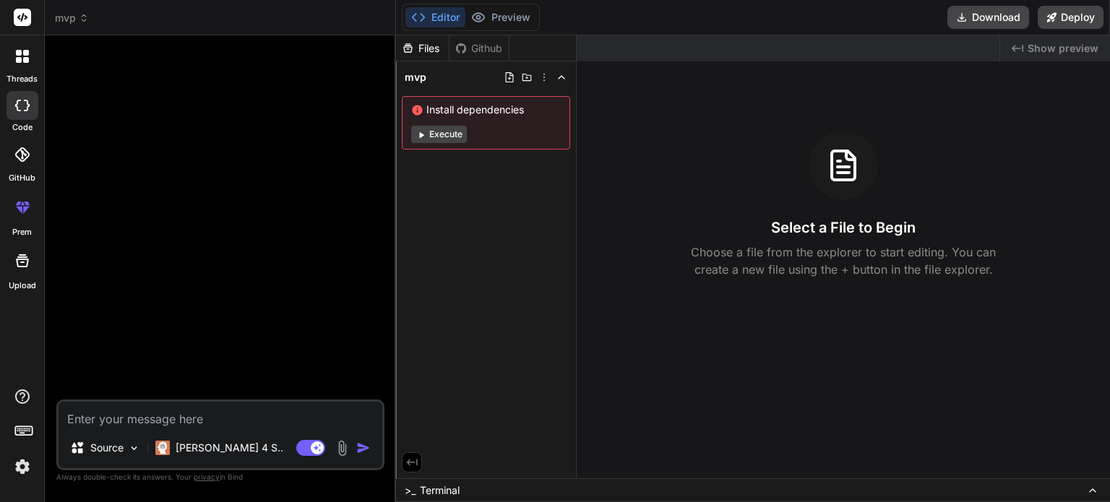
paste textarea "Lor ips do sitame cons-adipi EliT seddoeius temp 72+ incid ut laboreetdo. Magna…"
type textarea "Lor ips do sitame cons-adipi EliT seddoeius temp 72+ incid ut laboreetdo. Magna…"
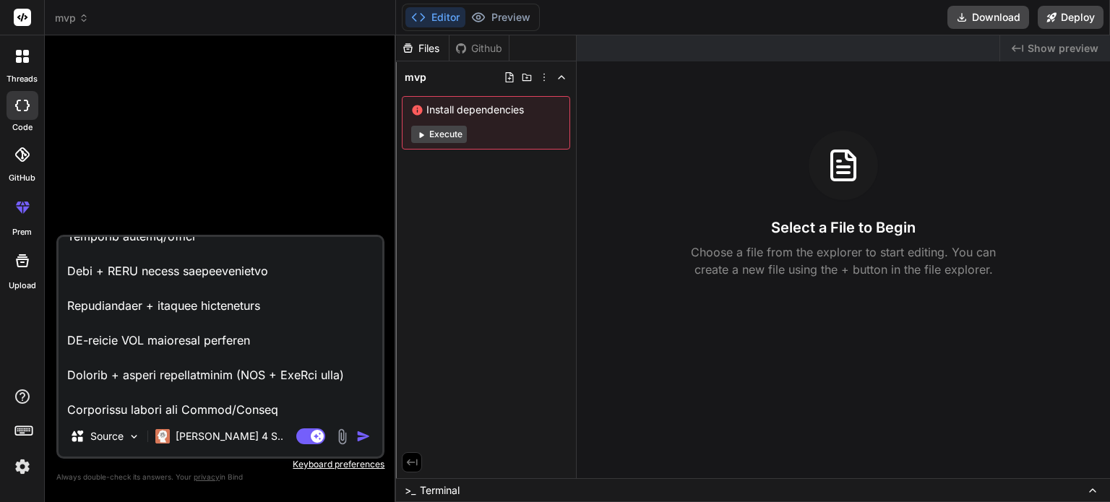
type textarea "x"
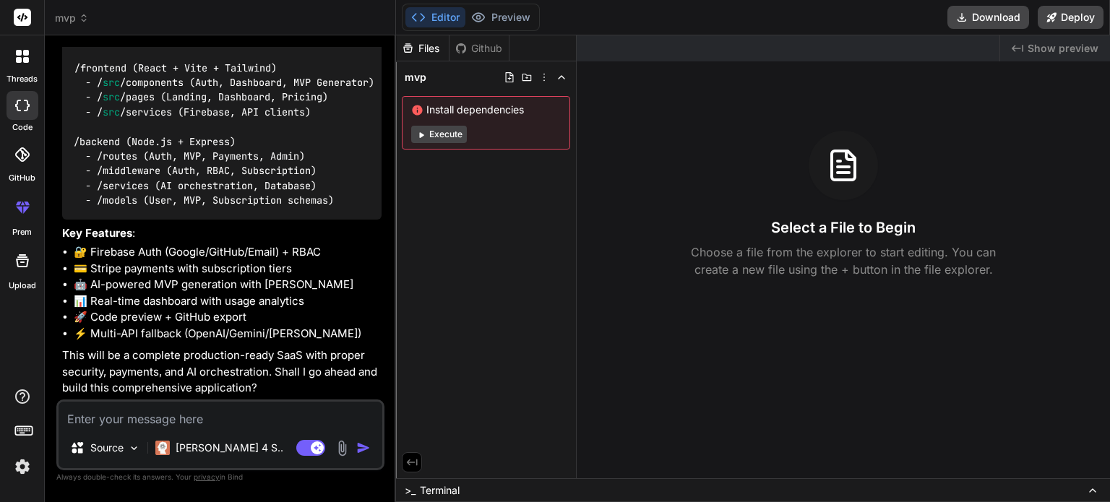
scroll to position [728, 0]
type textarea "x"
click at [197, 419] on textarea at bounding box center [221, 415] width 324 height 26
type textarea "y"
type textarea "x"
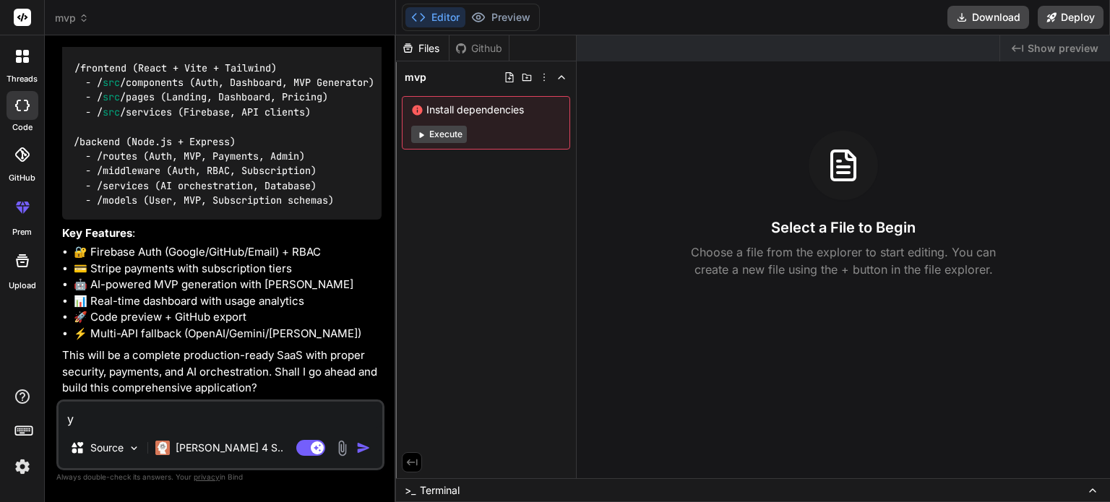
type textarea "ye"
type textarea "x"
type textarea "yes"
type textarea "x"
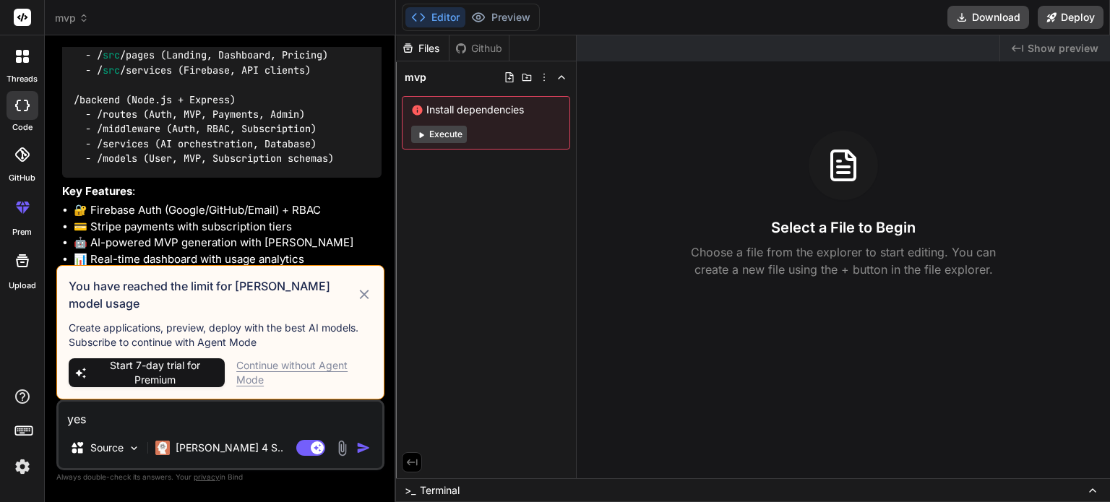
scroll to position [755, 0]
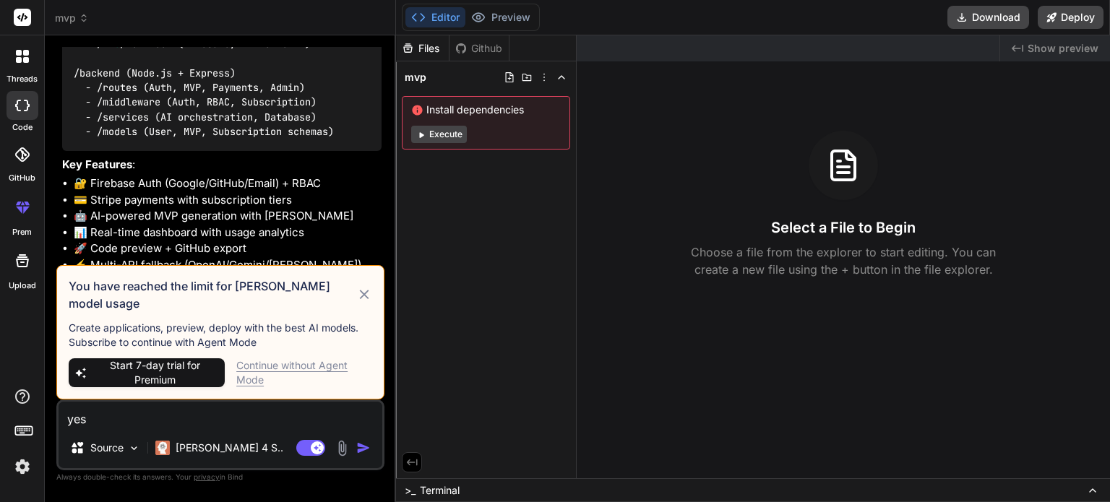
type textarea "yes"
click at [260, 370] on div "Continue without Agent Mode" at bounding box center [304, 372] width 136 height 29
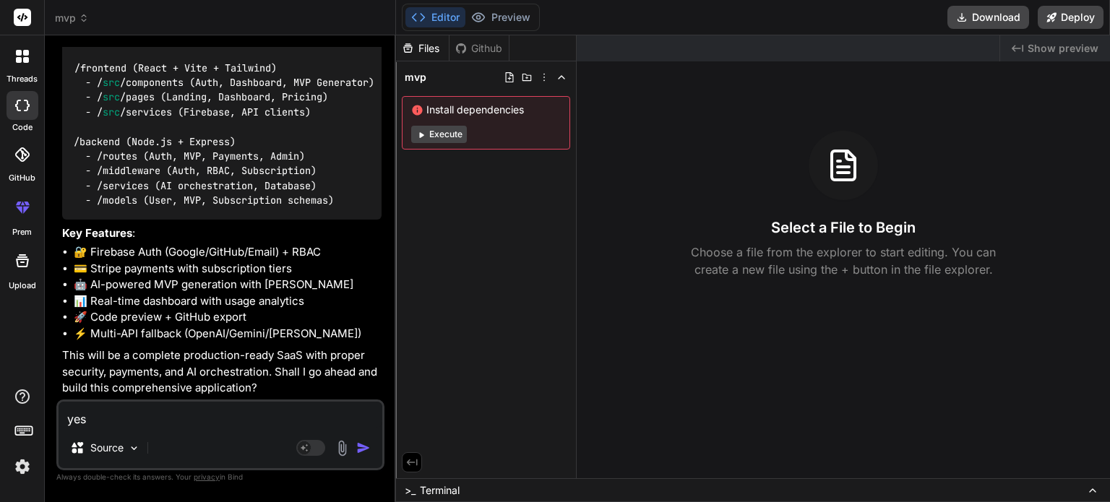
click at [358, 446] on img "button" at bounding box center [363, 448] width 14 height 14
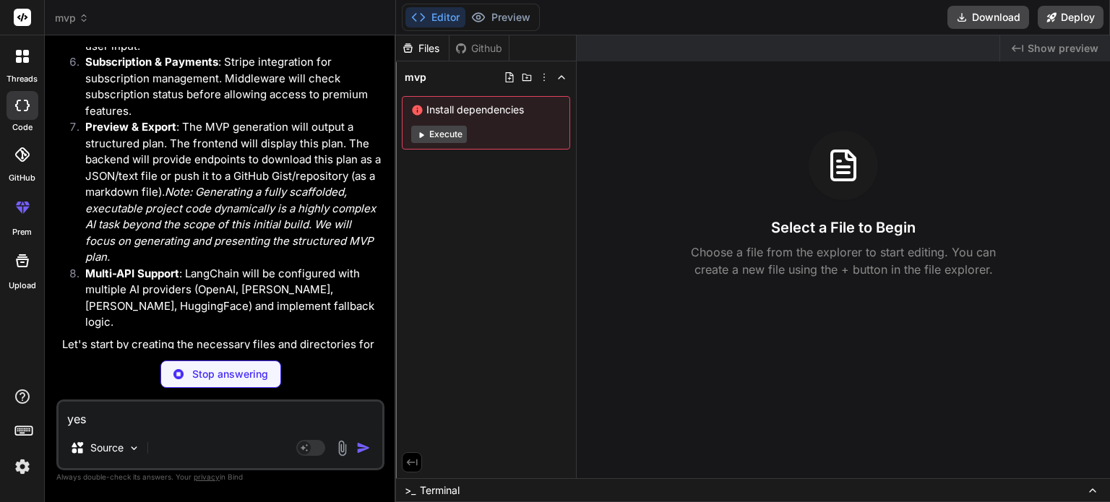
scroll to position [1667, 0]
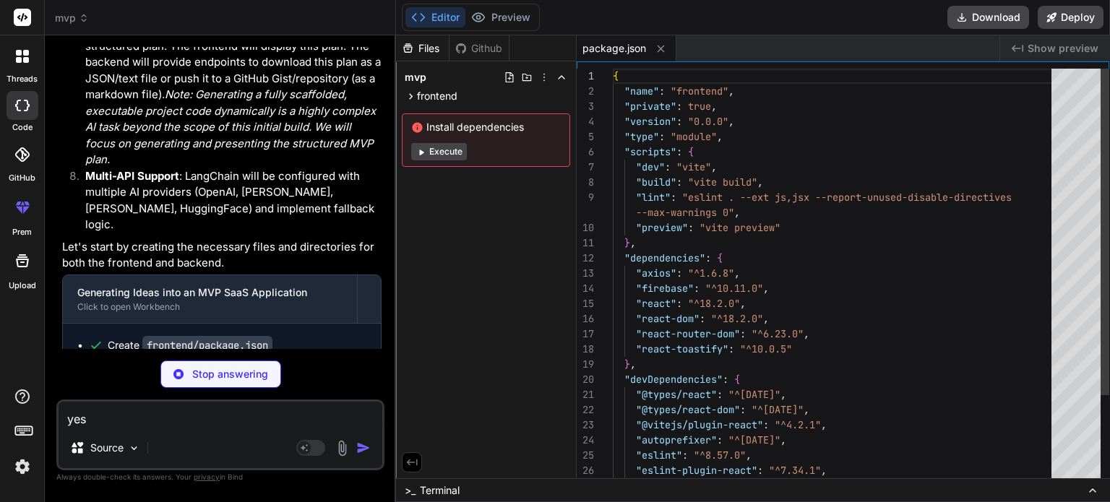
type textarea "x"
type textarea "}"
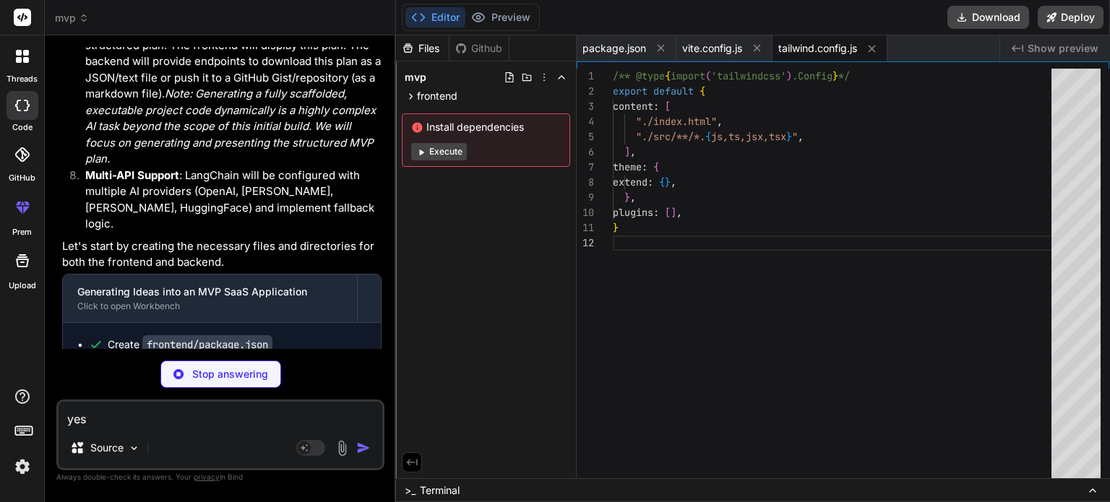
type textarea "x"
type textarea "export default { plugins: { tailwindcss: {}, autoprefixer: {}, }, }"
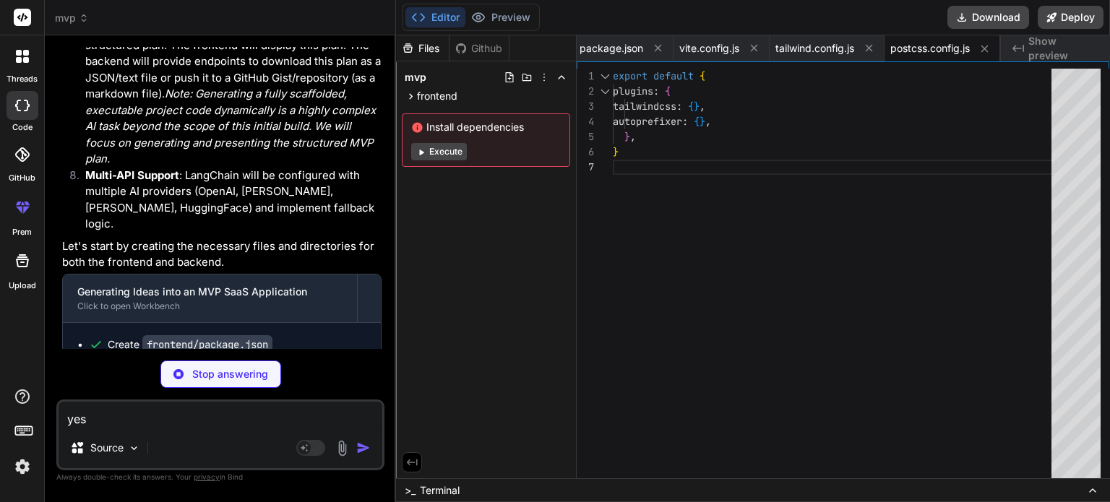
type textarea "x"
type textarea "<div id="root"></div> <script type="module" src="/src/main.jsx"></script> </bod…"
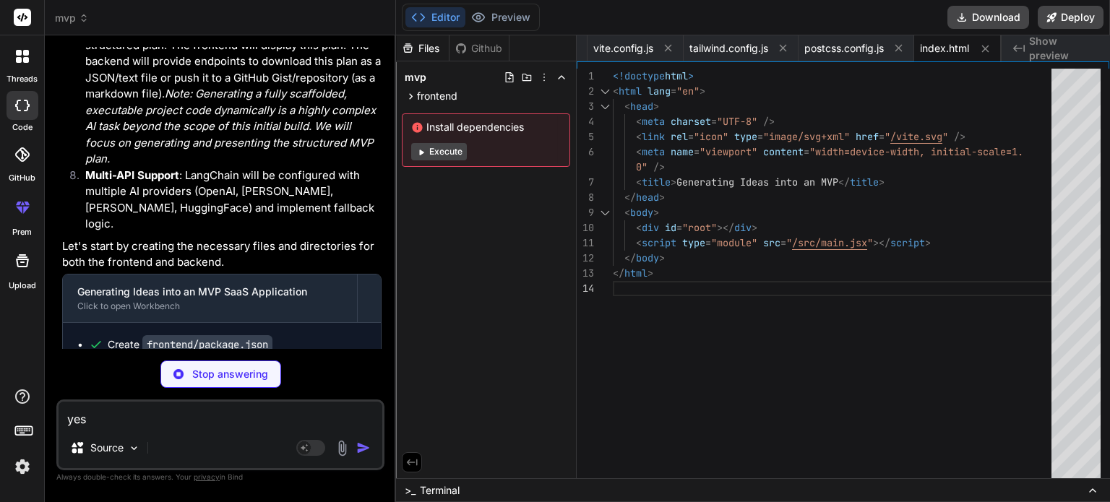
type textarea "x"
type textarea "::-webkit-scrollbar-thumb { background: #888; border-radius: 10px; } ::-webkit-…"
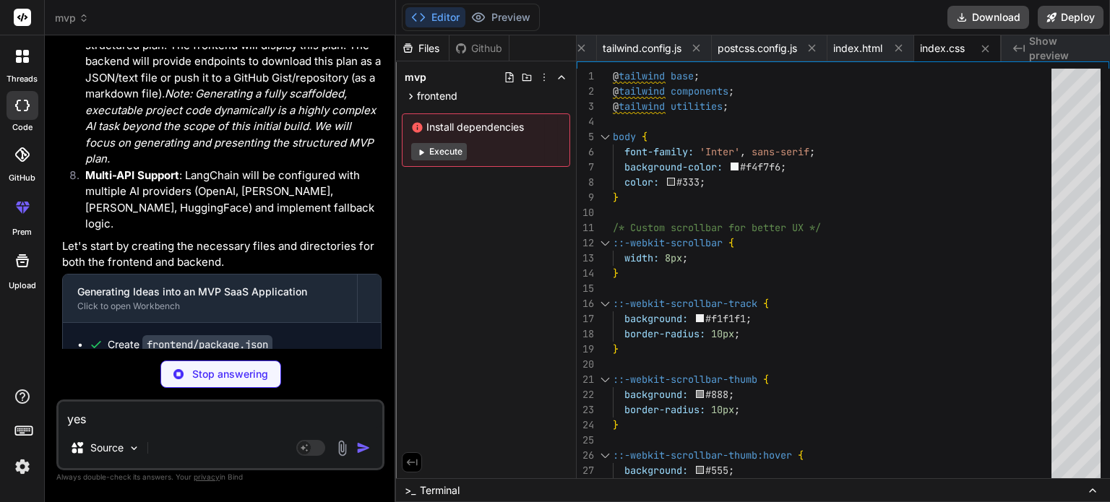
type textarea "x"
type textarea "<AuthProvider> <App /> <ToastContainer position="bottom-right" autoClose={3000}…"
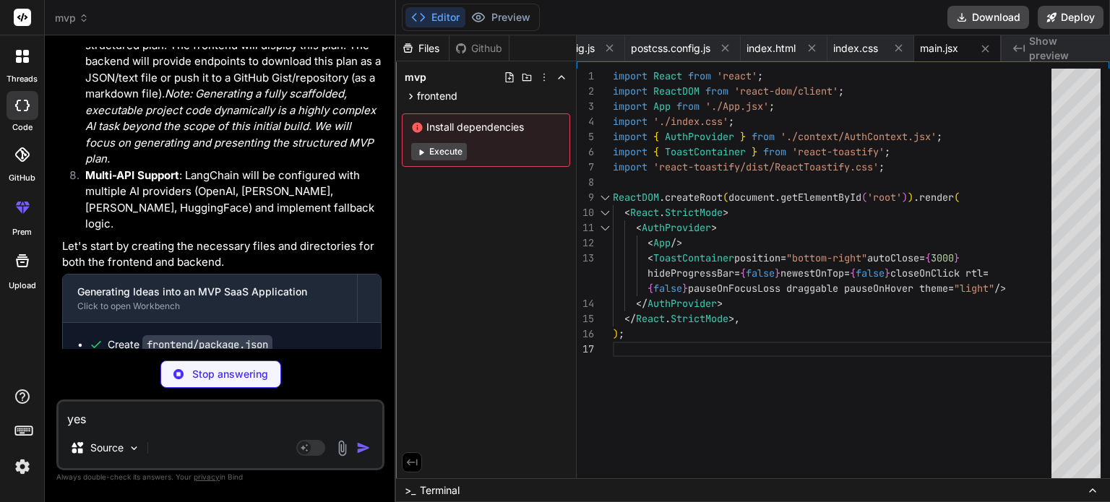
type textarea "x"
type textarea "<Footer /> </div> </Router> ); } export default App;"
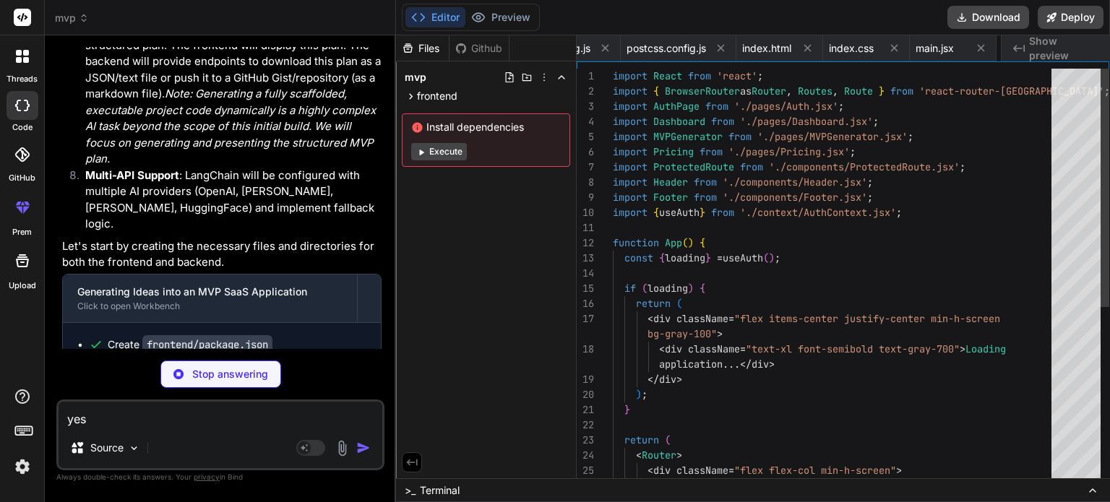
scroll to position [0, 353]
type textarea "x"
type textarea "// Initialize Firebase const app = initializeApp(firebaseConfig); const auth = …"
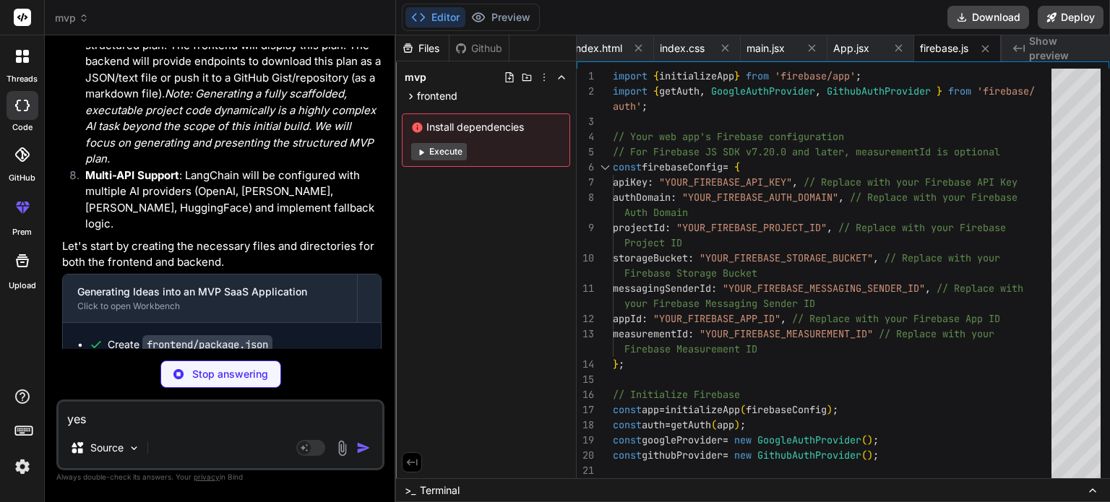
click at [438, 150] on button "Execute" at bounding box center [439, 151] width 56 height 17
type textarea "x"
type textarea "} return config; }, (error) => { return Promise.reject(error); } ); export defa…"
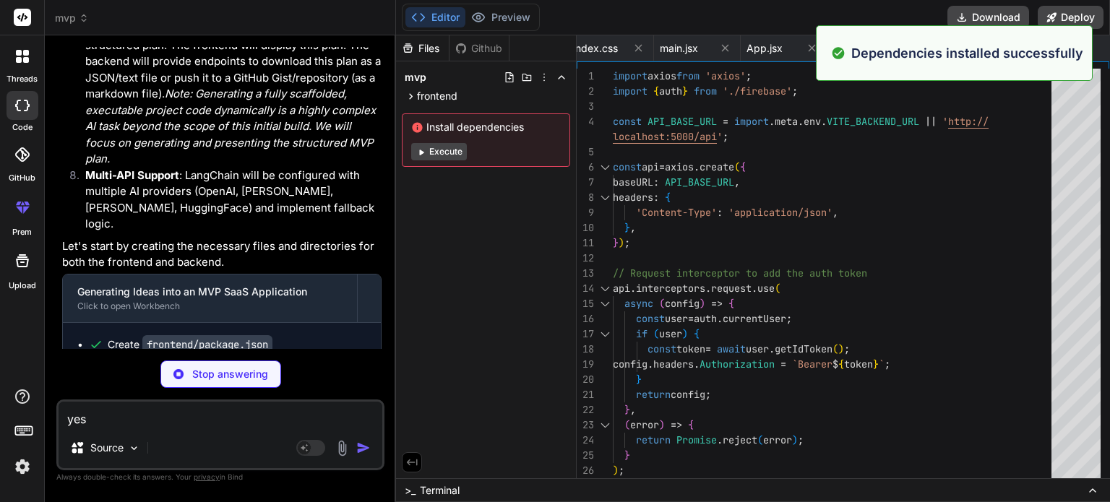
type textarea "x"
type textarea "};"
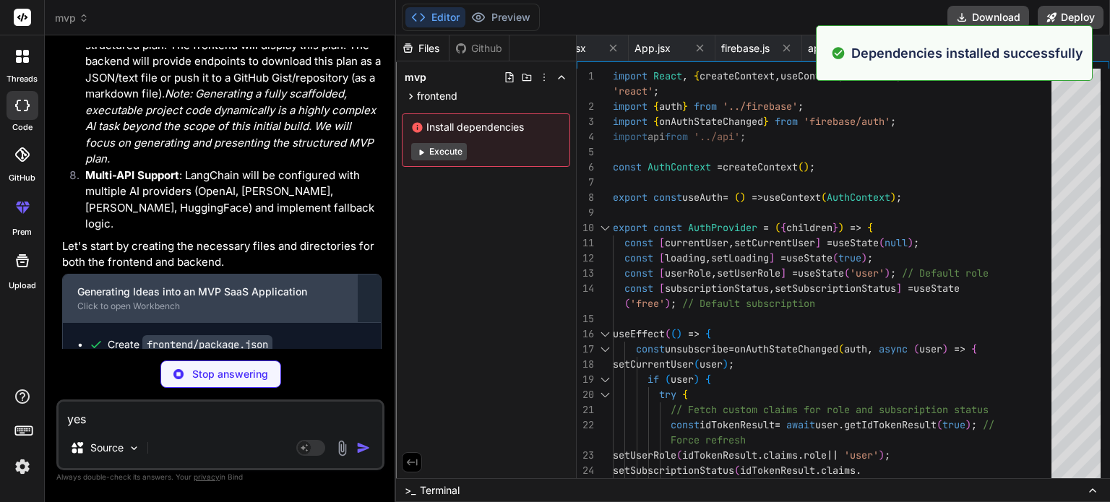
scroll to position [1964, 0]
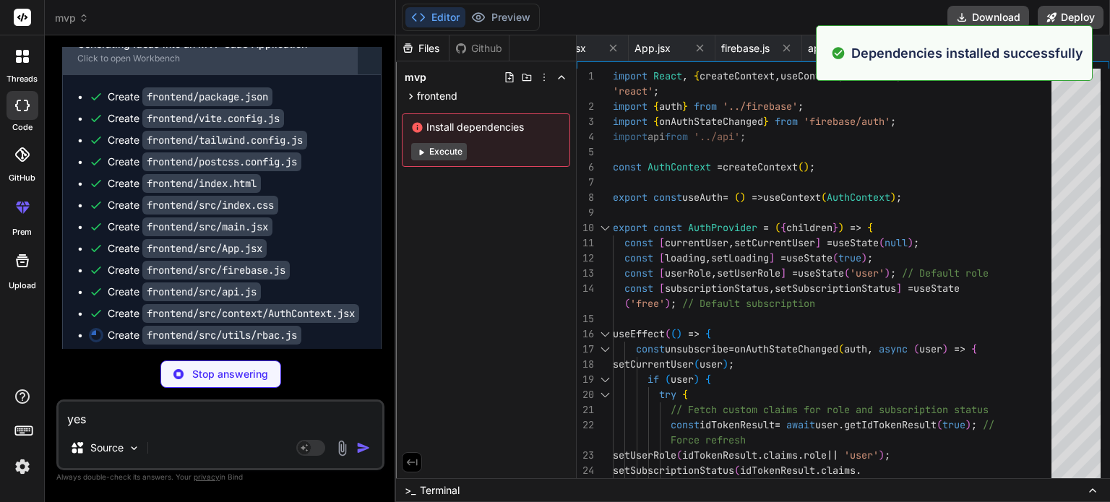
type textarea "x"
type textarea "const subscriptionCheck = hasRequiredSubscription(userSubscription, accessConfi…"
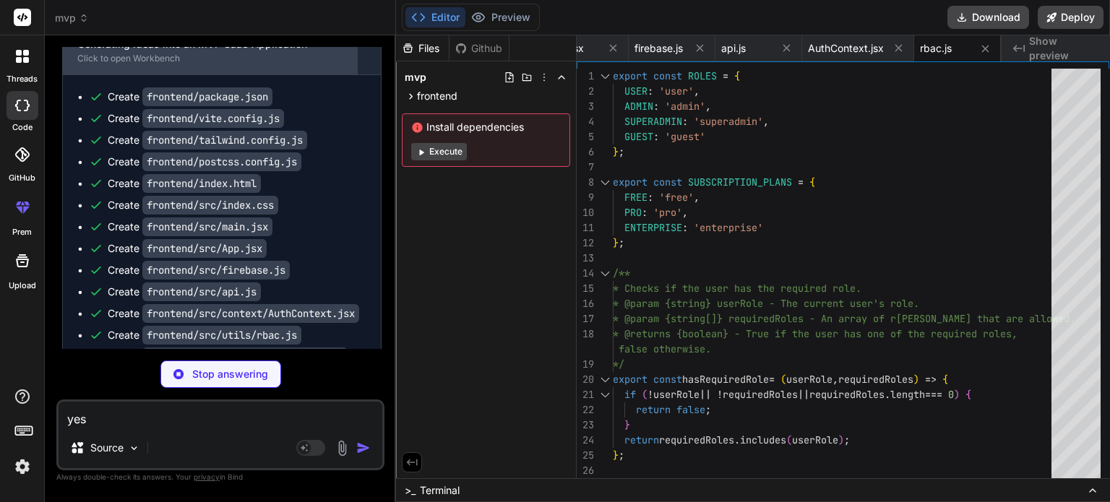
scroll to position [1985, 0]
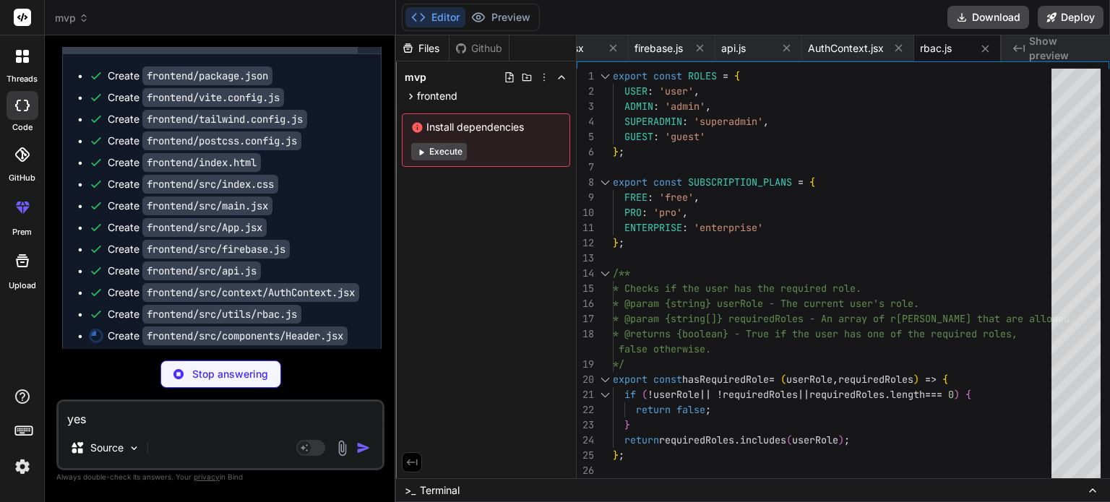
type textarea "x"
type textarea "</nav> </div> </header> ); } export default Header;"
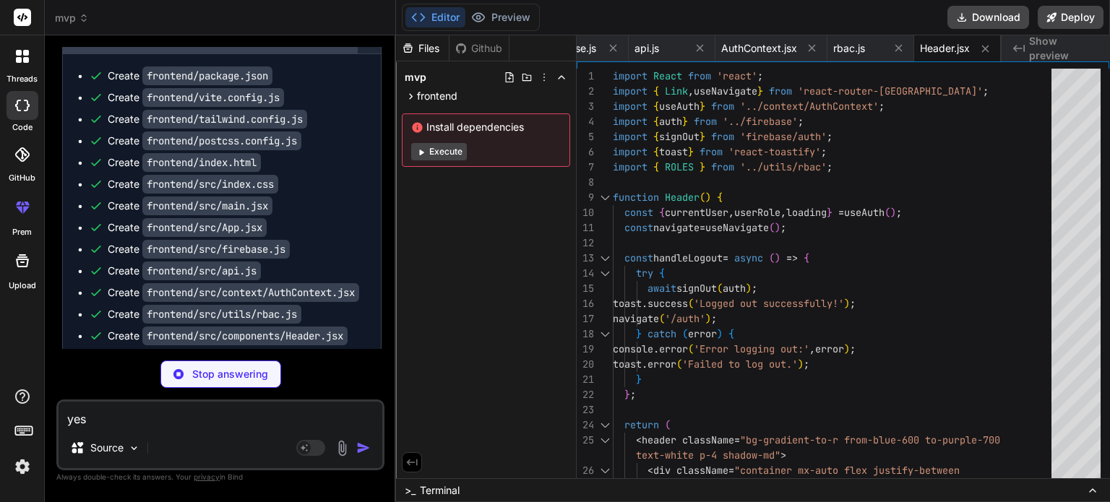
type textarea "x"
type textarea "</footer> ); } export default Footer;"
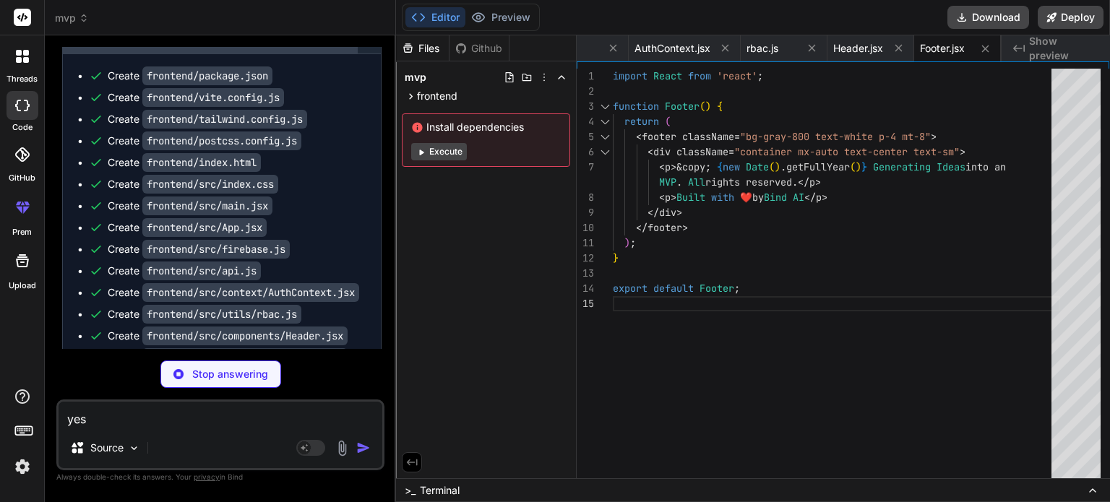
type textarea "x"
type textarea "export default ProtectedRoute;"
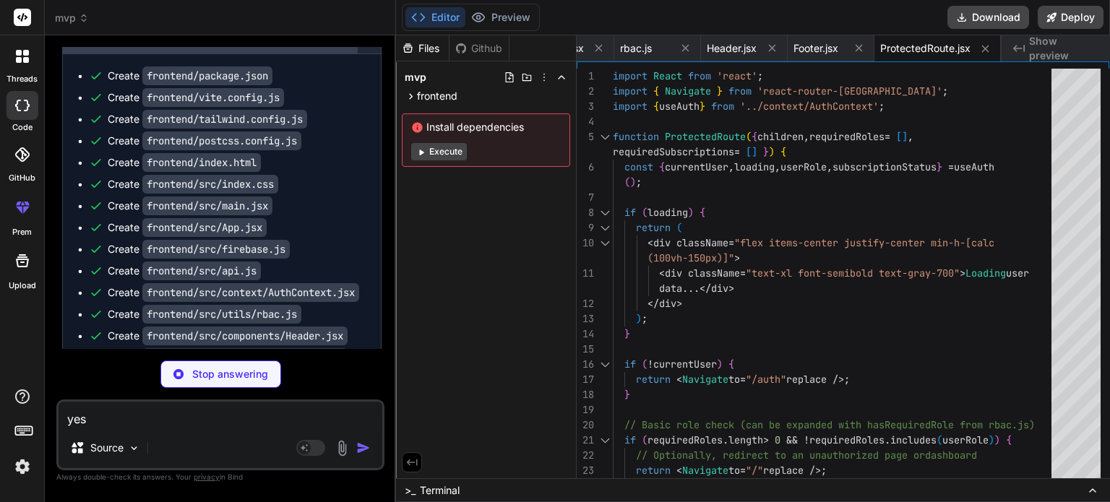
scroll to position [2065, 0]
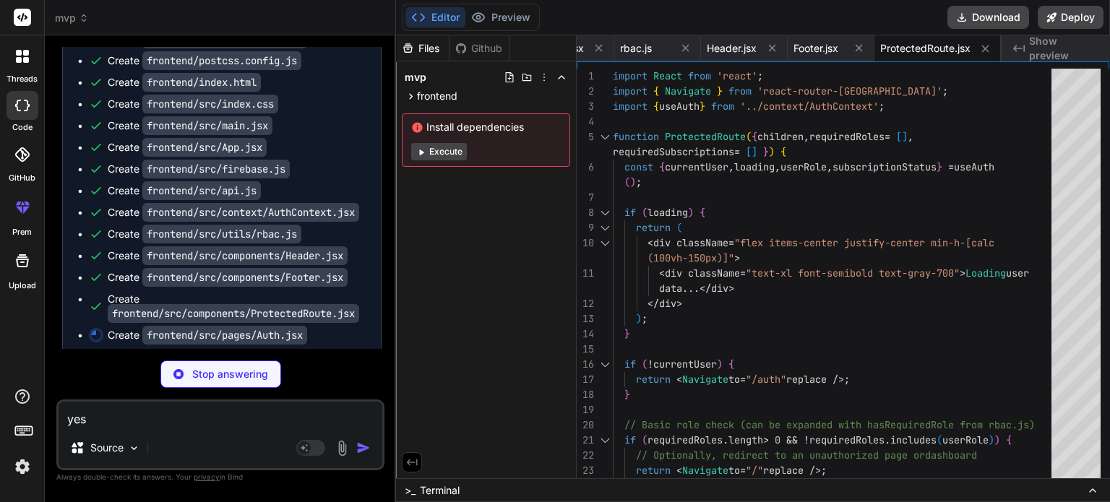
type textarea "x"
type textarea "</div> </div> </div> </div> ); } export default AuthPage;"
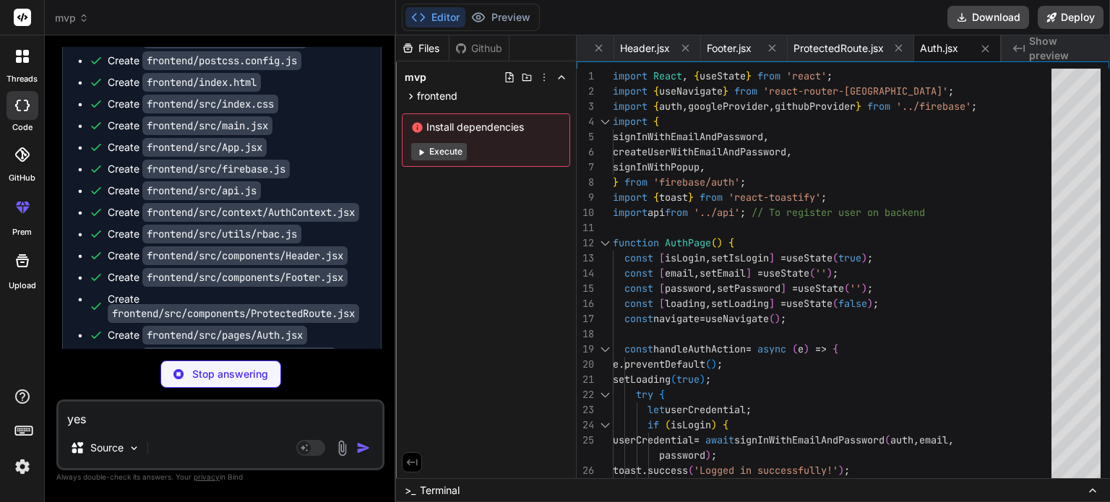
scroll to position [2086, 0]
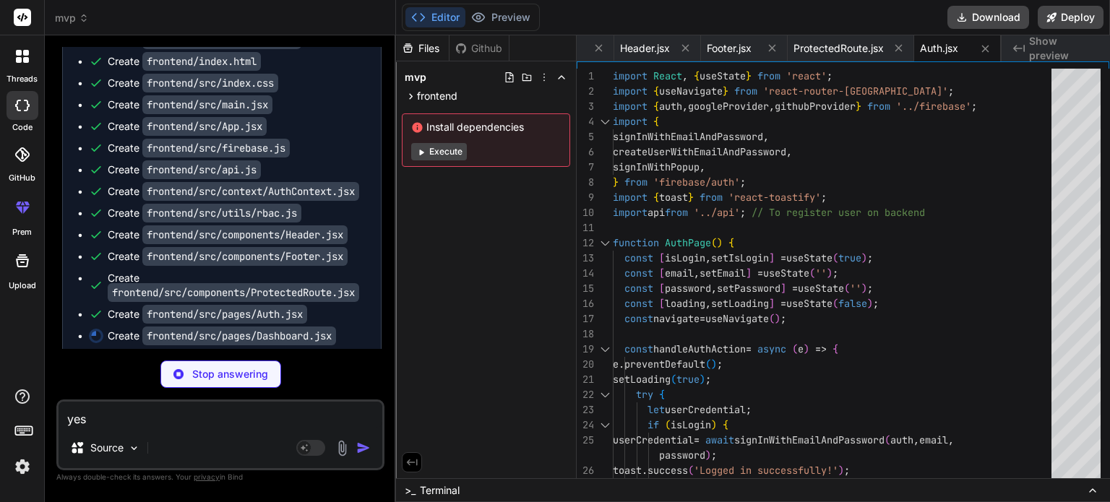
type textarea "x"
type textarea "export default Dashboard;"
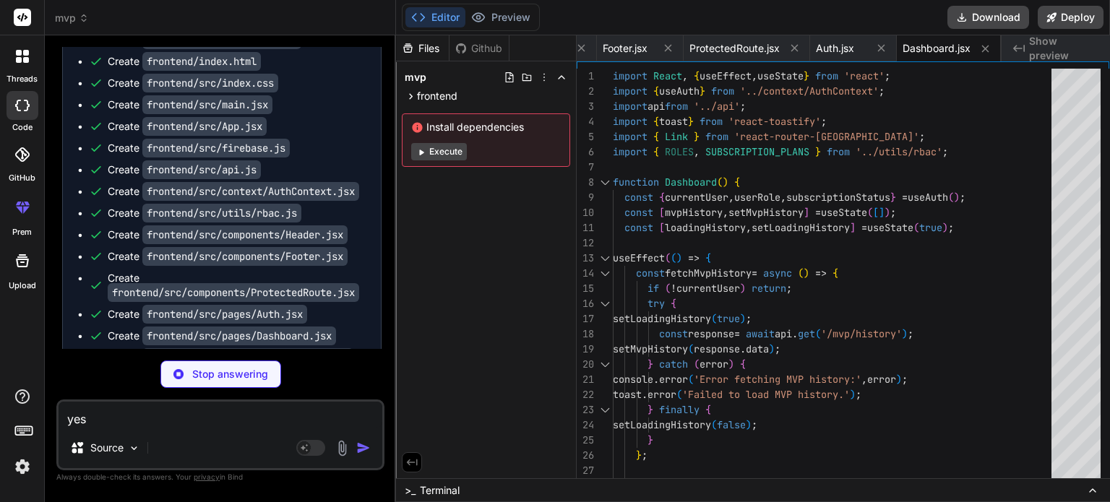
scroll to position [2109, 0]
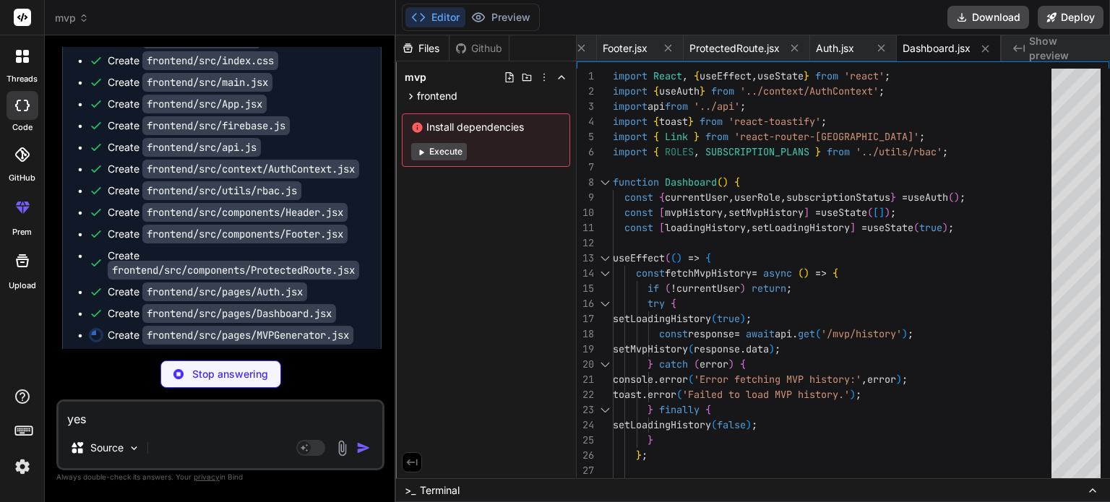
type textarea "x"
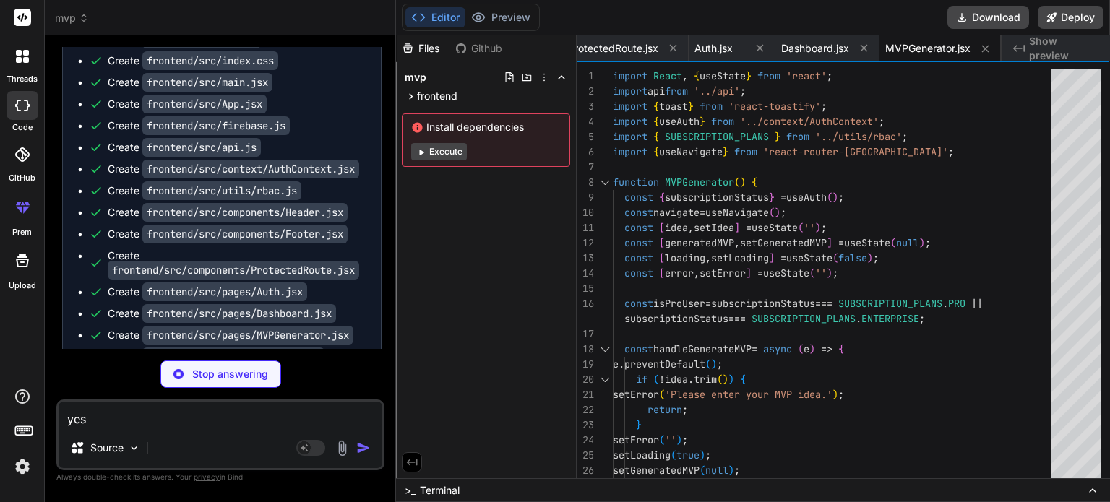
scroll to position [2130, 0]
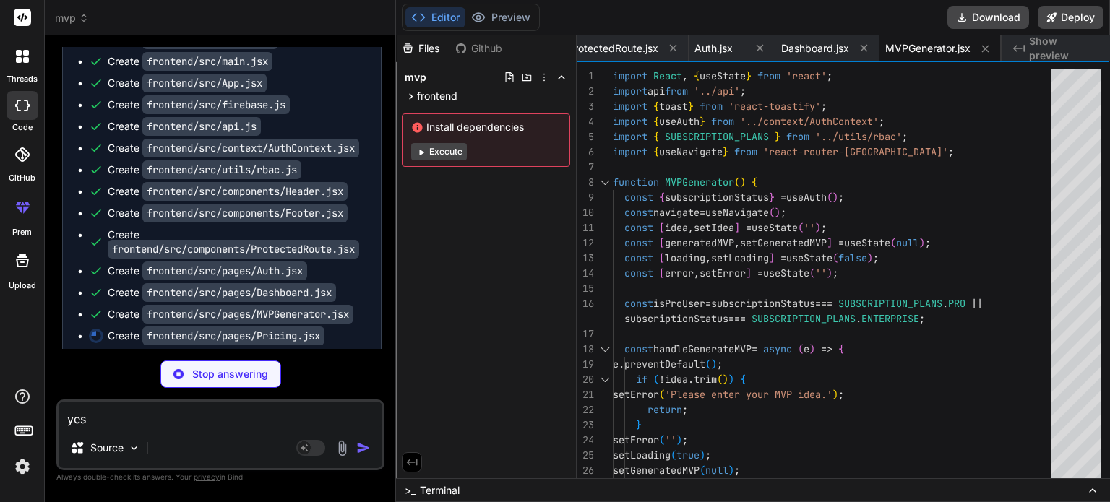
click at [442, 147] on button "Execute" at bounding box center [439, 151] width 56 height 17
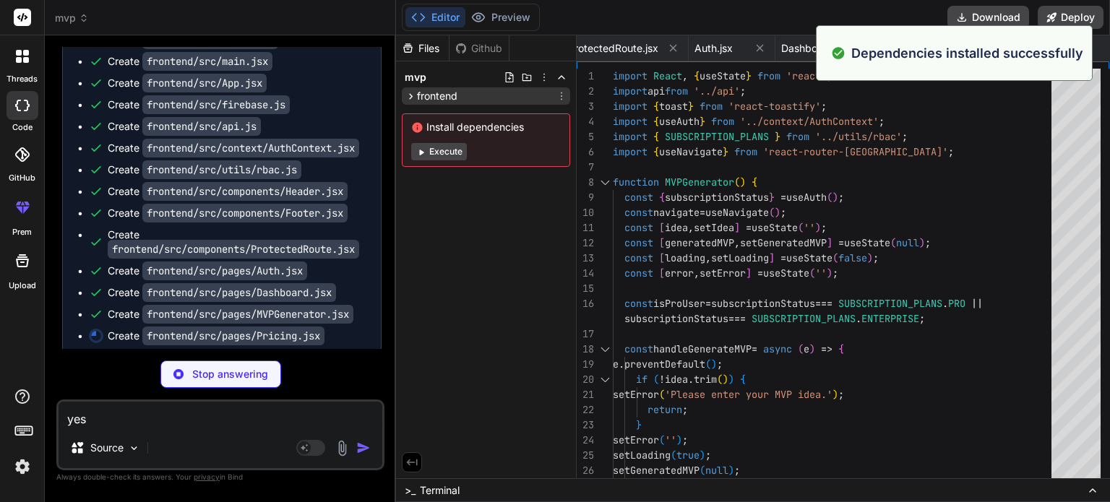
click at [406, 96] on icon at bounding box center [411, 96] width 12 height 12
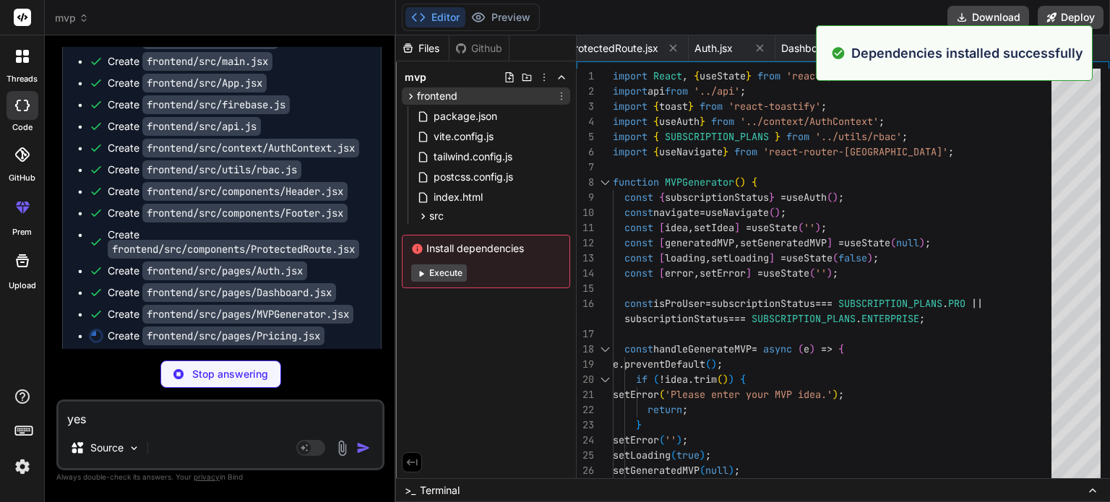
type textarea "x"
type textarea ")} </div> ))} </div> </div> ); } export default Pricing;"
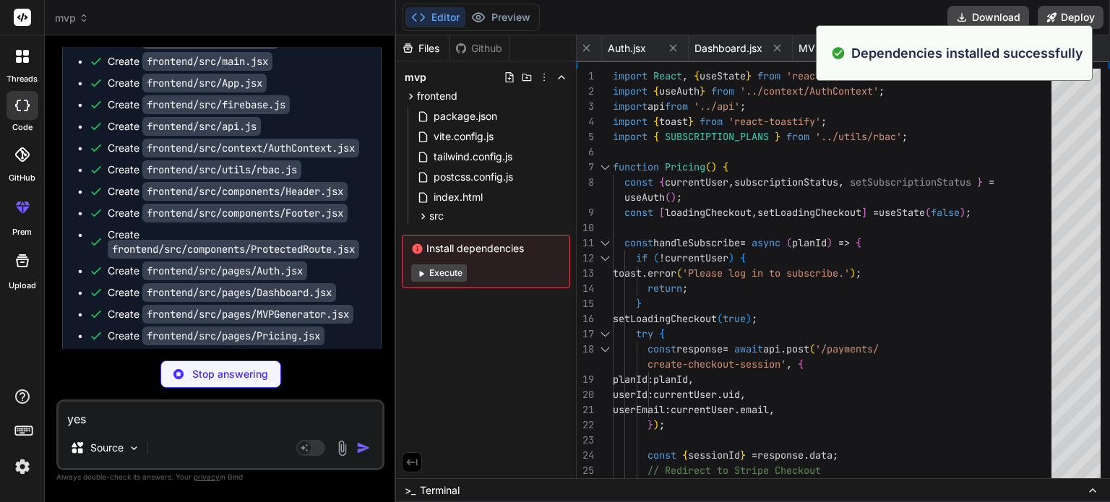
click at [437, 268] on button "Execute" at bounding box center [439, 272] width 56 height 17
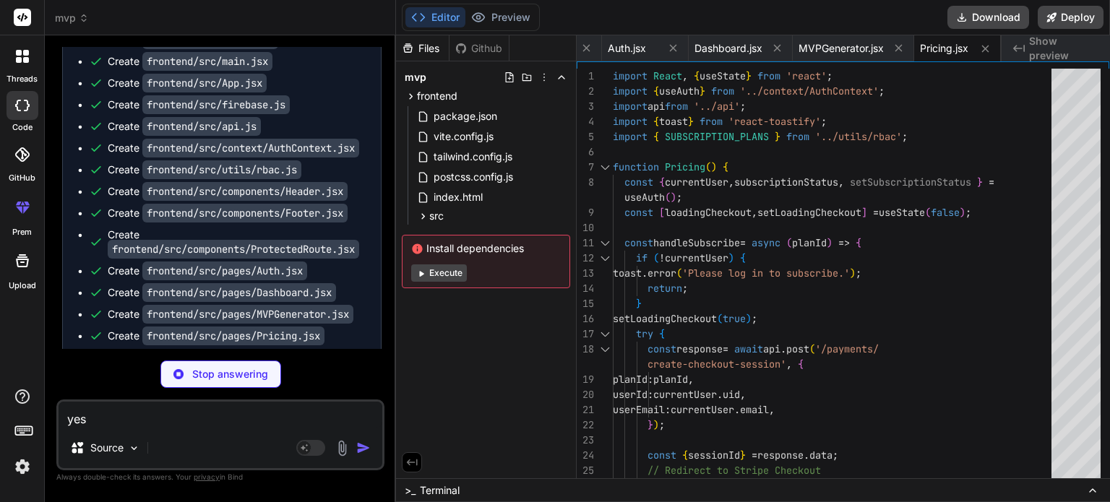
type textarea "x"
type textarea ""nodemon": "^3.1.0" } }"
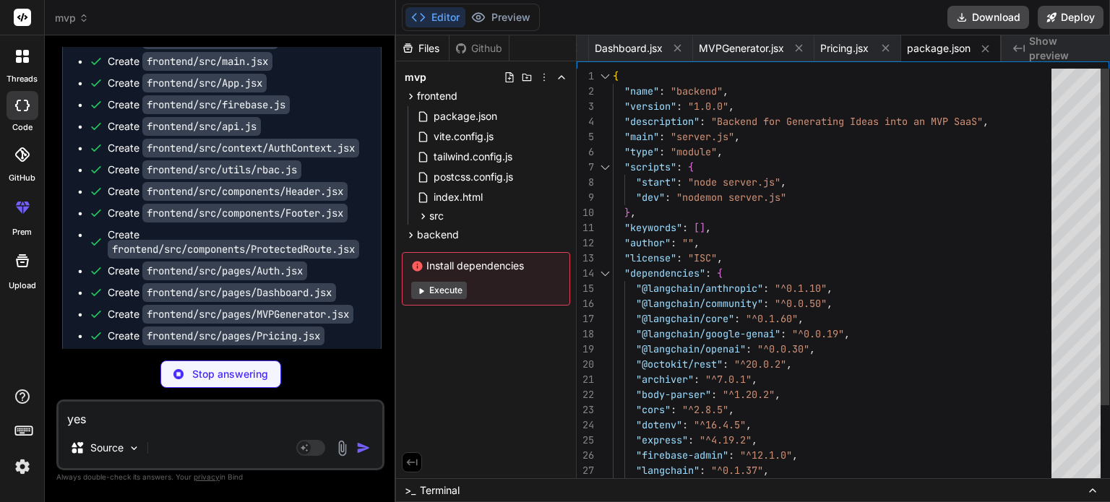
scroll to position [2227, 0]
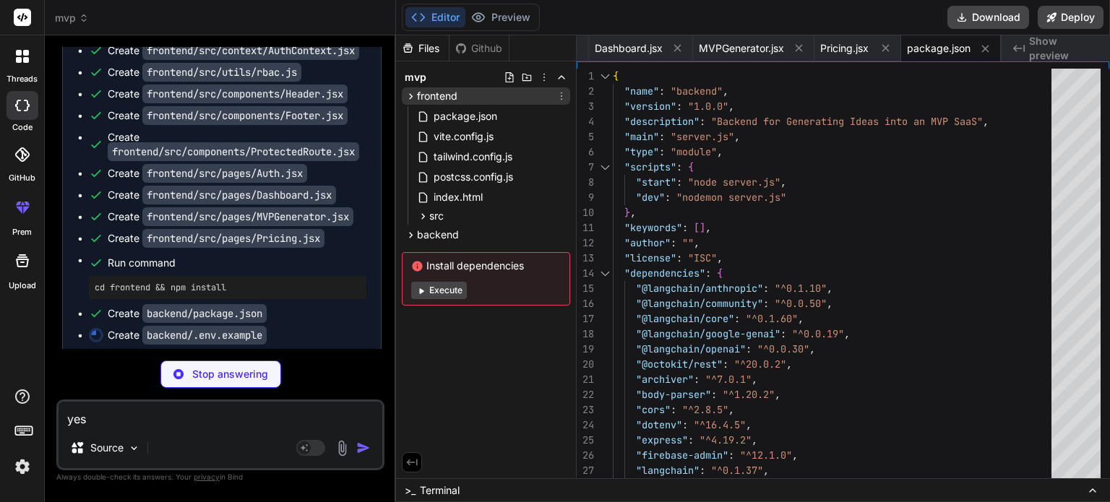
click at [415, 90] on icon at bounding box center [411, 96] width 12 height 12
type textarea "x"
type textarea "GITHUB_ACCESS_TOKEN="ghp_YOUR_GITHUB_PERSONAL_ACCESS_TOKEN" # This token needs …"
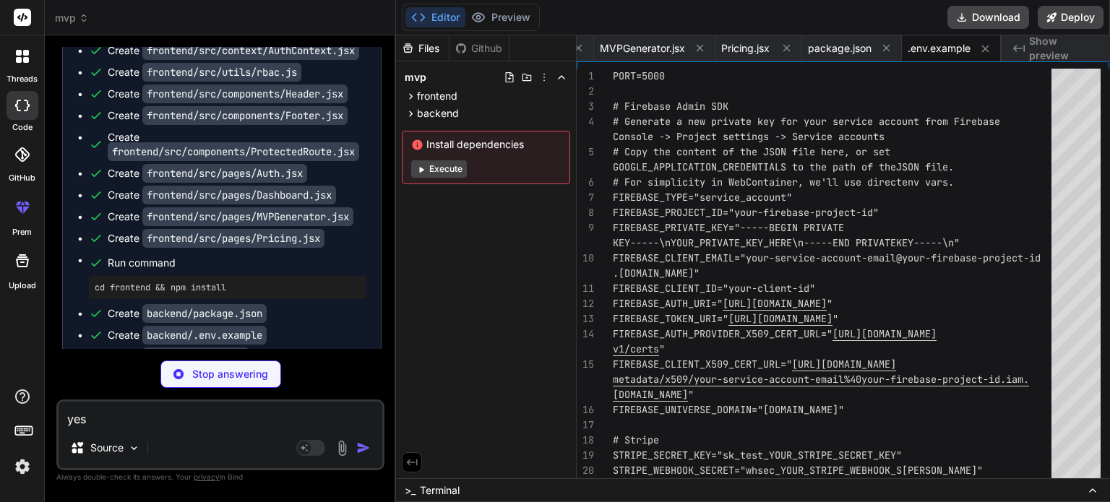
type textarea "x"
type textarea "message: err.message || 'Something broke!', error: process.env.NODE_ENV === 'de…"
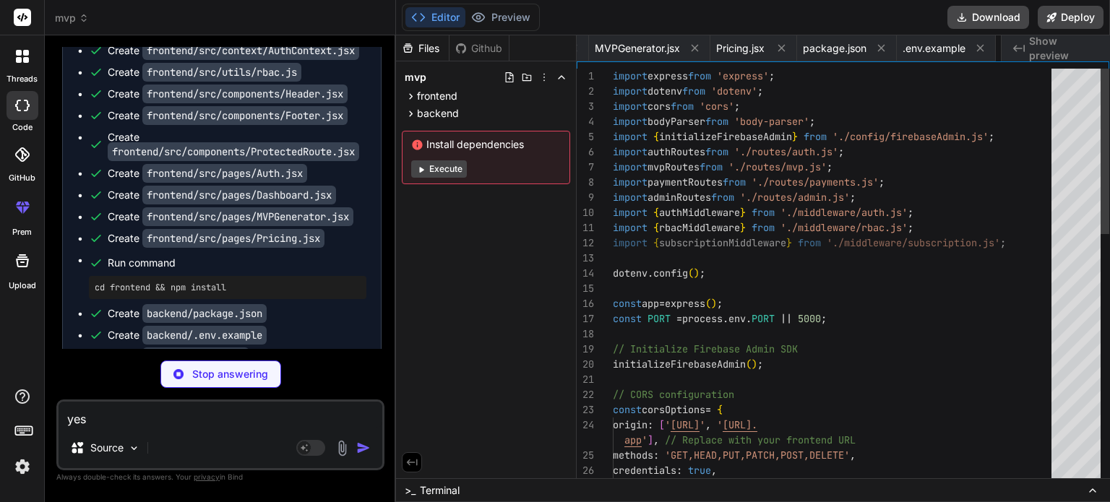
scroll to position [0, 1710]
type textarea "x"
type textarea "throw new Error('Firebase Admin SDK not initialized. Call initializeFirebaseAdm…"
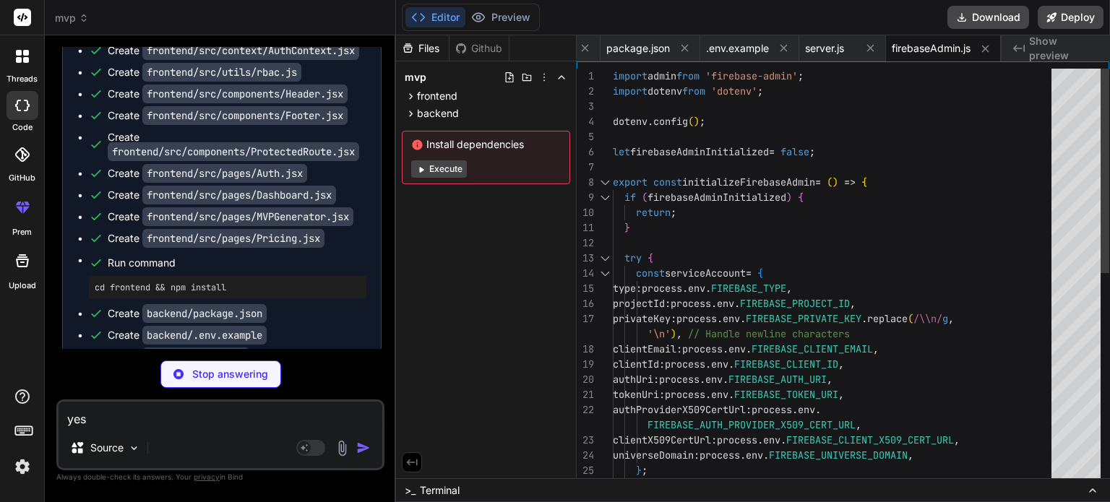
type textarea "x"
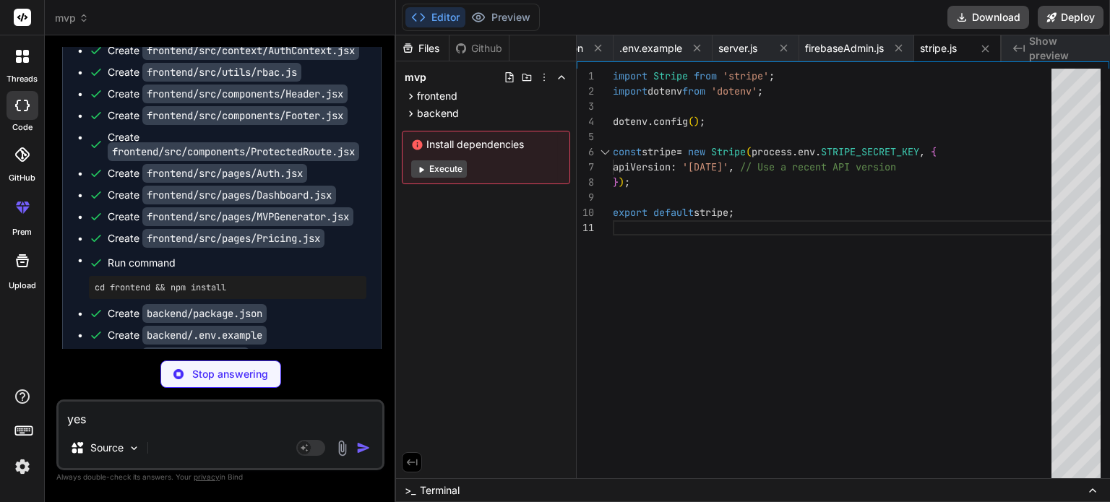
scroll to position [2314, 0]
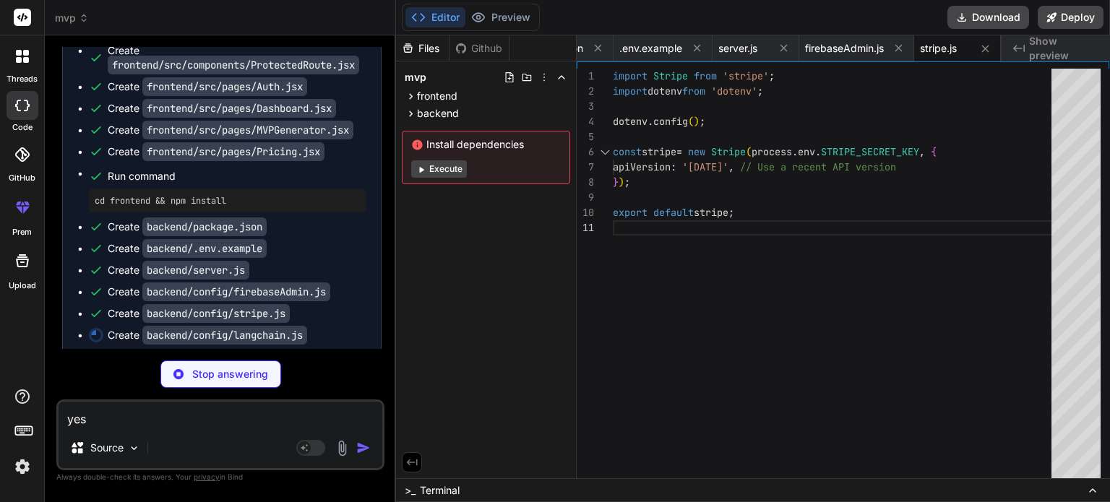
type textarea "x"
type textarea "export { openAIChat, googleGeminiChat, anthropicChat, huggingFaceLLM, };"
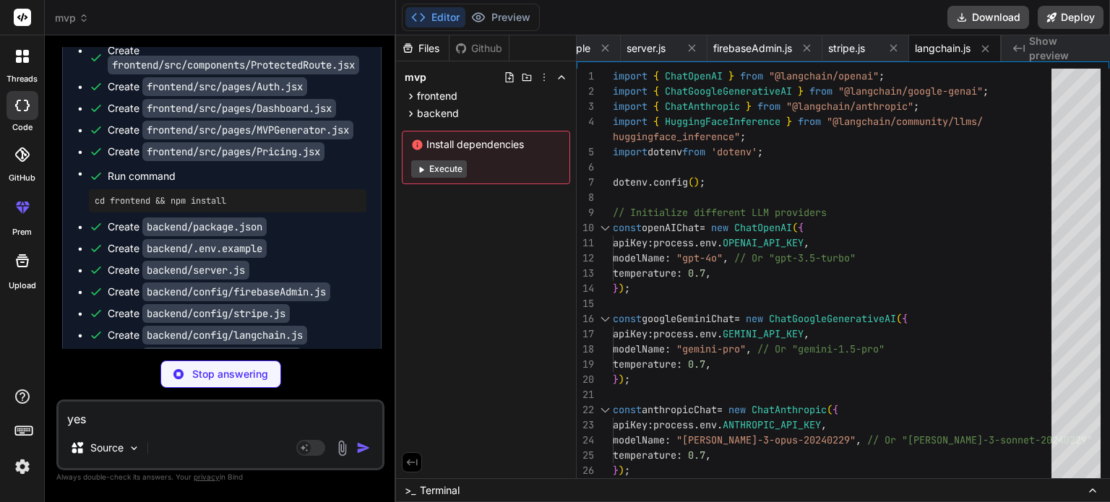
scroll to position [2335, 0]
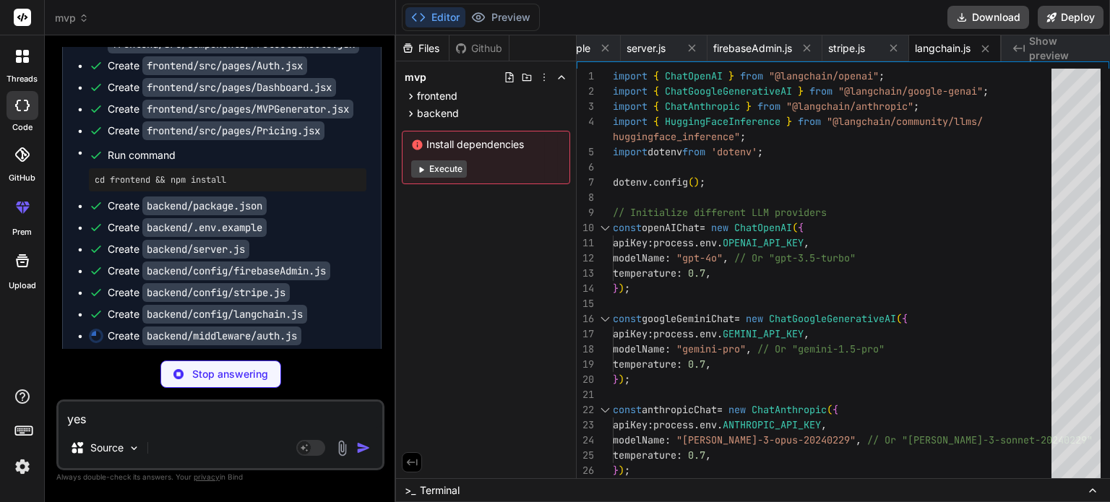
type textarea "x"
type textarea "} };"
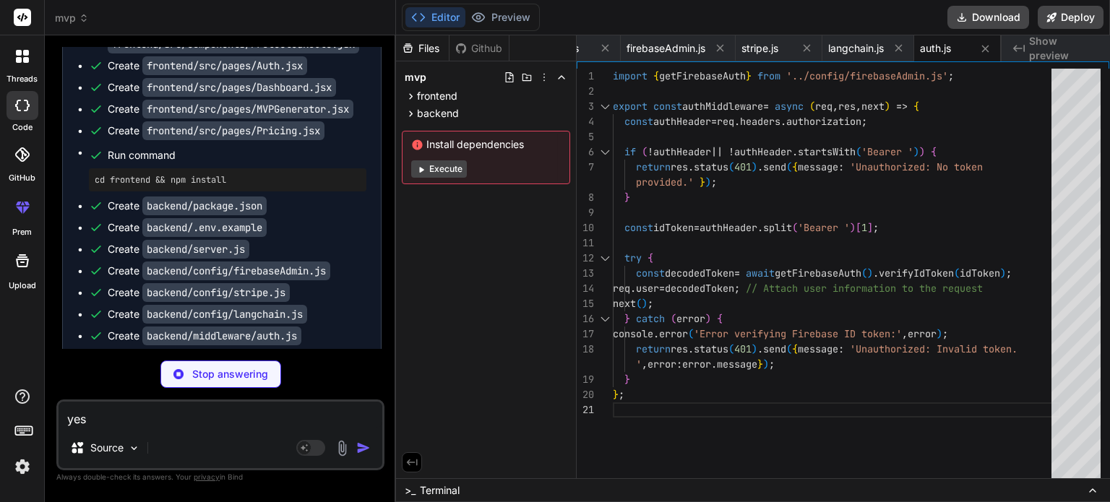
scroll to position [2357, 0]
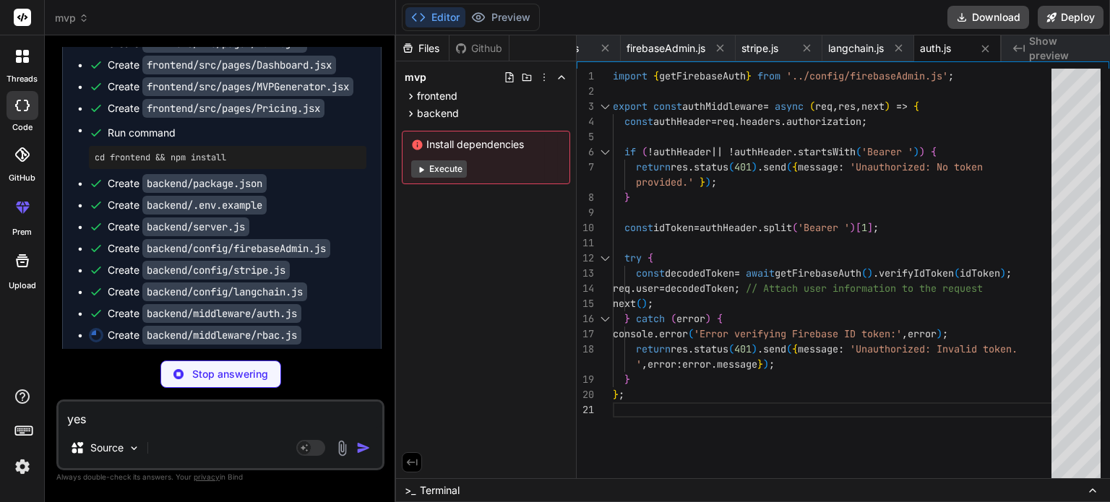
type textarea "x"
type textarea "} }; };"
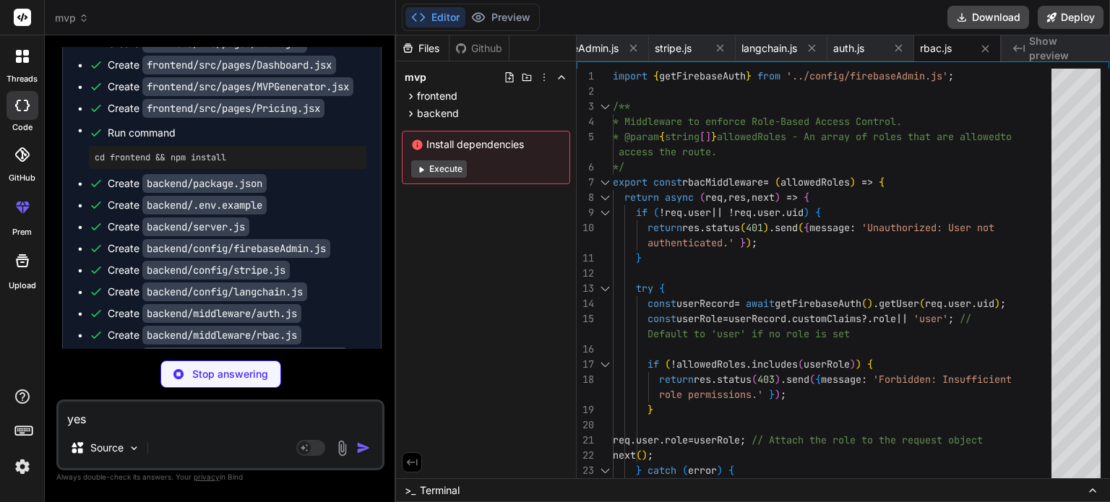
scroll to position [2378, 0]
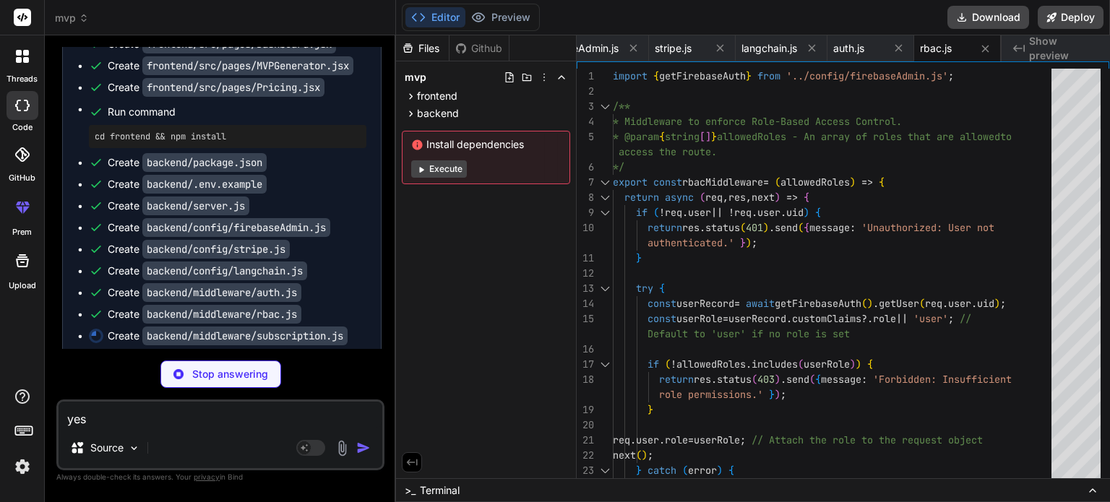
type textarea "x"
type textarea "return res.status(500).send({ message: 'Internal server error during subscripti…"
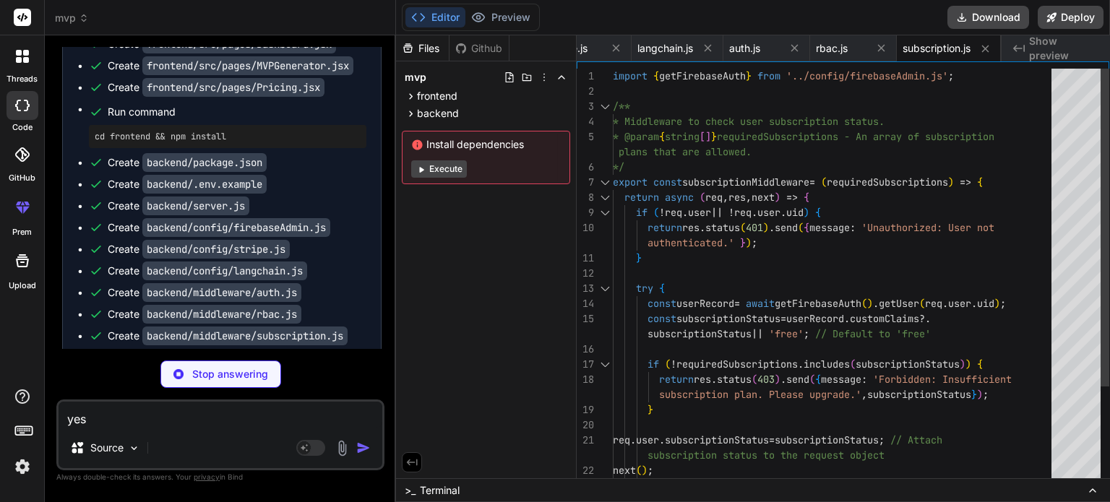
scroll to position [0, 0]
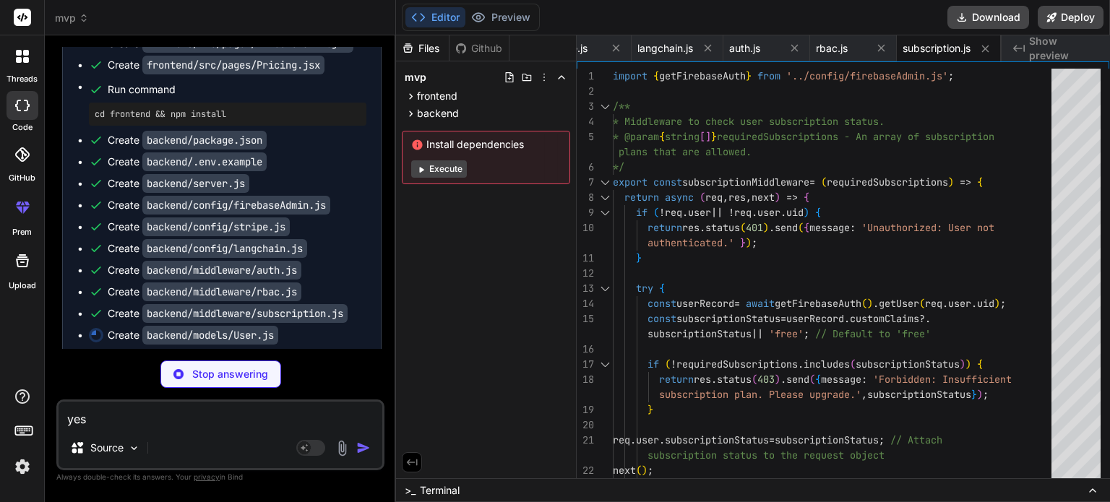
type textarea "x"
type textarea "export default UserSchema;"
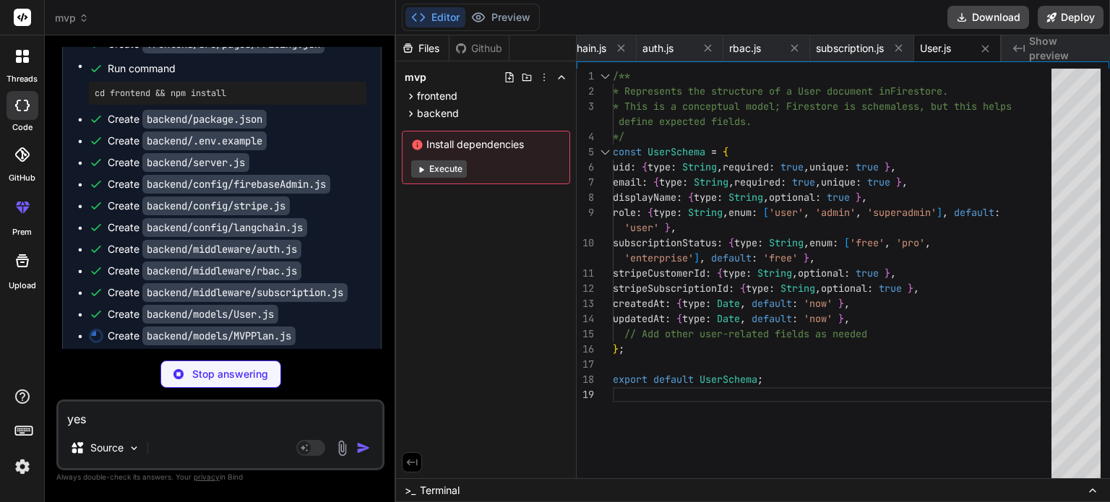
type textarea "x"
type textarea "timestamp: { type: Date }, }, }; export default MVPPlanSchema;"
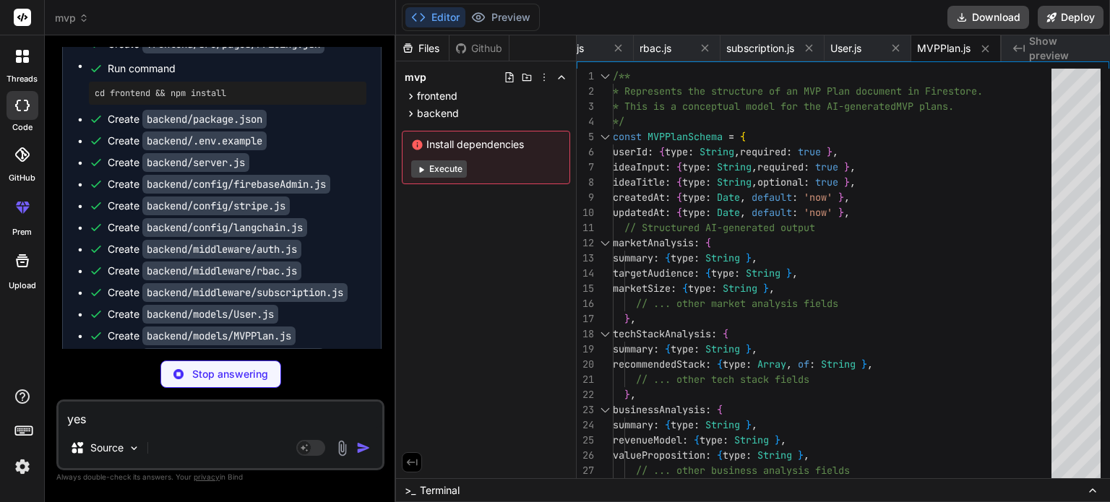
type textarea "x"
type textarea "export default SubscriptionSchema;"
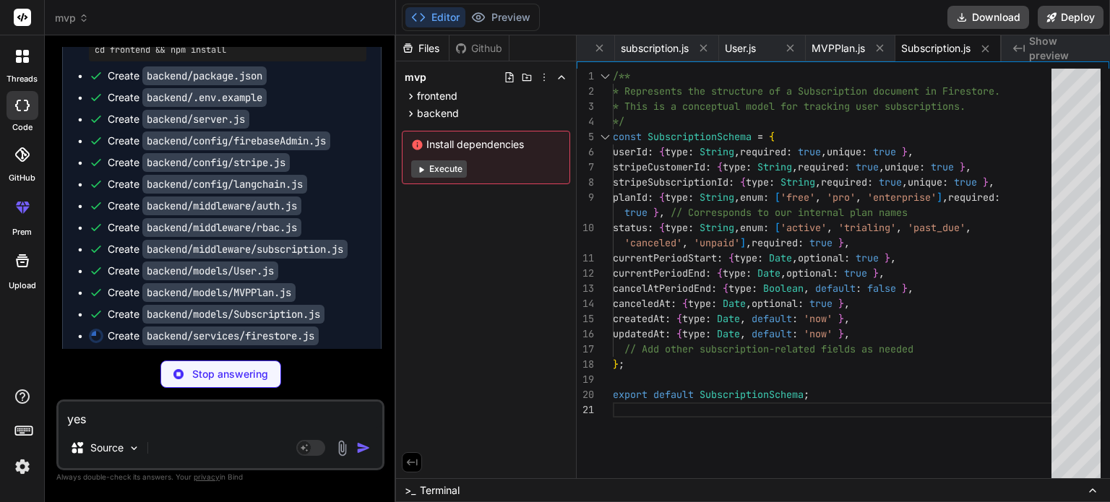
type textarea "x"
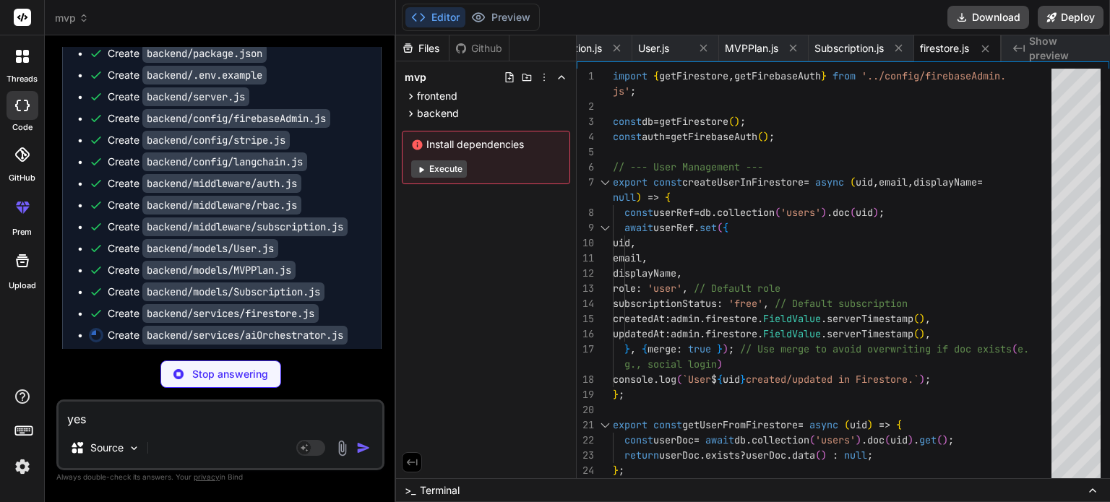
click at [436, 166] on button "Execute" at bounding box center [439, 168] width 56 height 17
click at [425, 160] on button "Execute" at bounding box center [439, 168] width 56 height 17
click at [452, 166] on button "Execute" at bounding box center [439, 168] width 56 height 17
type textarea "x"
type textarea "return markdown; };"
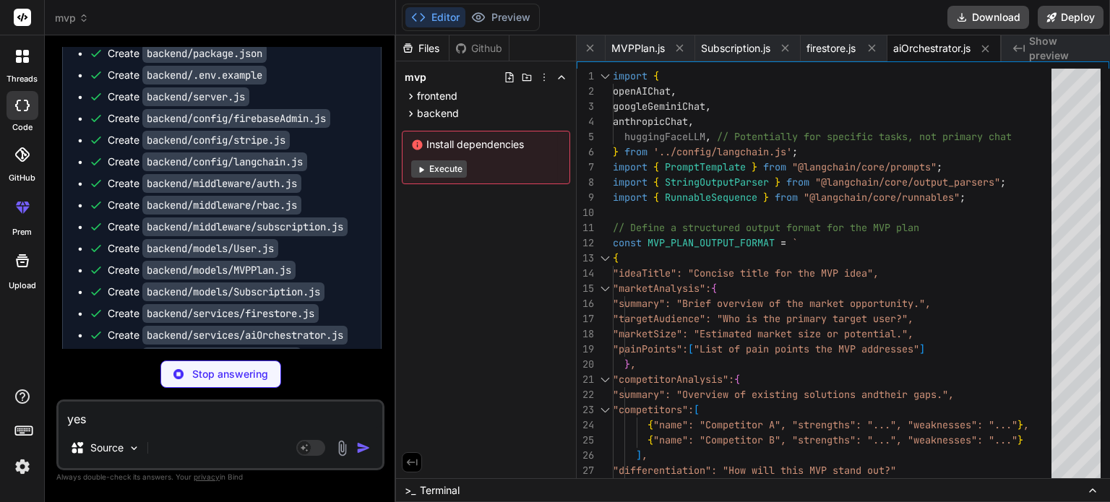
scroll to position [2508, 0]
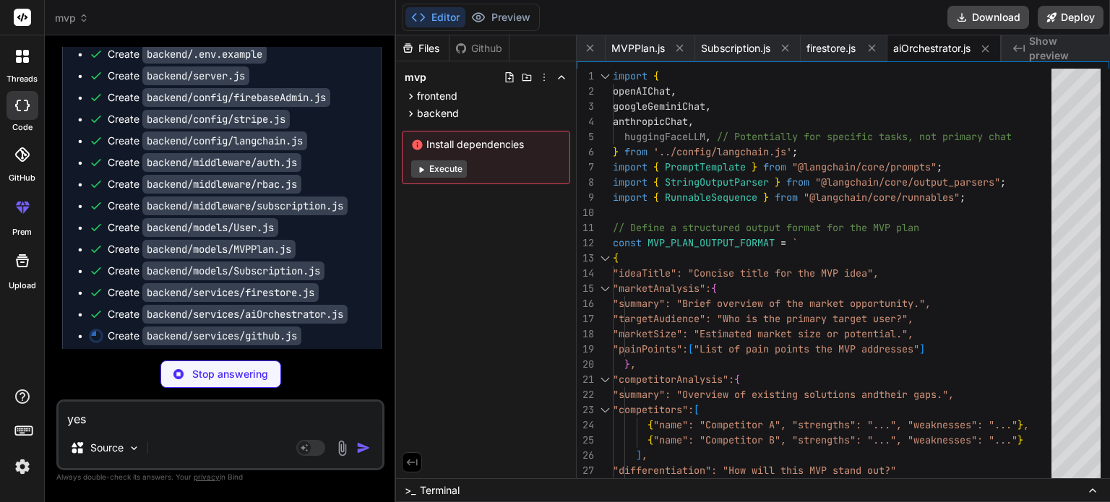
type textarea "x"
type textarea "} catch (error) { console.error("Error pushing to GitHub Repository:", error); …"
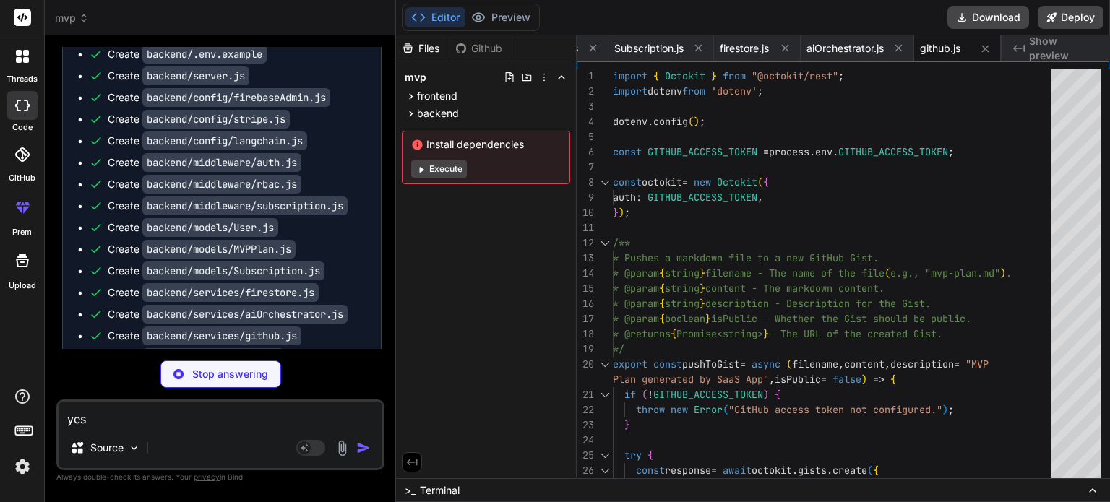
type textarea "x"
type textarea "archive.on('error', reject); }); };"
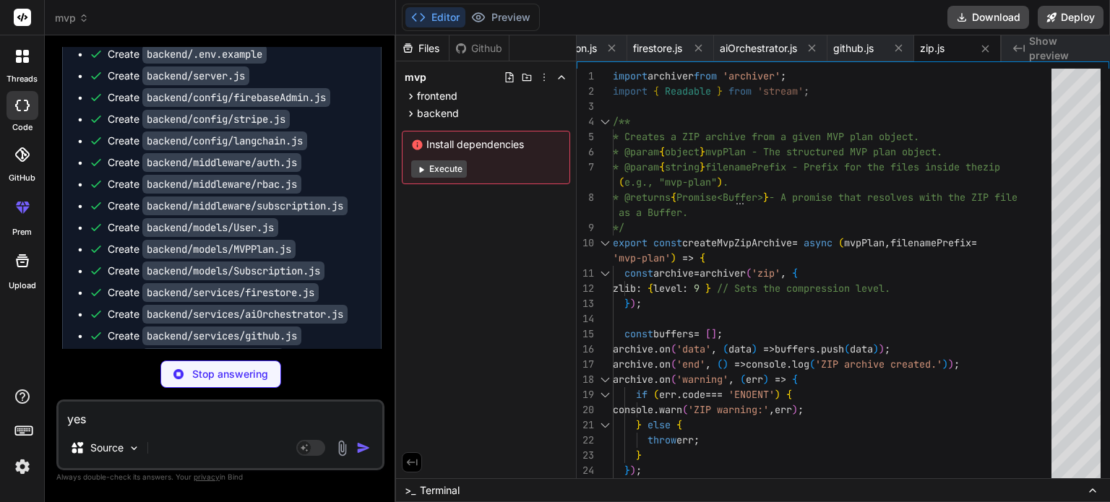
scroll to position [2552, 0]
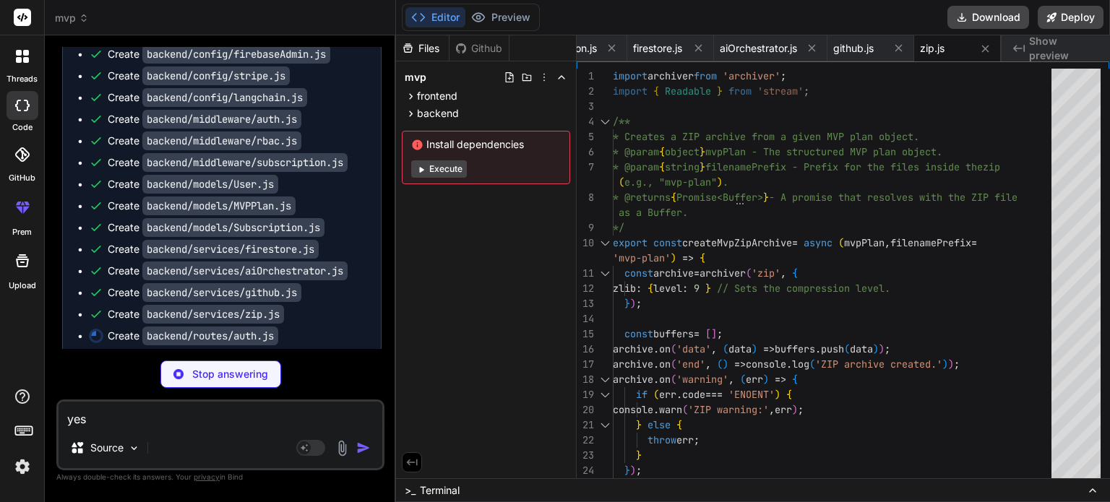
type textarea "x"
type textarea "} catch (error) { console.error('Error updating user profile:', error); res.sta…"
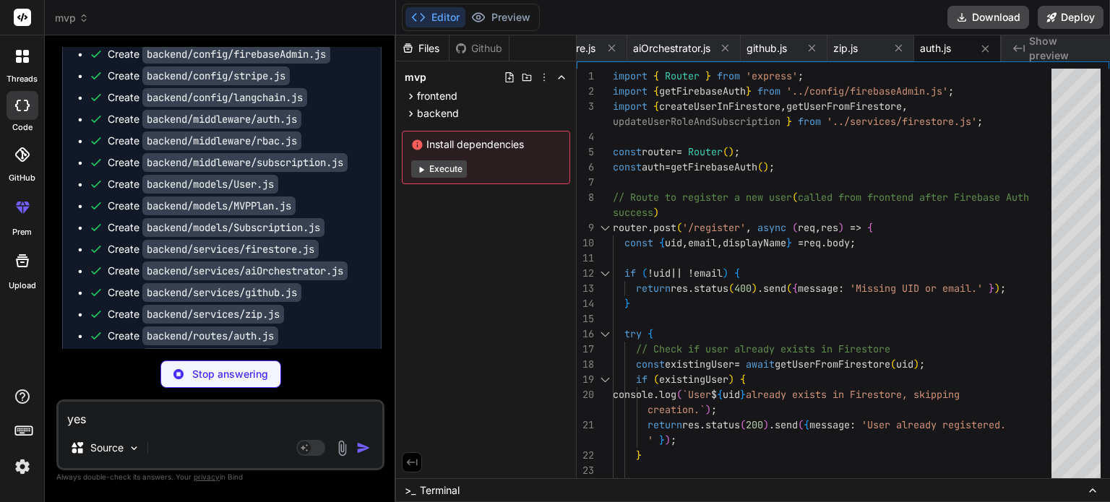
type textarea "x"
type textarea "error.message }); } }); export default router;"
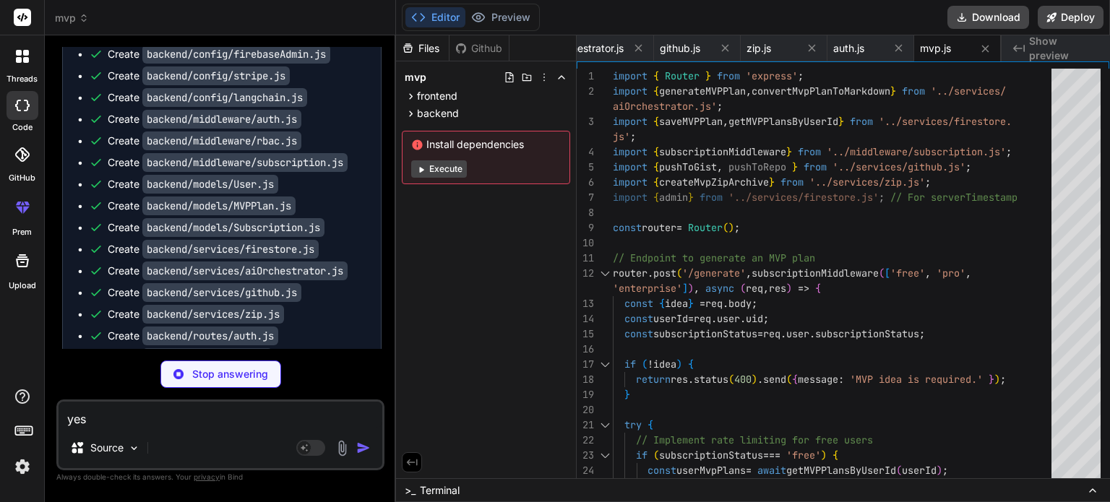
scroll to position [2595, 0]
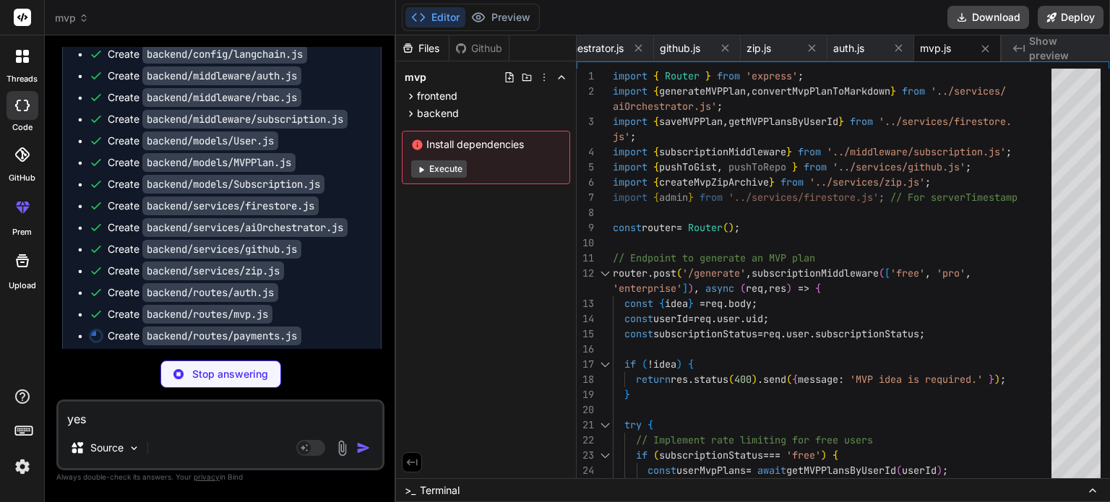
type textarea "x"
type textarea "} // Return a 200 response to acknowledge receipt of the event res.status(200).…"
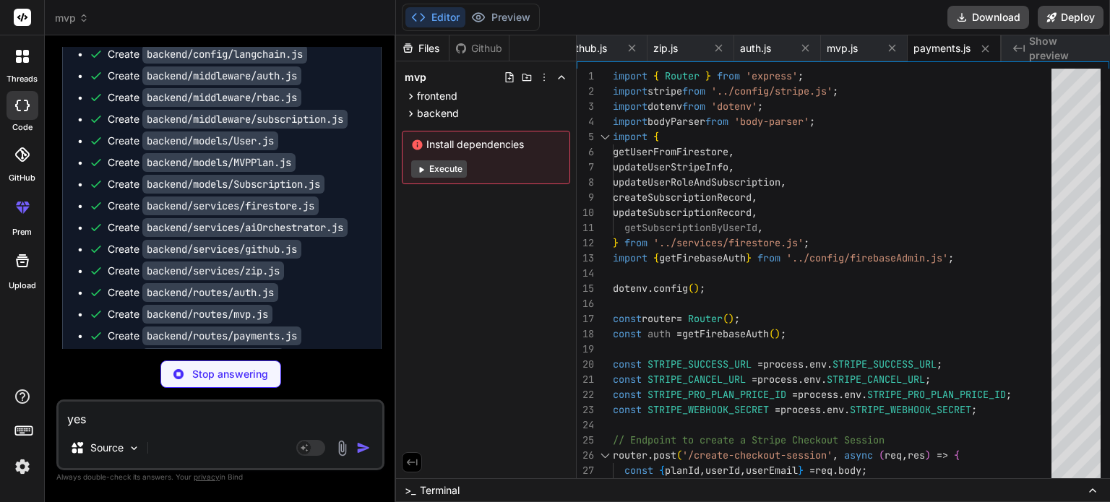
type textarea "x"
type textarea "status.', error: error.message }); } }); export default router;"
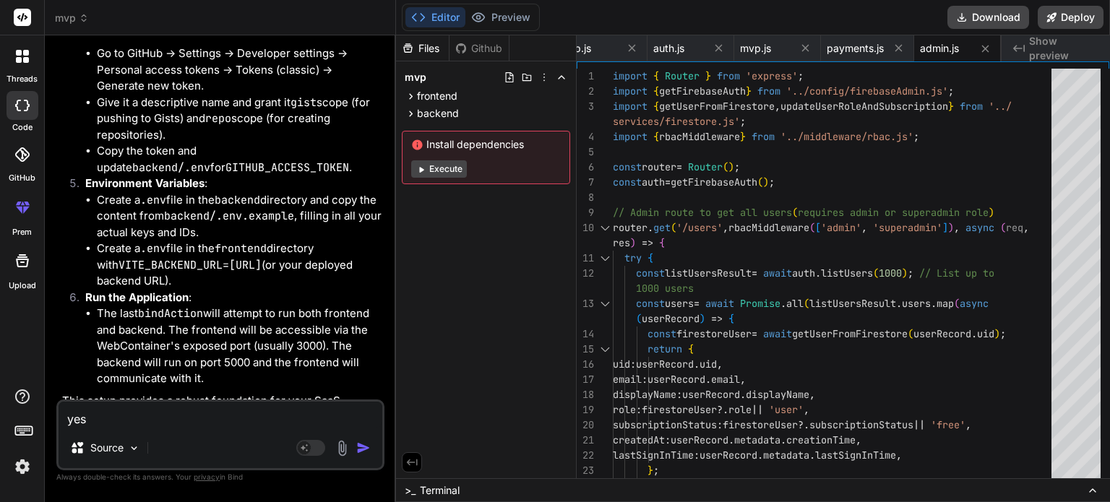
scroll to position [3896, 0]
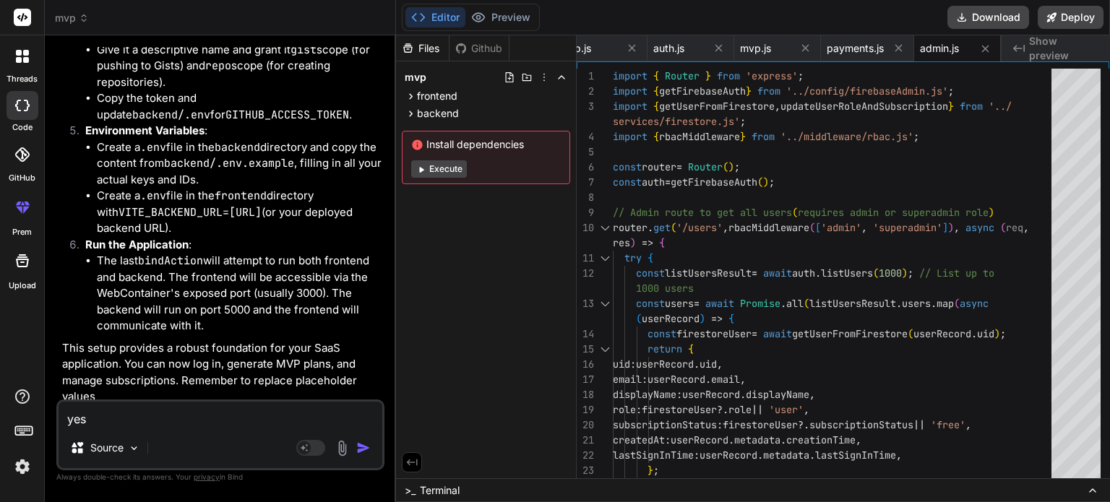
click at [432, 163] on button "Execute" at bounding box center [439, 168] width 56 height 17
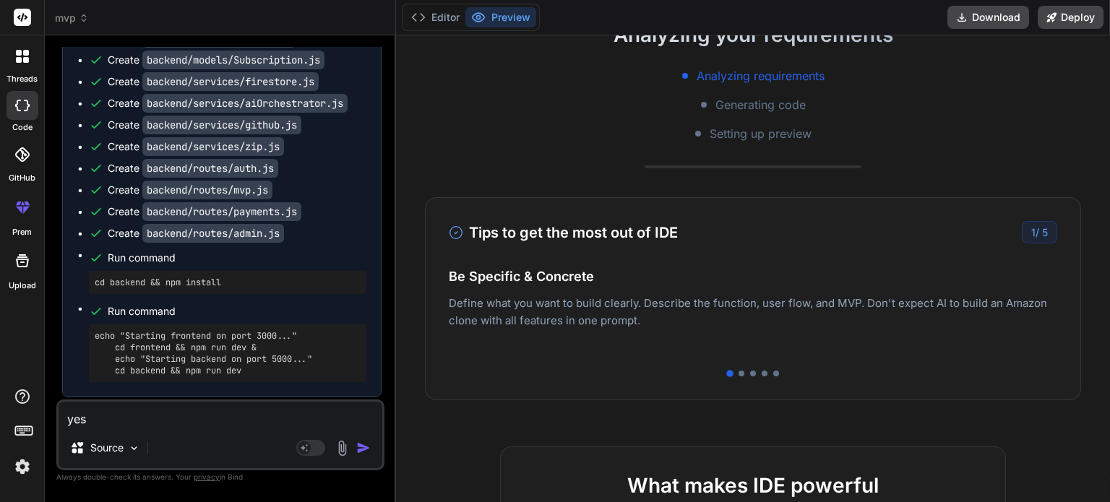
scroll to position [257, 0]
click at [738, 369] on div at bounding box center [741, 372] width 6 height 6
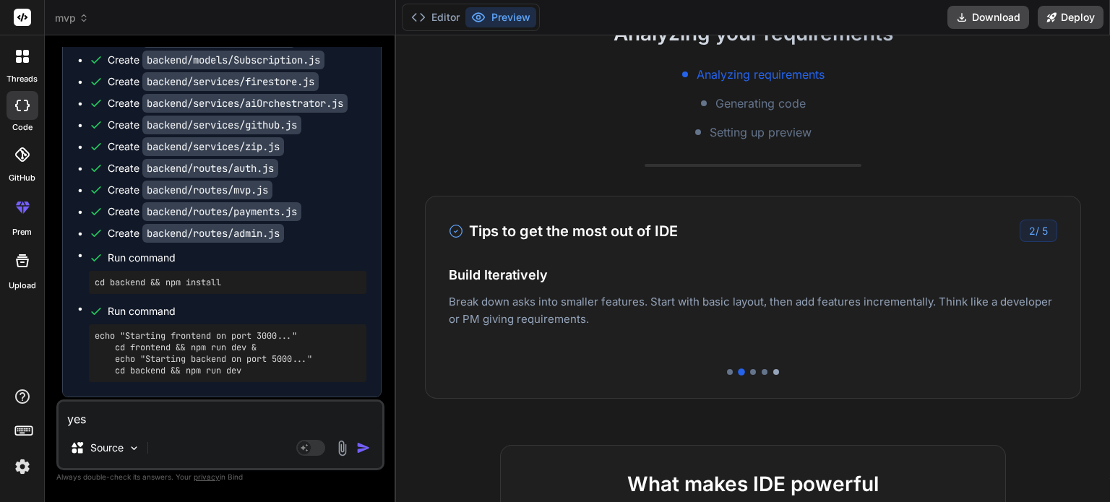
click at [773, 369] on div at bounding box center [776, 372] width 6 height 6
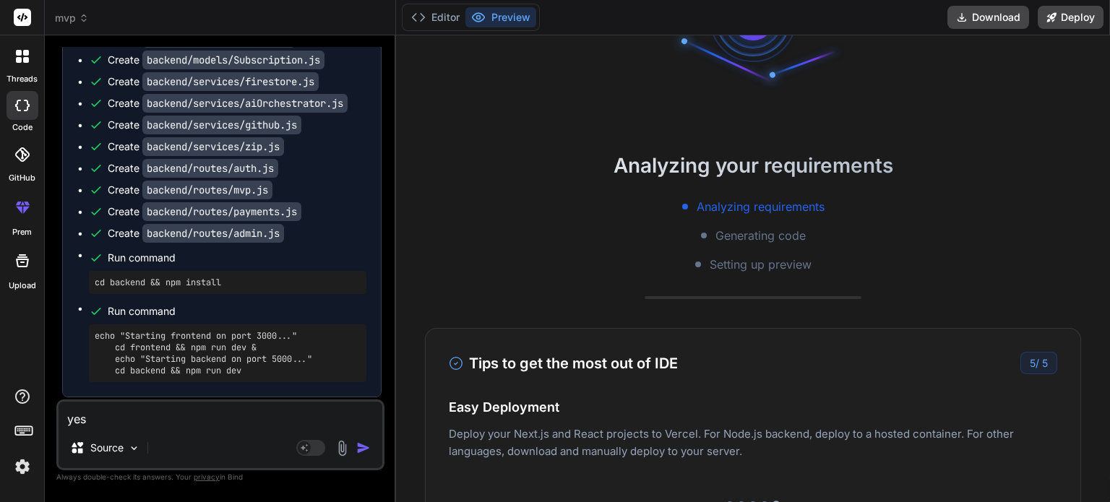
scroll to position [0, 0]
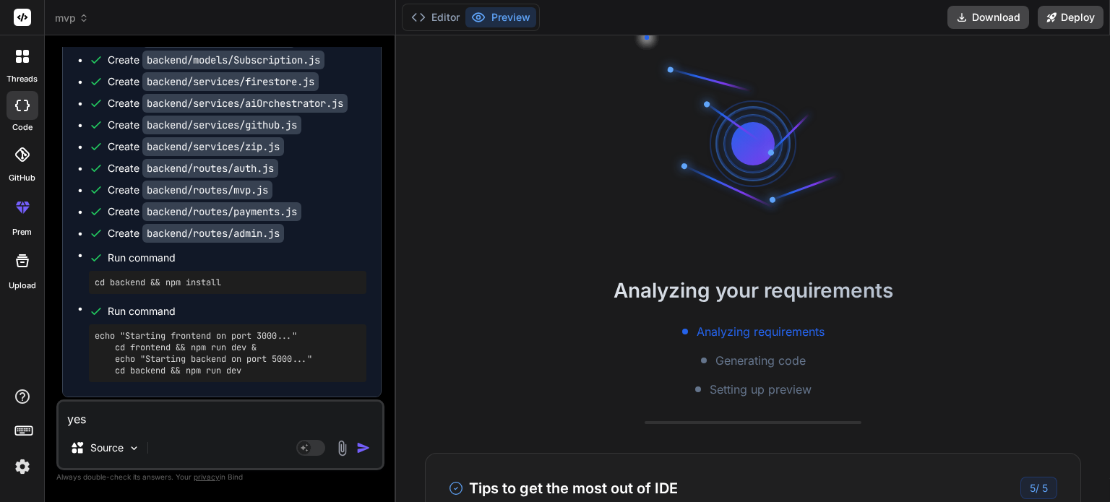
click at [514, 8] on button "Preview" at bounding box center [500, 17] width 71 height 20
click at [433, 22] on button "Editor" at bounding box center [435, 17] width 60 height 20
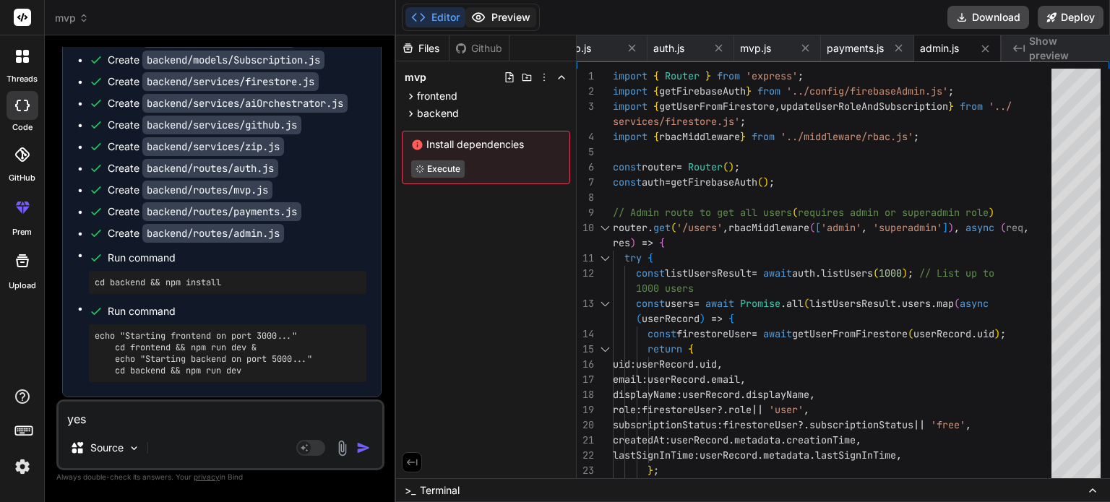
click at [485, 20] on button "Preview" at bounding box center [500, 17] width 71 height 20
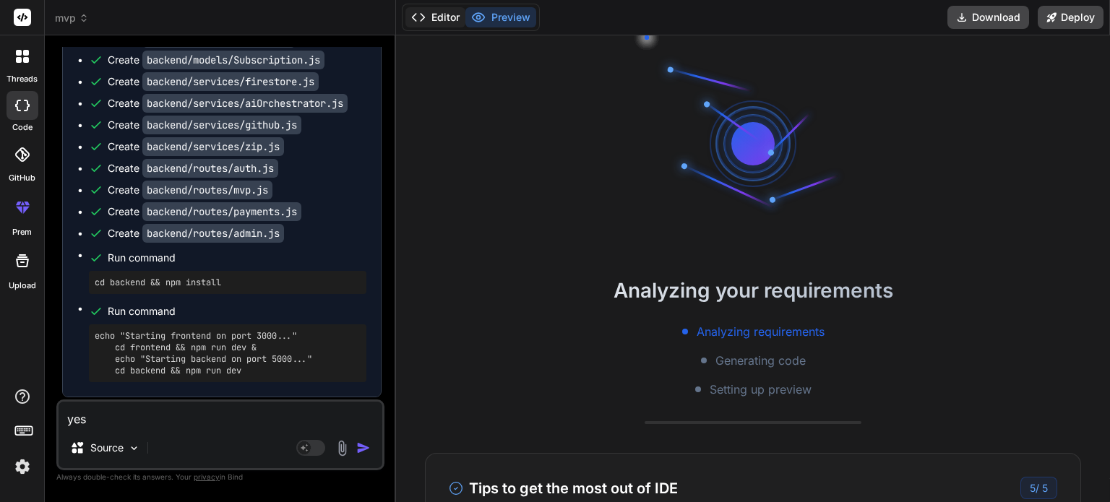
click at [453, 20] on button "Editor" at bounding box center [435, 17] width 60 height 20
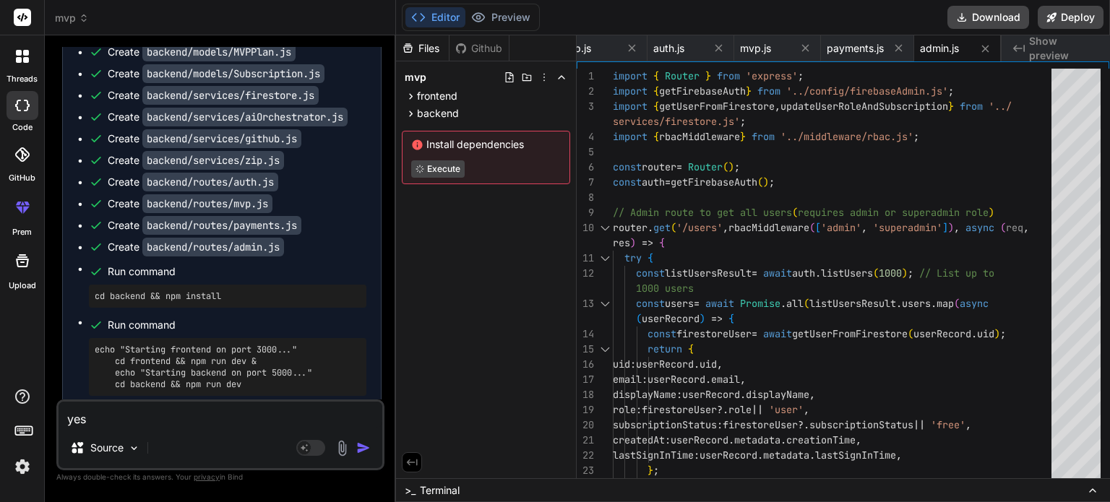
scroll to position [2706, 0]
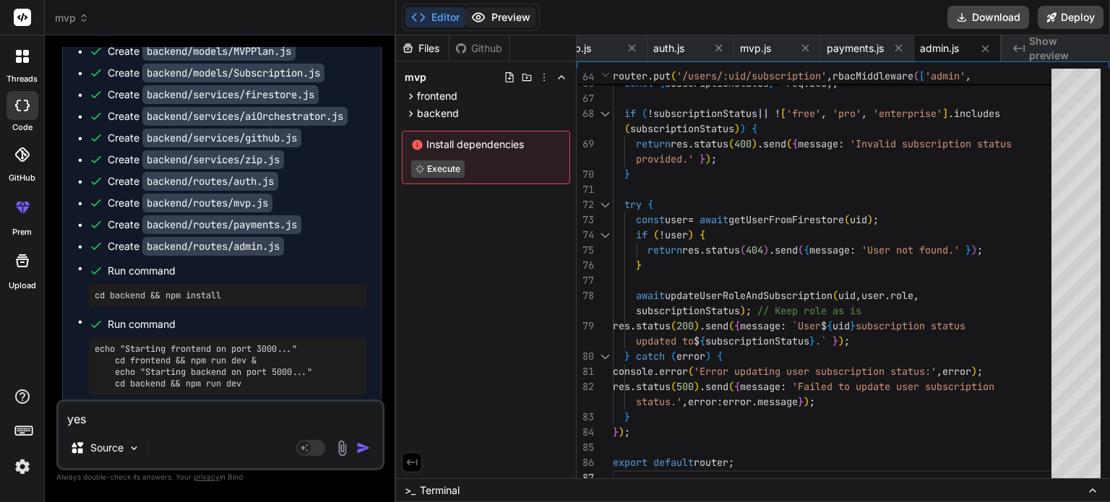
click at [510, 16] on button "Preview" at bounding box center [500, 17] width 71 height 20
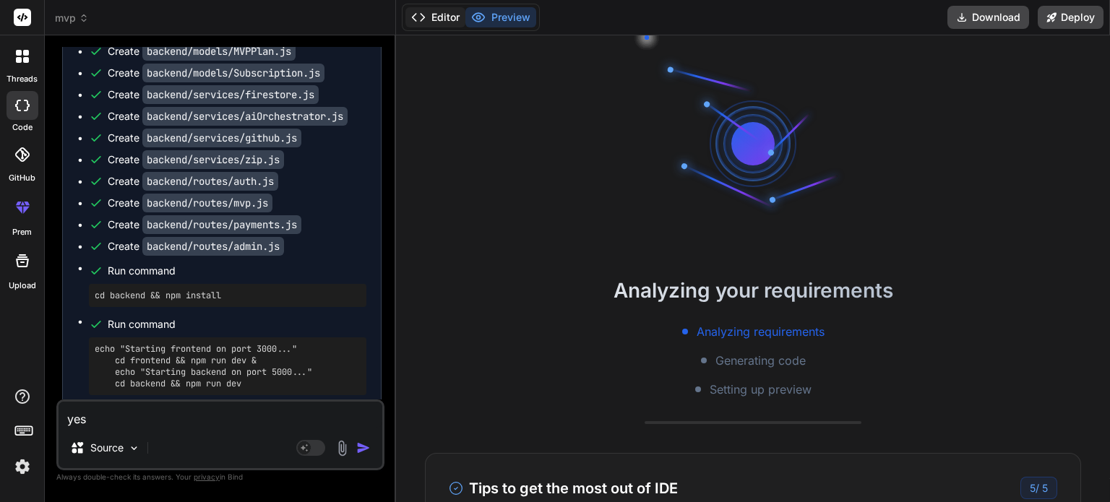
click at [442, 17] on button "Editor" at bounding box center [435, 17] width 60 height 20
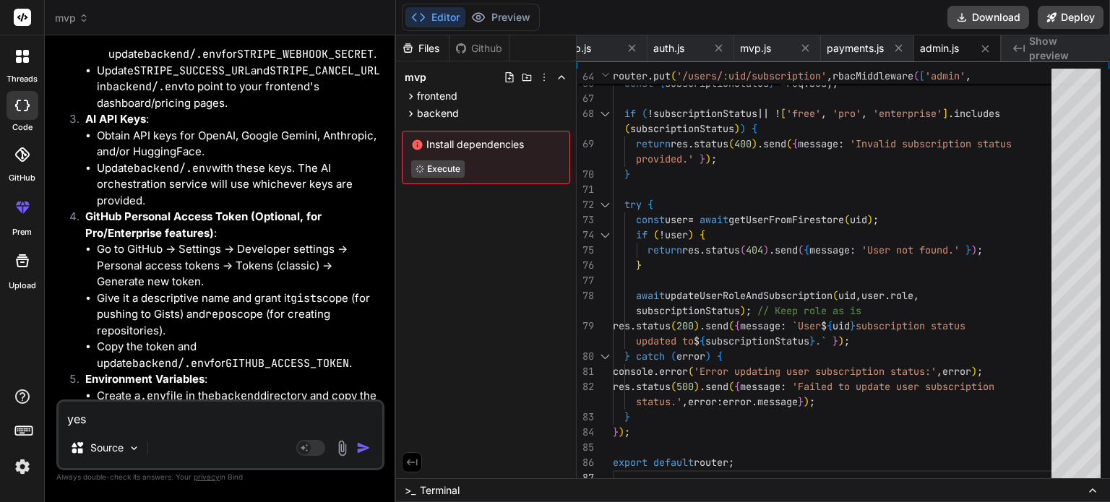
scroll to position [3896, 0]
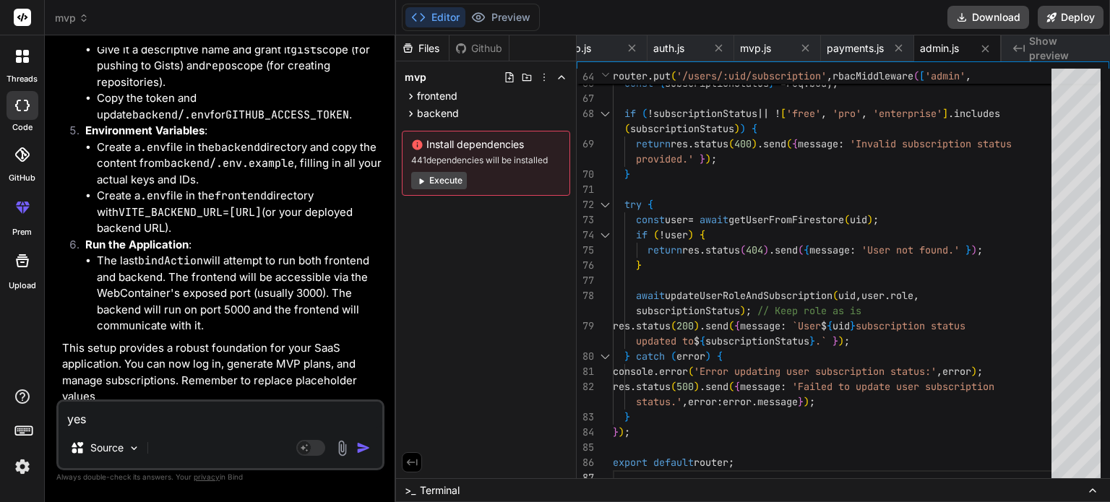
click at [514, 7] on div "Preview" at bounding box center [500, 17] width 71 height 20
click at [509, 14] on button "Preview" at bounding box center [500, 17] width 71 height 20
click at [441, 20] on button "Editor" at bounding box center [435, 17] width 60 height 20
click at [449, 181] on button "Execute" at bounding box center [439, 180] width 56 height 17
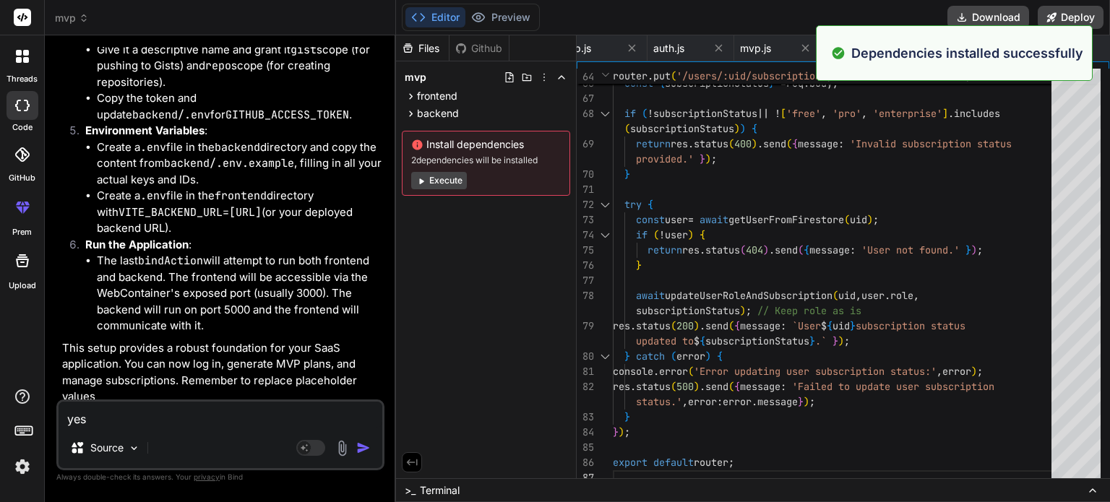
click at [445, 181] on button "Execute" at bounding box center [439, 180] width 56 height 17
click at [433, 179] on button "Execute" at bounding box center [439, 180] width 56 height 17
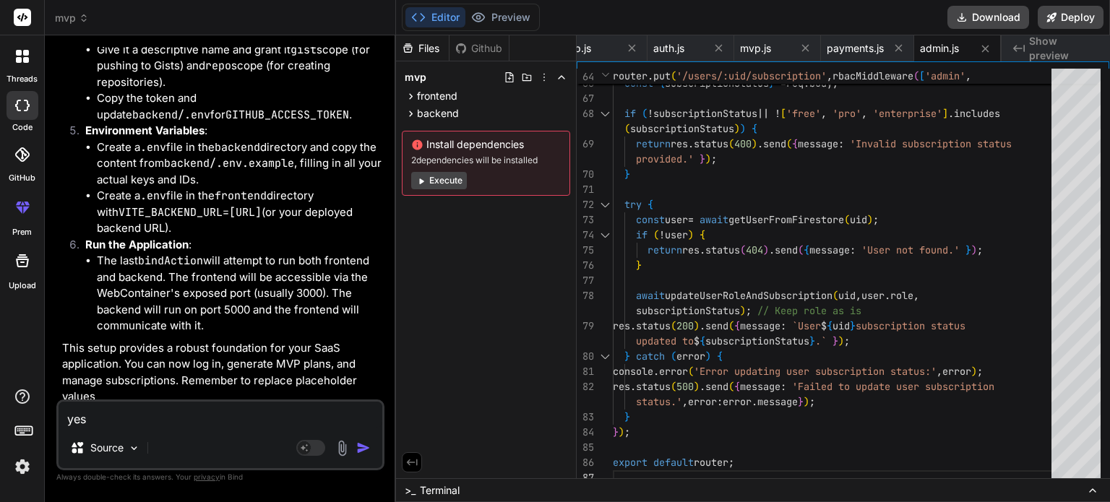
click at [438, 174] on button "Execute" at bounding box center [439, 180] width 56 height 17
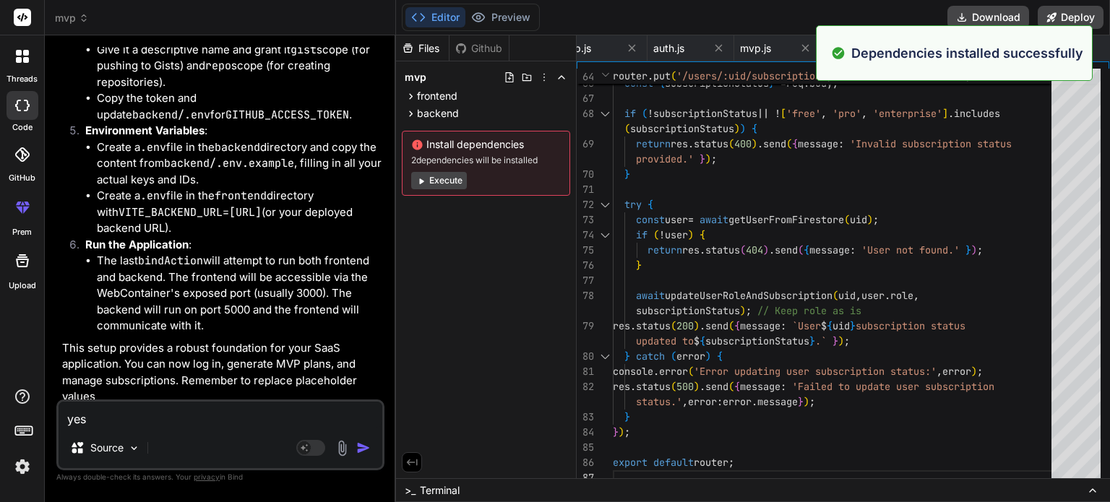
click at [438, 174] on button "Execute" at bounding box center [439, 180] width 56 height 17
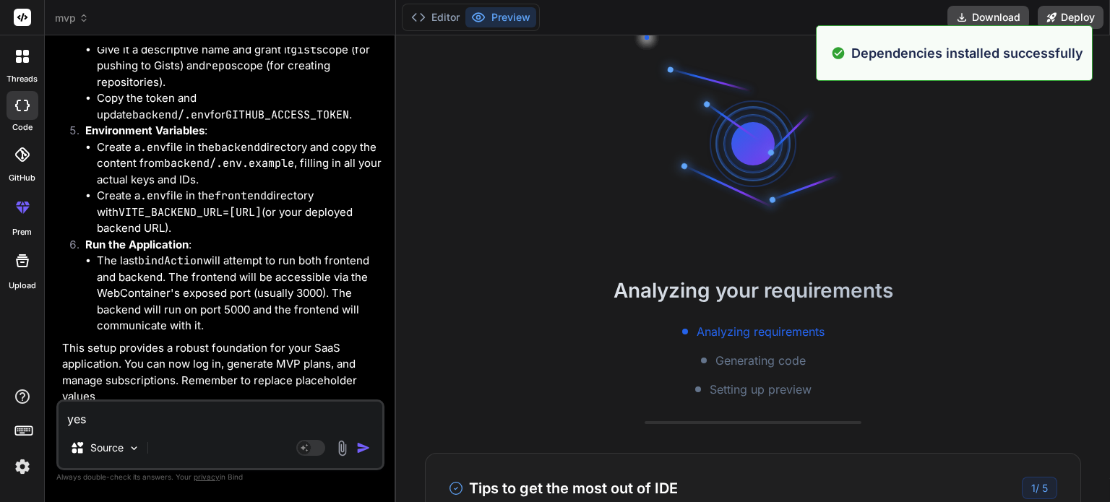
type textarea "x"
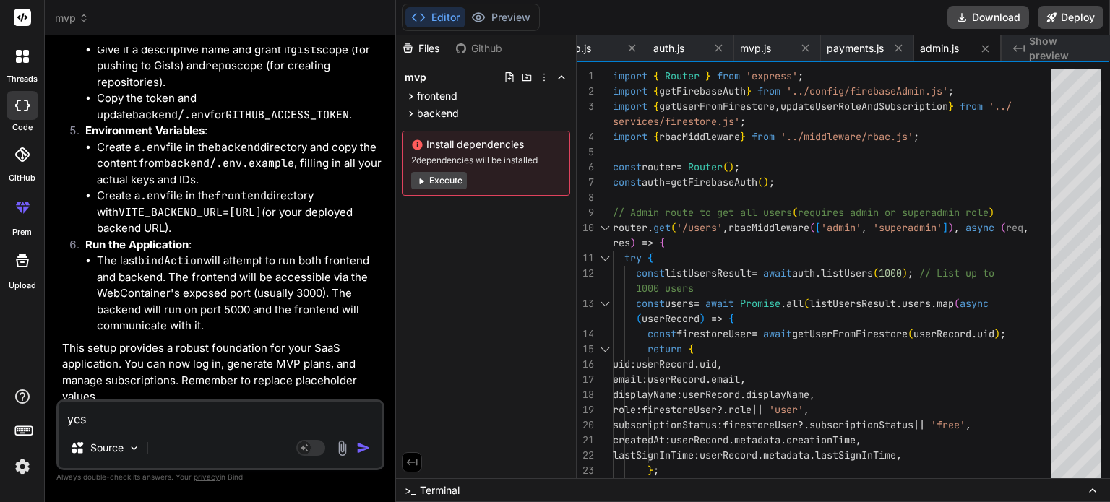
click at [1024, 51] on icon at bounding box center [1019, 48] width 12 height 7
click at [1042, 51] on span "Show preview" at bounding box center [1063, 48] width 69 height 29
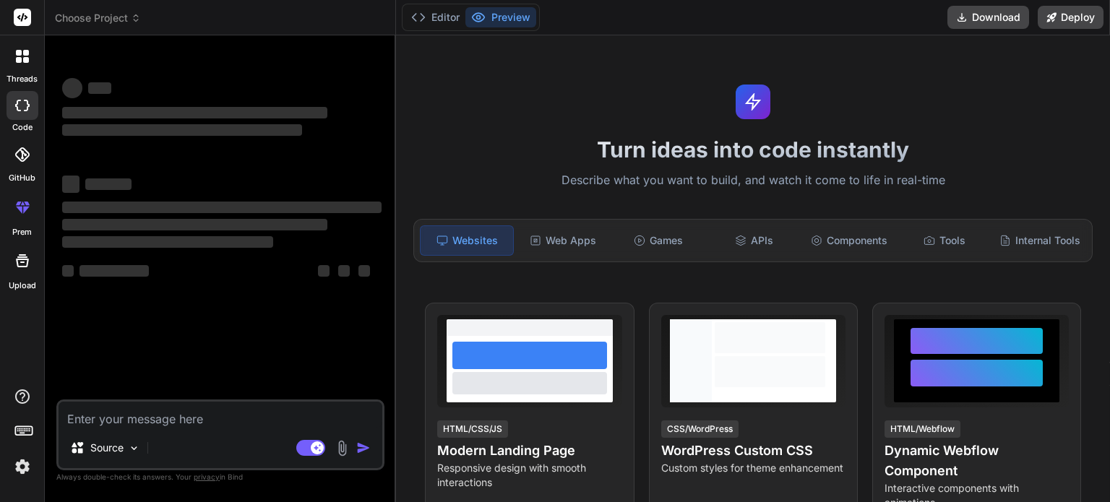
type textarea "x"
